Goal: Task Accomplishment & Management: Complete application form

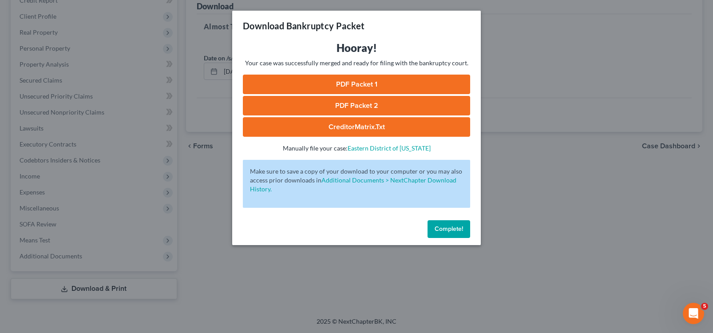
click at [361, 84] on link "PDF Packet 1" at bounding box center [356, 85] width 227 height 20
click at [366, 101] on link "PDF Packet 2" at bounding box center [356, 106] width 227 height 20
click at [356, 121] on link "CreditorMatrix.txt" at bounding box center [356, 127] width 227 height 20
click at [449, 232] on span "Complete!" at bounding box center [448, 229] width 28 height 8
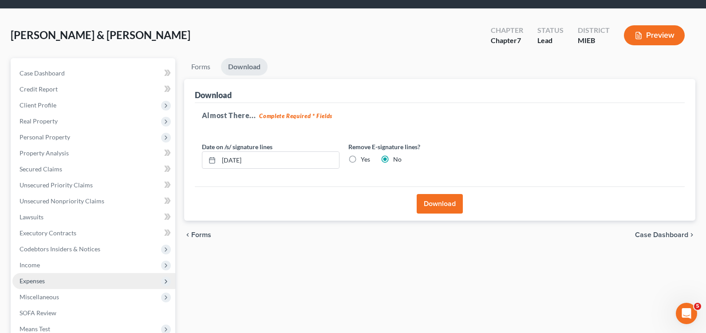
scroll to position [71, 0]
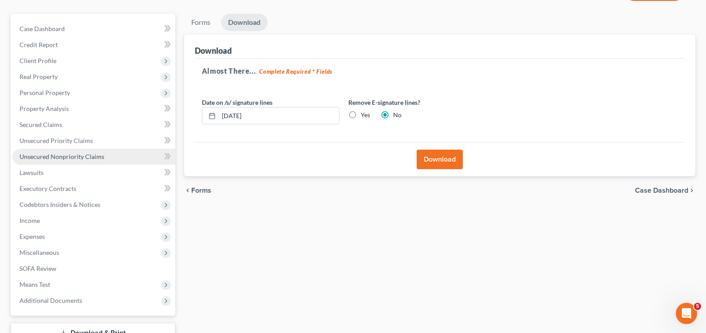
click at [79, 152] on link "Unsecured Nonpriority Claims" at bounding box center [93, 157] width 163 height 16
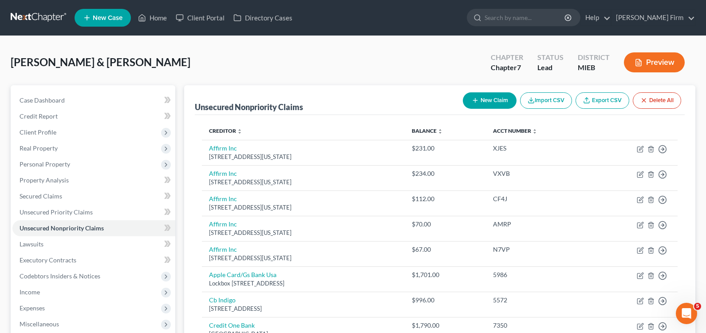
click at [500, 101] on button "New Claim" at bounding box center [490, 100] width 54 height 16
select select "2"
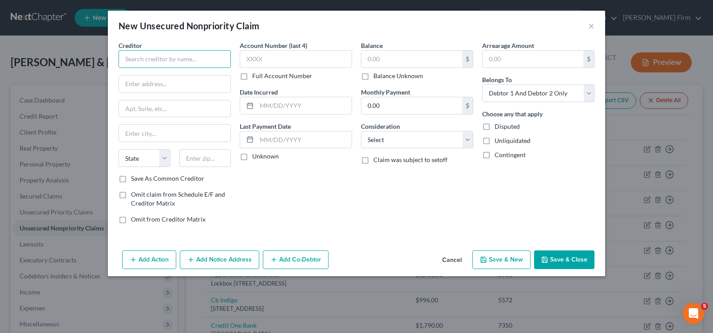
click at [185, 64] on input "text" at bounding box center [174, 59] width 112 height 18
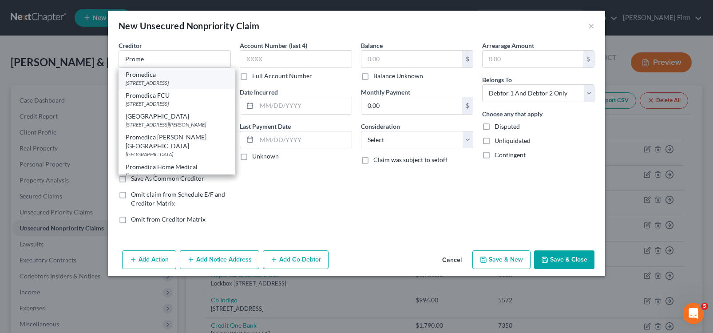
click at [193, 86] on div "PO Box 630339, Cincinnati, OH 45263" at bounding box center [177, 83] width 102 height 8
type input "Promedica"
type input "PO Box 630339"
type input "Cincinnati"
select select "36"
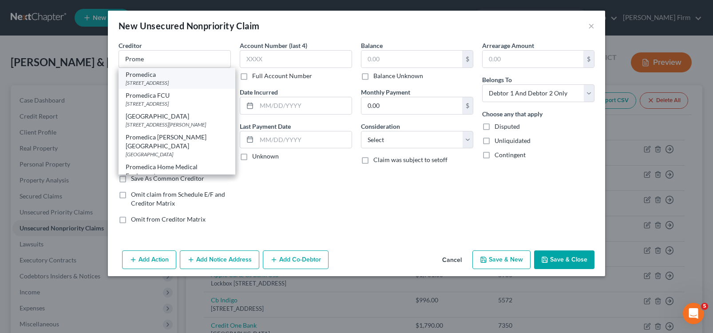
type input "45263"
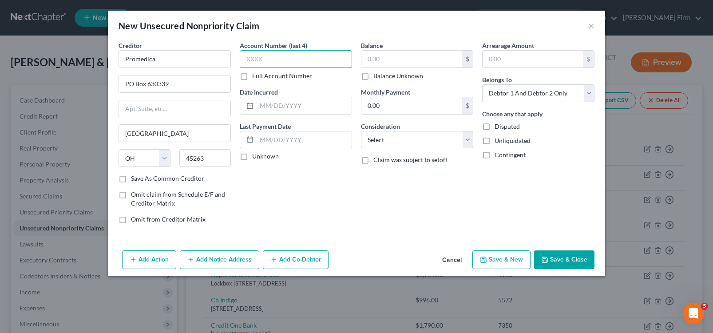
click at [285, 66] on input "text" at bounding box center [296, 59] width 112 height 18
type input "5802"
click at [310, 106] on input "text" at bounding box center [303, 105] width 95 height 17
type input "03-09-2023"
click at [406, 63] on input "text" at bounding box center [411, 59] width 101 height 17
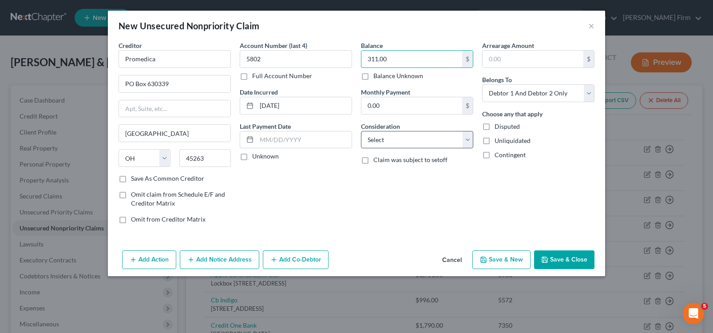
type input "311.00"
click at [389, 138] on select "Select Cable / Satellite Services Collection Agency Credit Card Debt Debt Couns…" at bounding box center [417, 140] width 112 height 18
select select "9"
click at [361, 131] on select "Select Cable / Satellite Services Collection Agency Credit Card Debt Debt Couns…" at bounding box center [417, 140] width 112 height 18
click at [510, 261] on button "Save & New" at bounding box center [501, 259] width 58 height 19
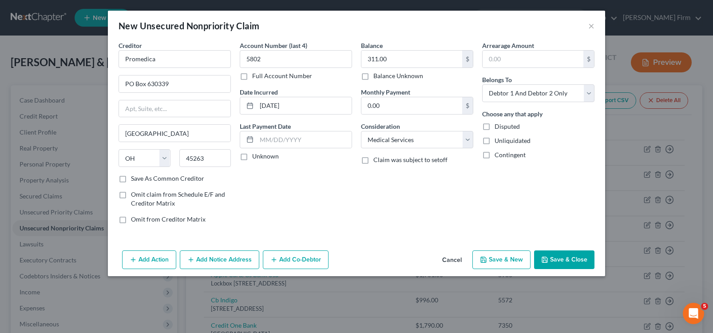
select select "2"
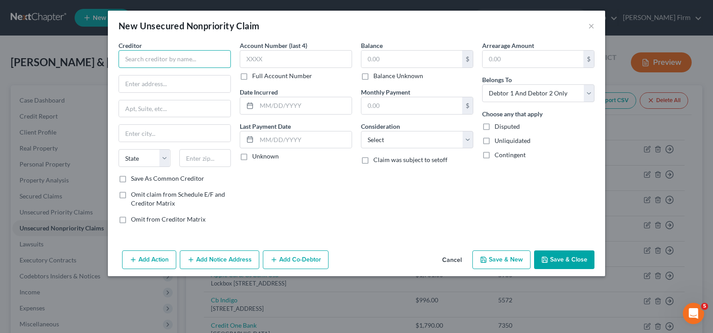
click at [193, 61] on input "text" at bounding box center [174, 59] width 112 height 18
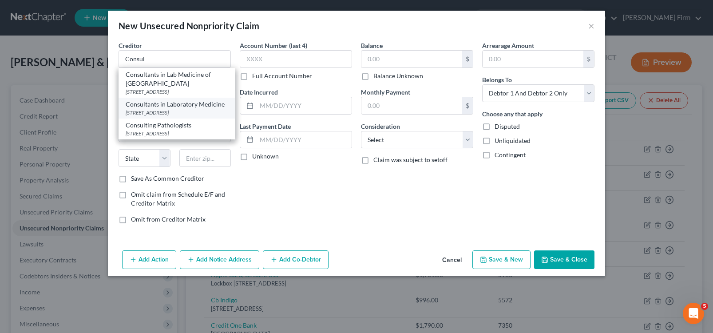
click at [175, 108] on div "Consultants in Laboratory Medicine" at bounding box center [177, 104] width 102 height 9
type input "Consultants in Laboratory Medicine"
type input "PO Box 930521"
type input "Atlanta"
select select "10"
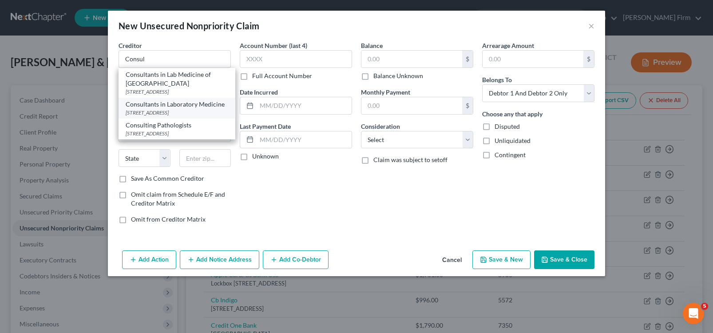
type input "31193"
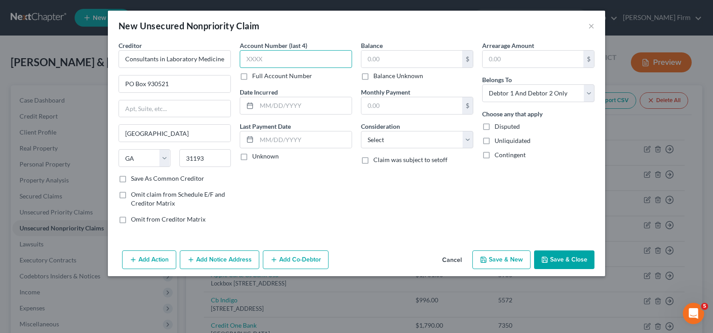
click at [295, 57] on input "text" at bounding box center [296, 59] width 112 height 18
type input "5153"
drag, startPoint x: 304, startPoint y: 101, endPoint x: 309, endPoint y: 109, distance: 9.0
click at [304, 101] on input "text" at bounding box center [303, 105] width 95 height 17
type input "05-10-2022"
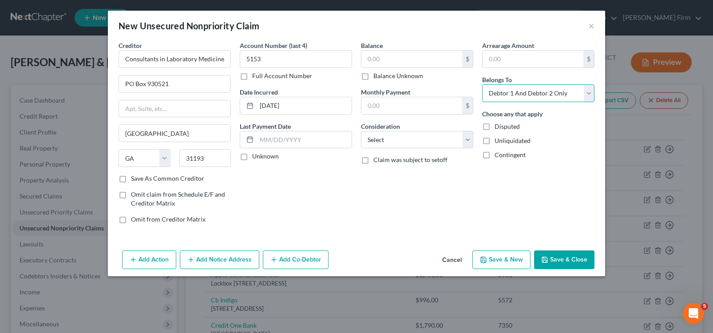
click at [551, 95] on select "Select Debtor 1 Only Debtor 2 Only Debtor 1 And Debtor 2 Only At Least One Of T…" at bounding box center [538, 93] width 112 height 18
select select "1"
click at [482, 84] on select "Select Debtor 1 Only Debtor 2 Only Debtor 1 And Debtor 2 Only At Least One Of T…" at bounding box center [538, 93] width 112 height 18
click at [299, 133] on input "text" at bounding box center [303, 139] width 95 height 17
click at [428, 55] on input "text" at bounding box center [411, 59] width 101 height 17
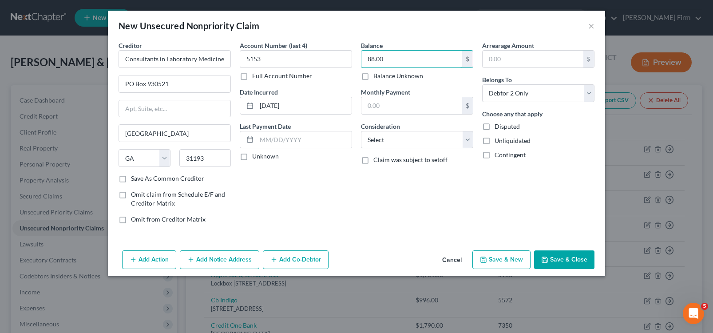
type input "88.00"
click at [561, 262] on button "Save & Close" at bounding box center [564, 259] width 60 height 19
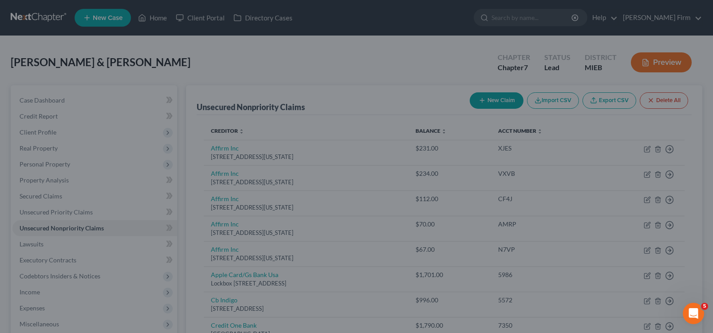
type input "0.00"
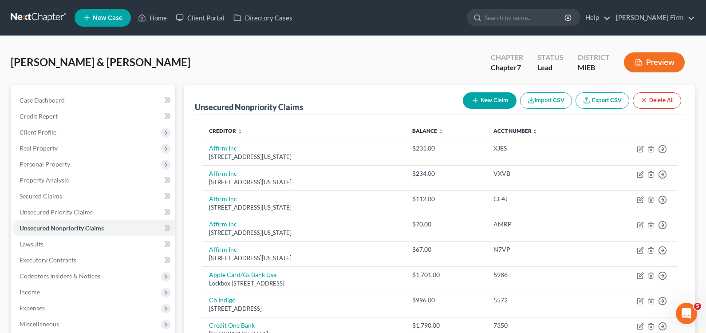
click at [476, 99] on icon "button" at bounding box center [475, 100] width 7 height 7
select select "2"
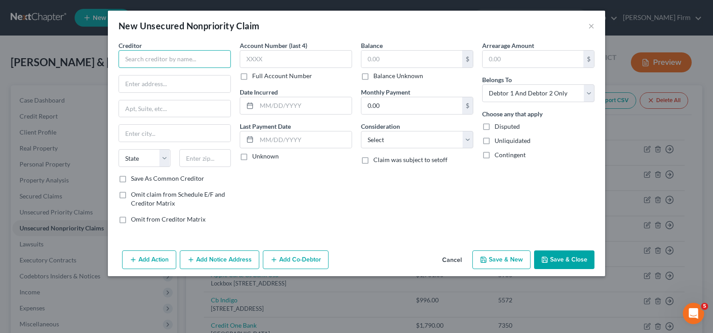
click at [182, 56] on input "text" at bounding box center [174, 59] width 112 height 18
type input "Arun Gupta PC"
type input "1094 N Monroe Street"
type input "Monroe"
select select "23"
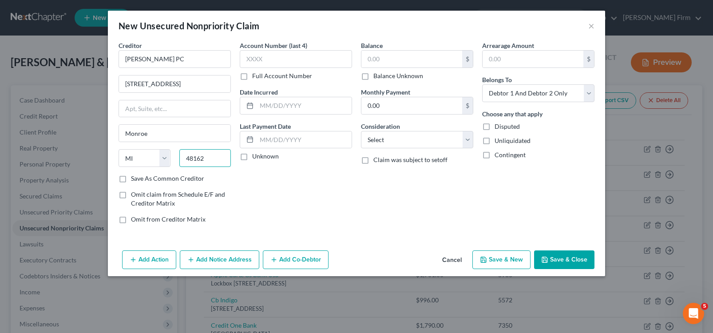
type input "48162"
click at [131, 178] on label "Save As Common Creditor" at bounding box center [167, 178] width 73 height 9
click at [134, 178] on input "Save As Common Creditor" at bounding box center [137, 177] width 6 height 6
checkbox input "true"
click at [310, 59] on input "text" at bounding box center [296, 59] width 112 height 18
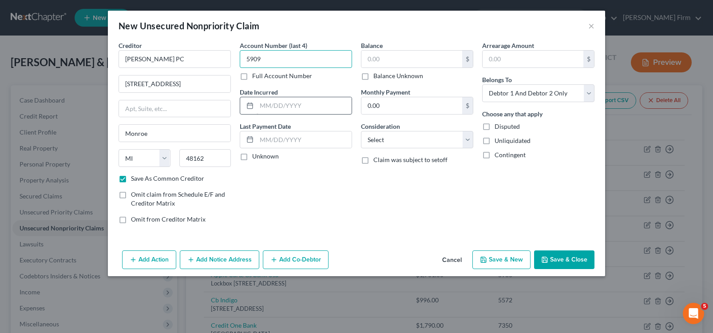
type input "5909"
click at [336, 109] on input "text" at bounding box center [303, 105] width 95 height 17
type input "05-10-2022"
click at [408, 57] on input "text" at bounding box center [411, 59] width 101 height 17
type input "387.00"
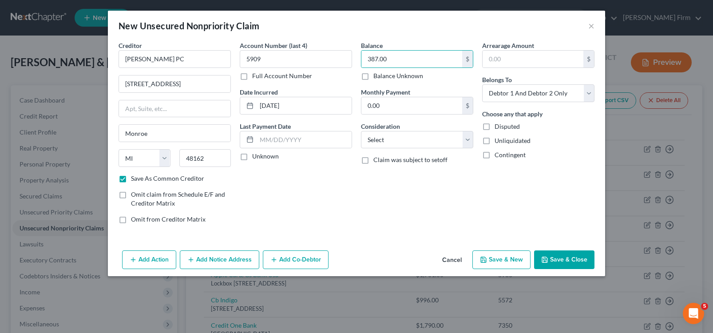
click at [559, 257] on button "Save & Close" at bounding box center [564, 259] width 60 height 19
checkbox input "false"
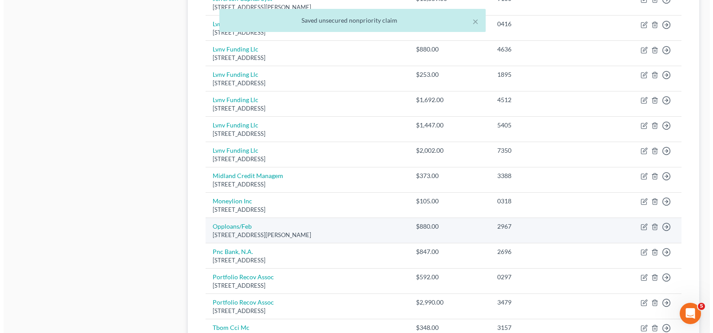
scroll to position [355, 0]
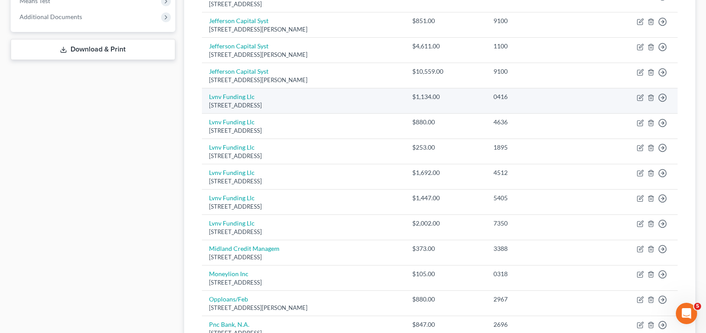
click at [325, 94] on td "Lvnv Funding Llc Po Box 1269, Greenville, SC 29602" at bounding box center [303, 100] width 203 height 25
click at [641, 99] on icon "button" at bounding box center [640, 97] width 7 height 7
select select "42"
select select "1"
select select "0"
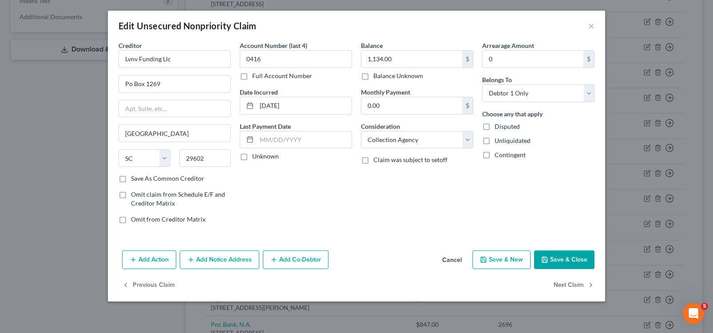
click at [222, 260] on button "Add Notice Address" at bounding box center [219, 259] width 79 height 19
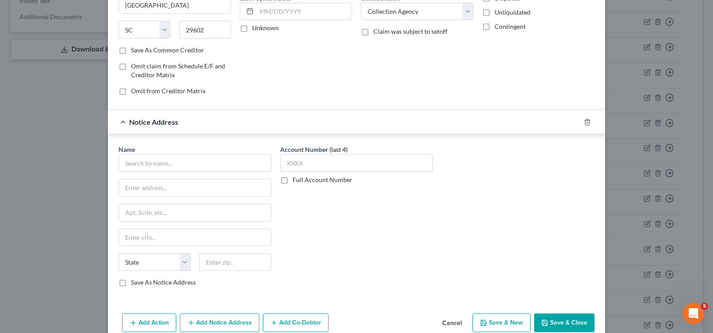
scroll to position [133, 0]
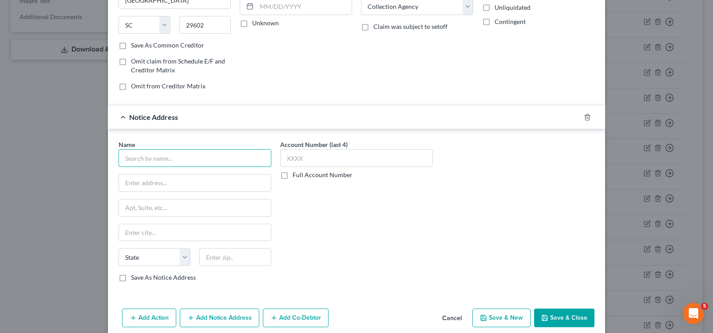
click at [209, 153] on input "text" at bounding box center [194, 158] width 153 height 18
type input "Roosen Varchetti & Oliver PLLC"
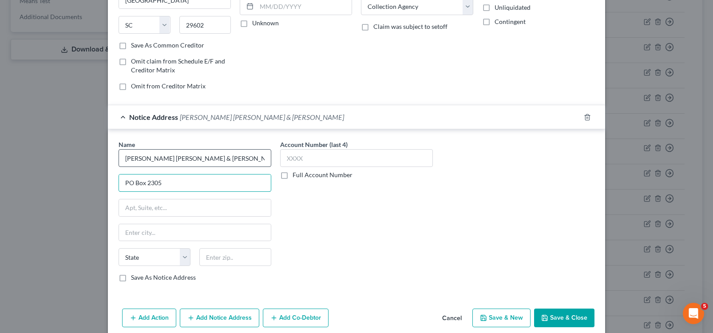
type input "PO Box 2305"
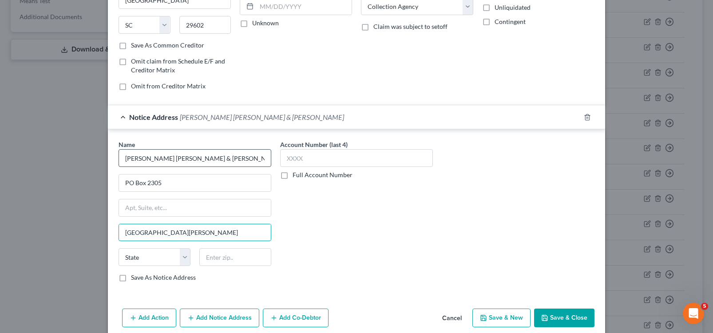
type input "Mount Clemens"
select select "23"
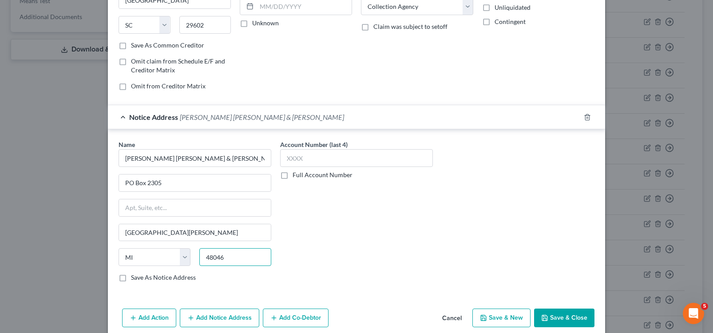
type input "48046"
click at [131, 279] on label "Save As Notice Address" at bounding box center [163, 277] width 65 height 9
click at [134, 279] on input "Save As Notice Address" at bounding box center [137, 276] width 6 height 6
checkbox input "true"
click at [360, 169] on div "Account Number (last 4) Full Account Number" at bounding box center [356, 159] width 153 height 39
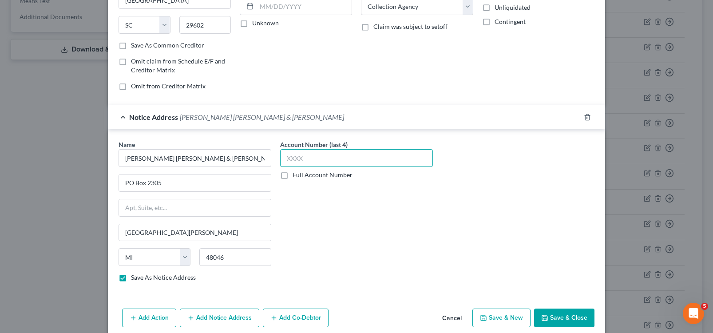
click at [360, 158] on input "text" at bounding box center [356, 158] width 153 height 18
click at [292, 177] on label "Full Account Number" at bounding box center [322, 174] width 60 height 9
click at [296, 176] on input "Full Account Number" at bounding box center [299, 173] width 6 height 6
click at [306, 158] on input "text" at bounding box center [356, 158] width 153 height 18
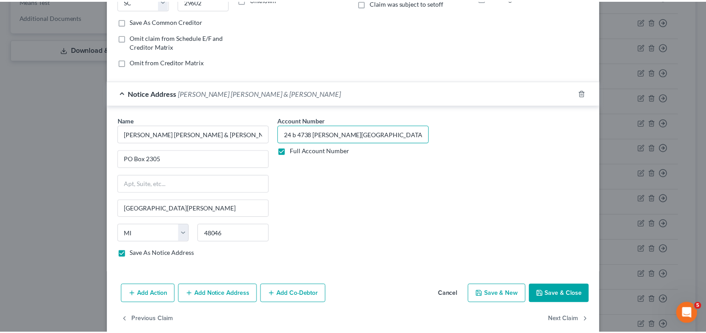
scroll to position [170, 0]
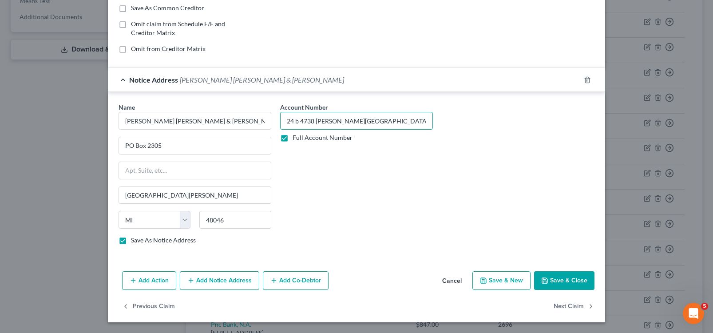
type input "24 b 4738 gc monroe county mi"
click at [571, 281] on button "Save & Close" at bounding box center [564, 280] width 60 height 19
checkbox input "false"
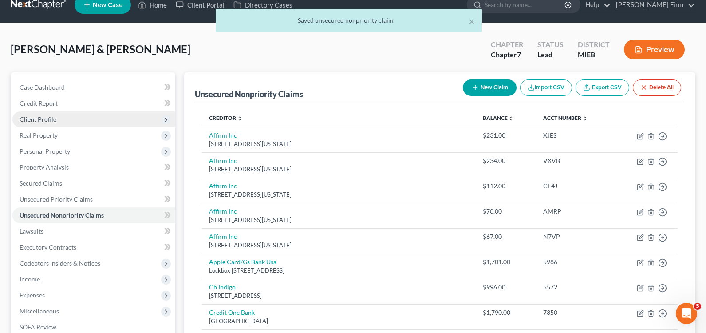
scroll to position [0, 0]
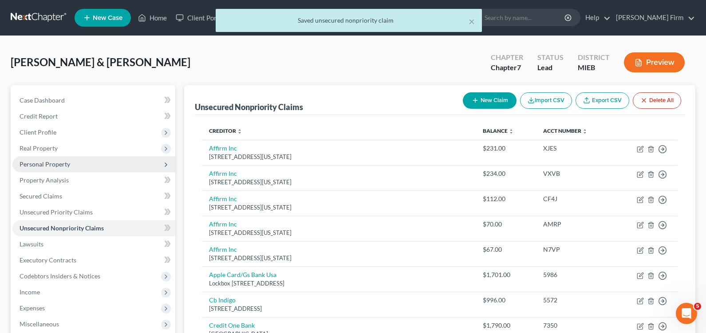
click at [79, 162] on span "Personal Property" at bounding box center [93, 164] width 163 height 16
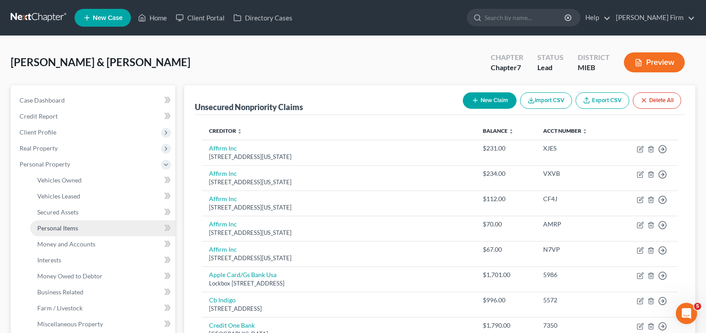
click at [68, 228] on span "Personal Items" at bounding box center [57, 228] width 41 height 8
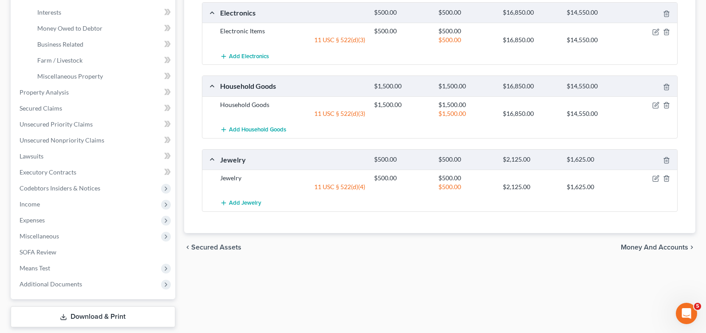
scroll to position [266, 0]
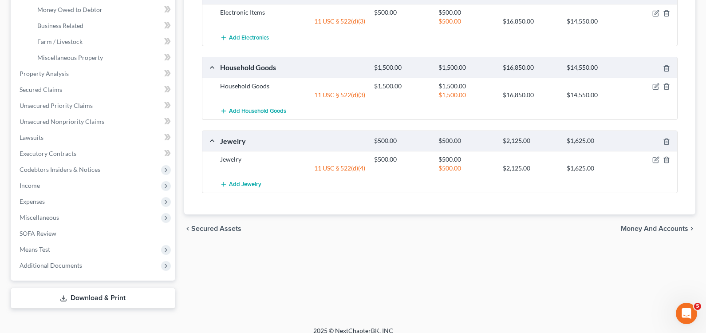
click at [626, 233] on div "chevron_left Secured Assets Money and Accounts chevron_right" at bounding box center [439, 228] width 511 height 28
click at [627, 231] on span "Money and Accounts" at bounding box center [654, 228] width 67 height 7
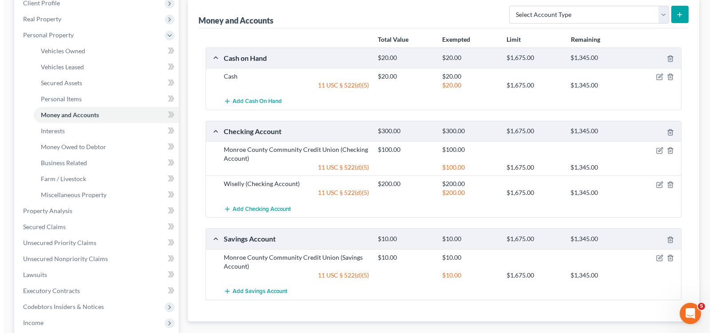
scroll to position [133, 0]
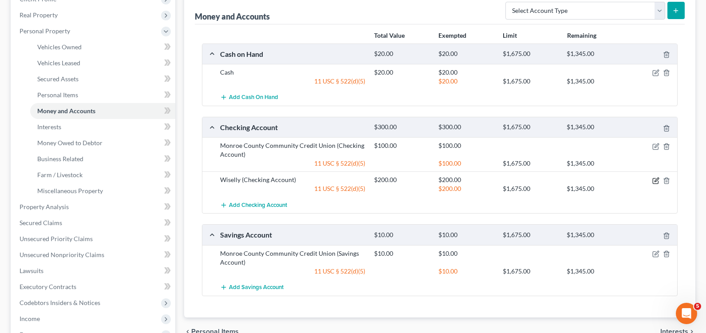
click at [656, 179] on icon "button" at bounding box center [656, 179] width 4 height 4
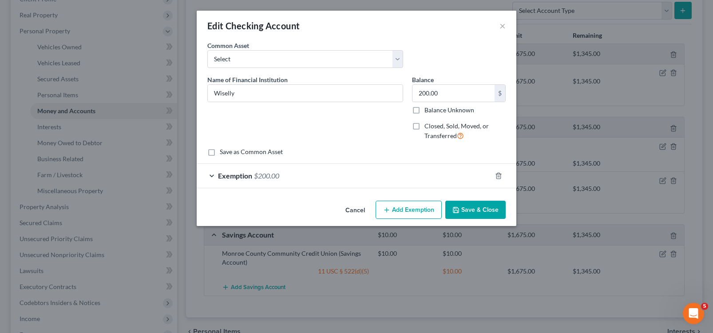
click at [207, 173] on div "Exemption $200.00" at bounding box center [344, 176] width 295 height 24
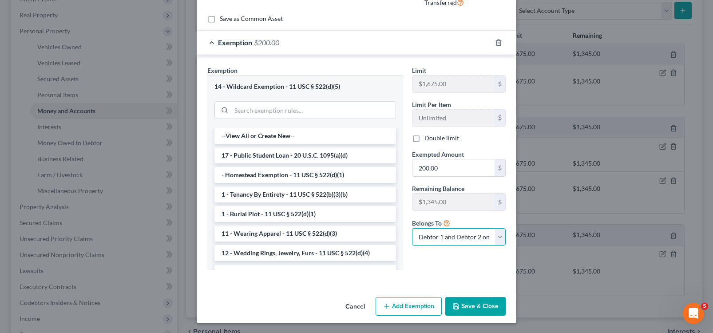
click at [461, 236] on select "Debtor 1 only Debtor 2 only Debtor 1 and Debtor 2 only" at bounding box center [459, 237] width 94 height 18
select select "1"
click at [412, 228] on select "Debtor 1 only Debtor 2 only Debtor 1 and Debtor 2 only" at bounding box center [459, 237] width 94 height 18
click at [465, 304] on button "Save & Close" at bounding box center [475, 306] width 60 height 19
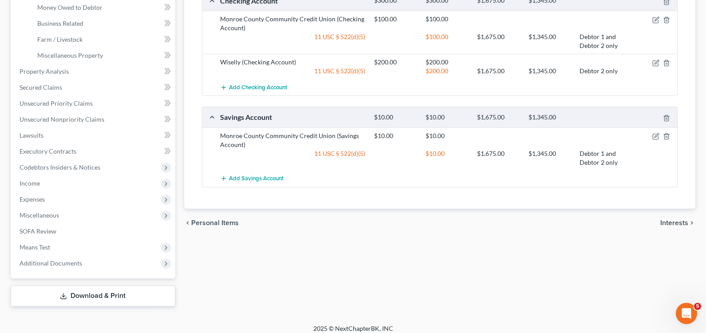
scroll to position [276, 0]
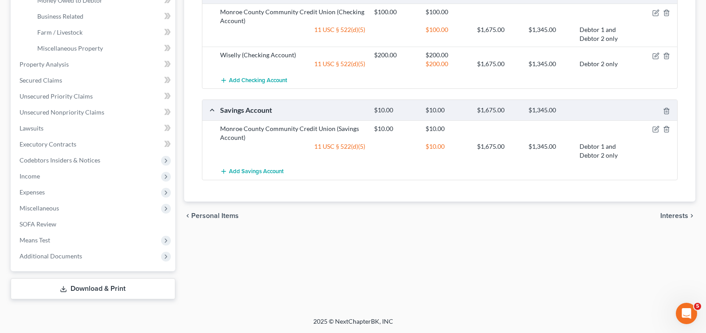
click at [129, 292] on link "Download & Print" at bounding box center [93, 288] width 165 height 21
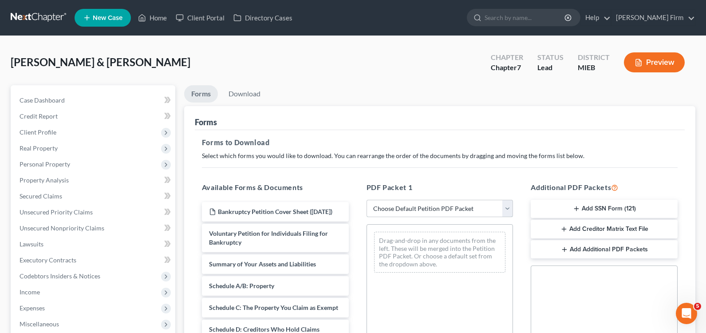
click at [386, 211] on select "Choose Default Petition PDF Packet Complete Bankruptcy Petition (all forms and …" at bounding box center [439, 209] width 147 height 18
select select "0"
click at [366, 200] on select "Choose Default Petition PDF Packet Complete Bankruptcy Petition (all forms and …" at bounding box center [439, 209] width 147 height 18
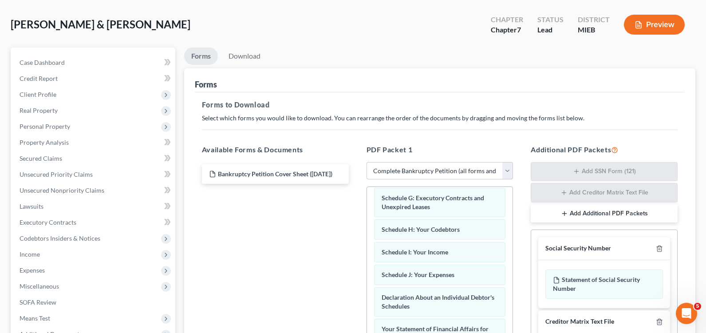
scroll to position [89, 0]
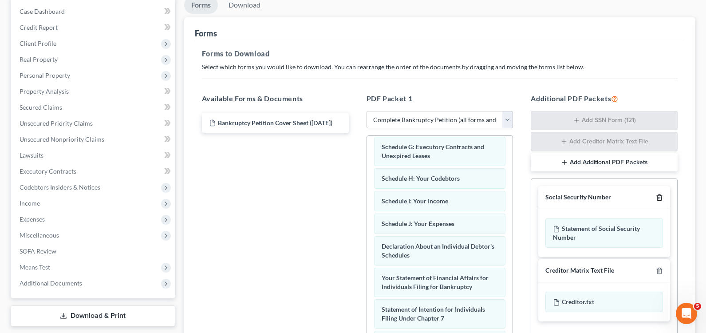
click at [659, 201] on icon "button" at bounding box center [659, 197] width 7 height 7
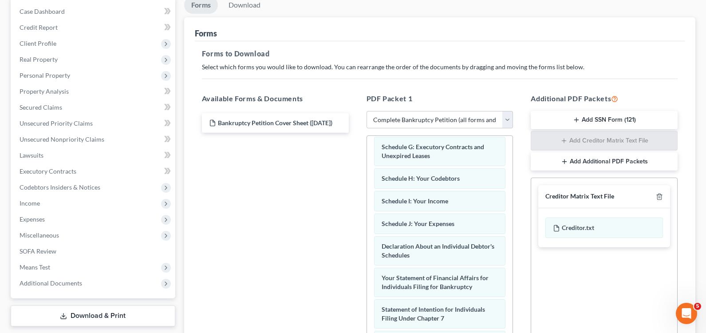
click at [618, 163] on button "Add Additional PDF Packets" at bounding box center [604, 161] width 147 height 19
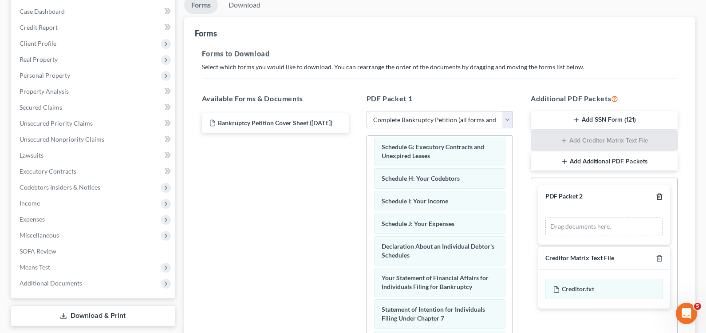
click at [659, 197] on line "button" at bounding box center [659, 198] width 0 height 2
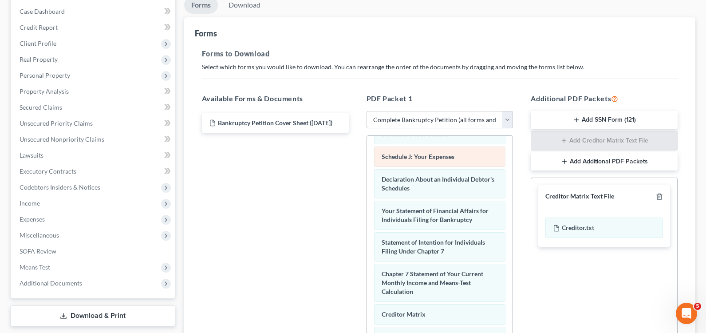
scroll to position [266, 0]
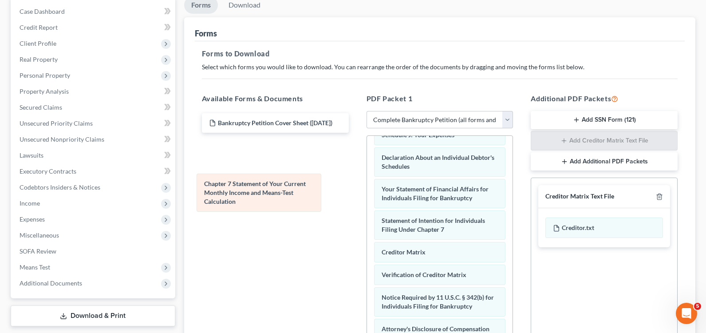
drag, startPoint x: 443, startPoint y: 255, endPoint x: 266, endPoint y: 187, distance: 190.2
click at [367, 187] on div "Chapter 7 Statement of Your Current Monthly Income and Means-Test Calculation V…" at bounding box center [440, 130] width 146 height 520
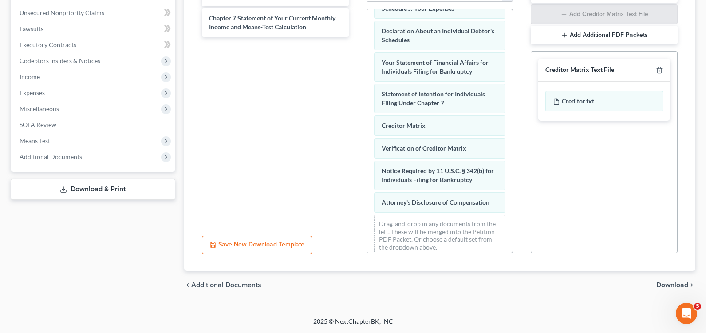
click at [667, 286] on span "Download" at bounding box center [672, 284] width 32 height 7
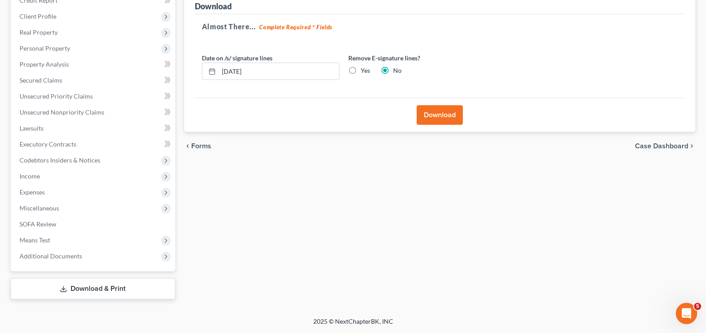
scroll to position [116, 0]
click at [441, 118] on button "Download" at bounding box center [440, 115] width 46 height 20
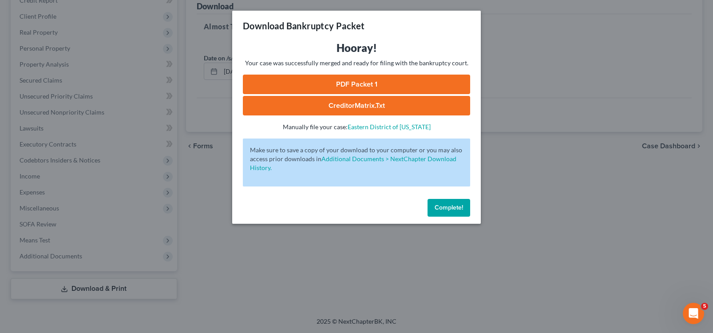
click at [355, 83] on link "PDF Packet 1" at bounding box center [356, 85] width 227 height 20
click at [385, 103] on link "CreditorMatrix.txt" at bounding box center [356, 106] width 227 height 20
click at [434, 210] on span "Complete!" at bounding box center [448, 208] width 28 height 8
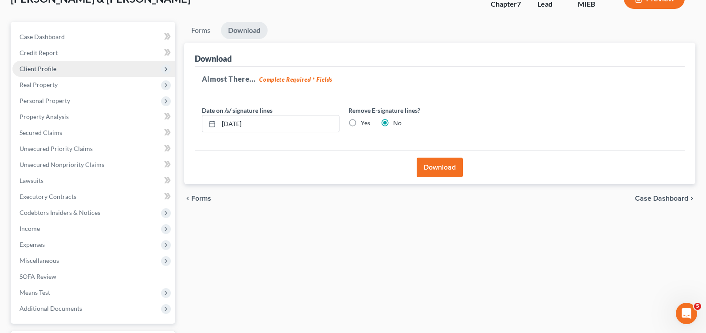
scroll to position [0, 0]
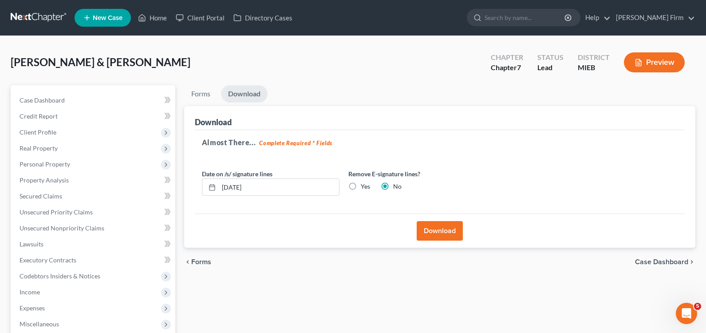
click at [54, 19] on link at bounding box center [39, 18] width 57 height 16
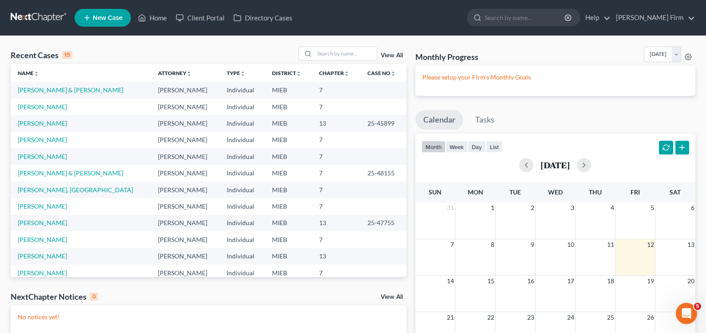
scroll to position [44, 0]
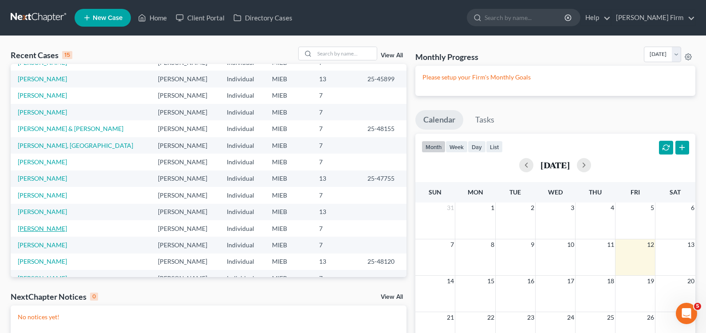
click at [41, 226] on link "[PERSON_NAME]" at bounding box center [42, 229] width 49 height 8
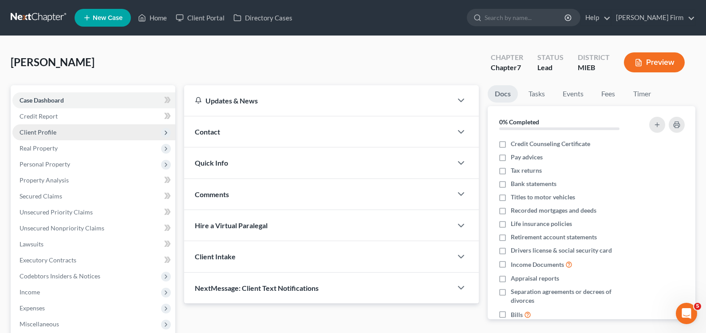
click at [36, 130] on span "Client Profile" at bounding box center [38, 132] width 37 height 8
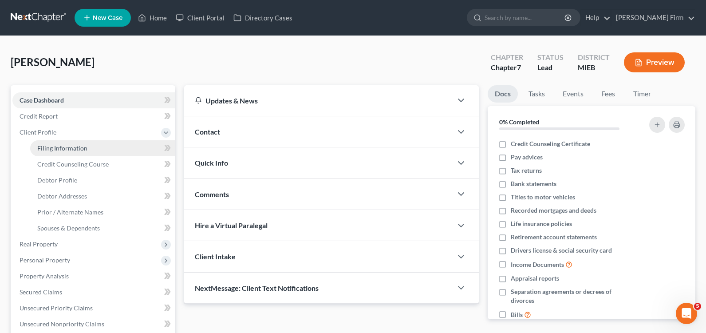
click at [38, 146] on span "Filing Information" at bounding box center [62, 148] width 50 height 8
select select "1"
select select "0"
select select "40"
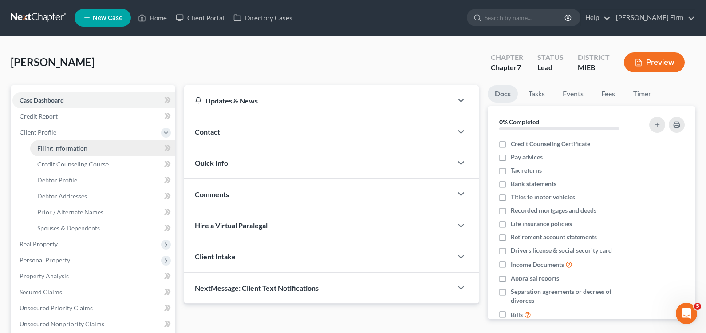
select select "3"
select select "0"
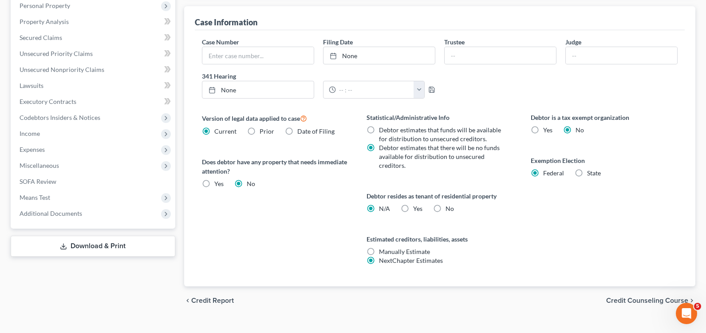
scroll to position [270, 0]
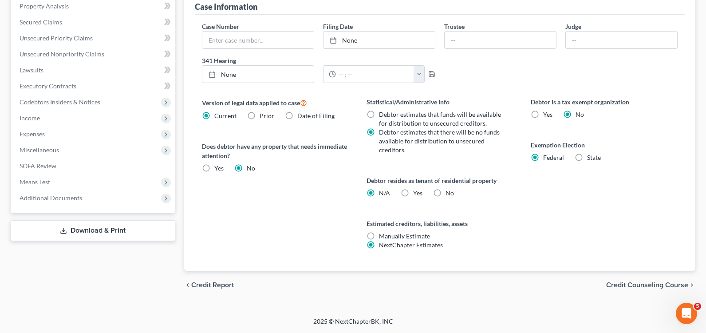
click at [663, 283] on span "Credit Counseling Course" at bounding box center [647, 284] width 82 height 7
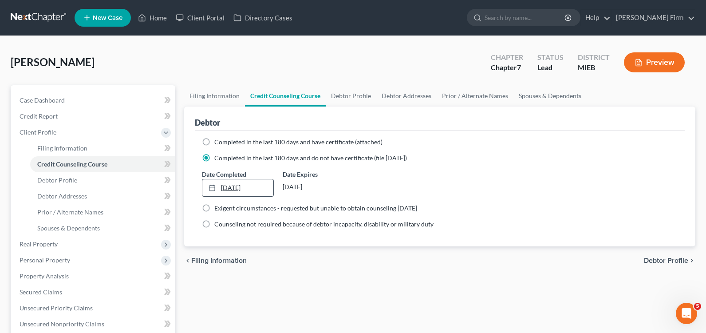
click at [244, 190] on link "[DATE]" at bounding box center [237, 187] width 71 height 17
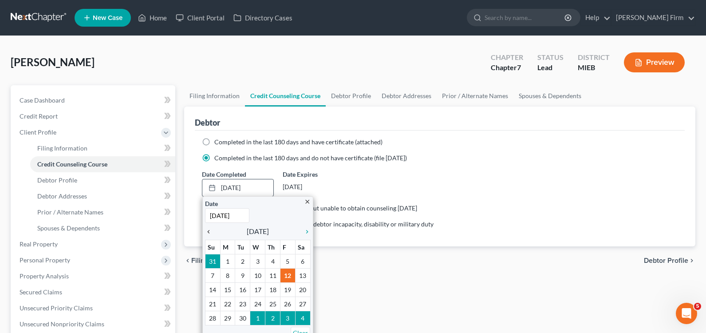
click at [208, 232] on icon "chevron_left" at bounding box center [211, 231] width 12 height 7
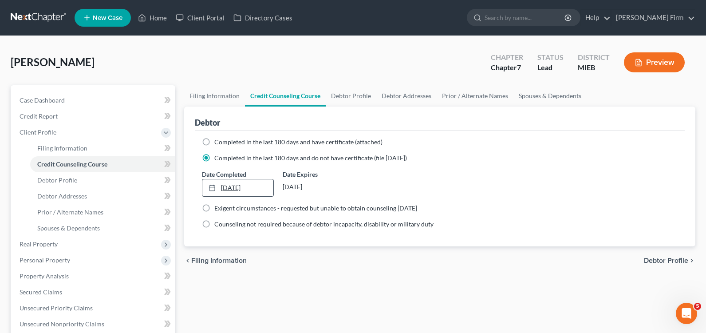
click at [250, 189] on link "[DATE]" at bounding box center [237, 187] width 71 height 17
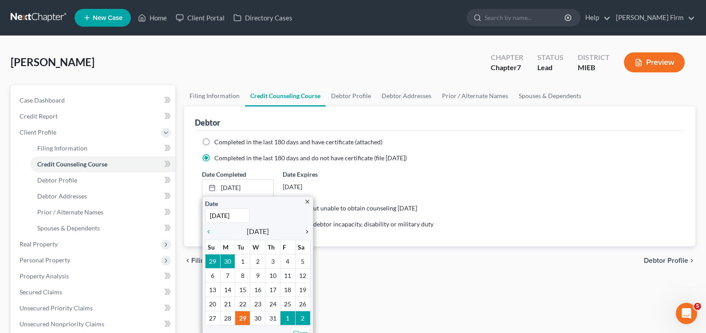
click at [307, 229] on icon "chevron_right" at bounding box center [305, 231] width 12 height 7
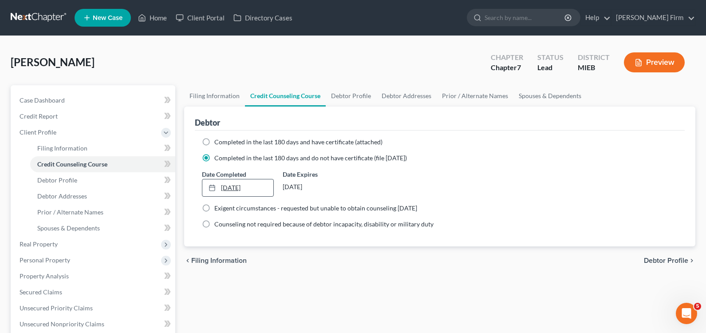
click at [254, 189] on link "[DATE]" at bounding box center [237, 187] width 71 height 17
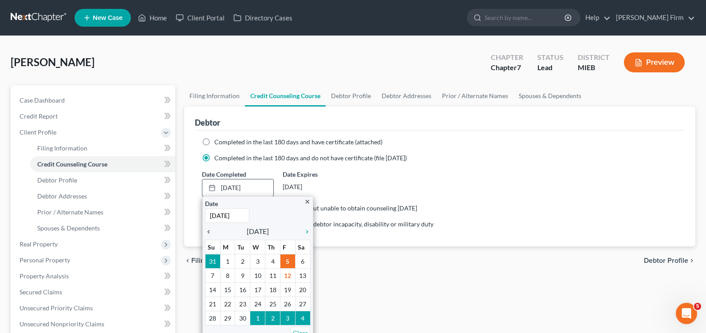
click at [210, 231] on icon "chevron_left" at bounding box center [211, 231] width 12 height 7
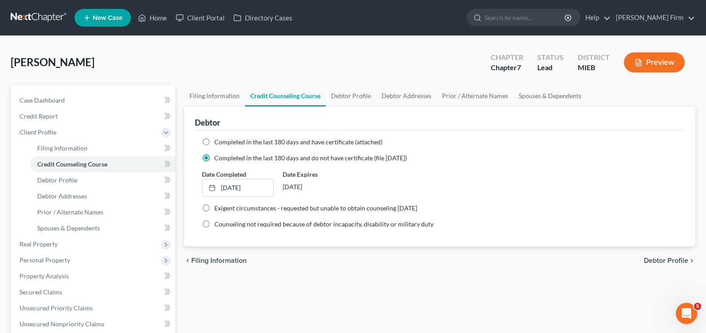
click at [660, 264] on span "Debtor Profile" at bounding box center [666, 260] width 44 height 7
select select "1"
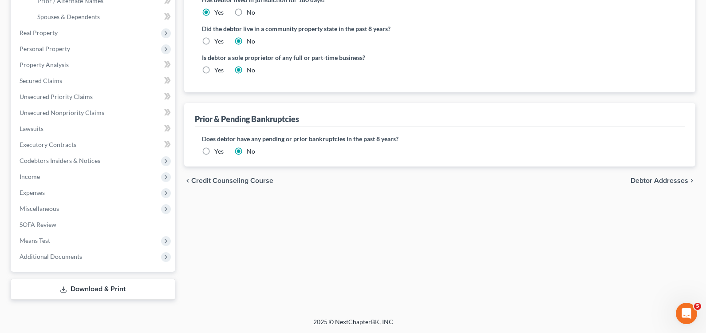
scroll to position [212, 0]
click at [667, 179] on span "Debtor Addresses" at bounding box center [659, 180] width 58 height 7
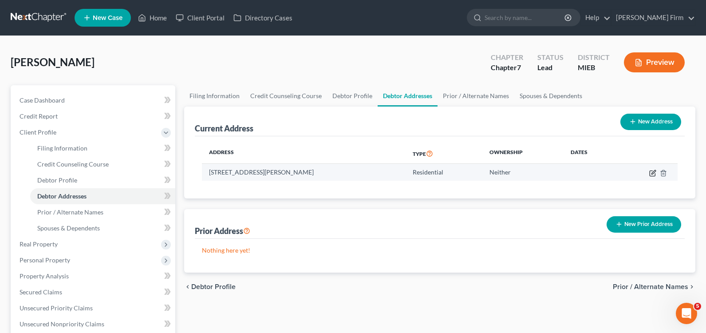
click at [651, 172] on icon "button" at bounding box center [652, 172] width 7 height 7
select select "23"
select select "0"
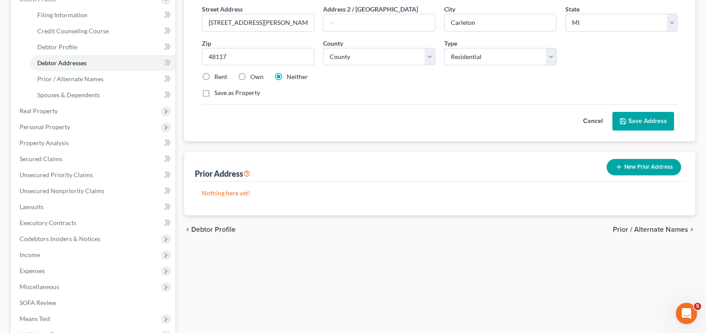
click at [638, 232] on span "Prior / Alternate Names" at bounding box center [650, 229] width 75 height 7
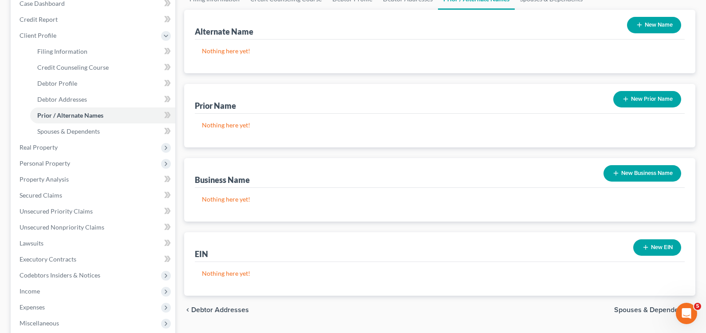
scroll to position [133, 0]
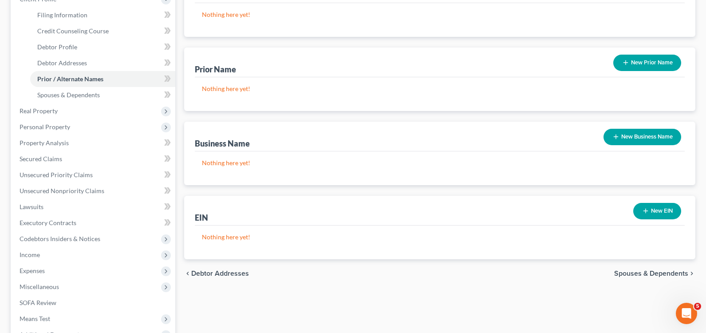
click at [646, 273] on span "Spouses & Dependents" at bounding box center [651, 273] width 74 height 7
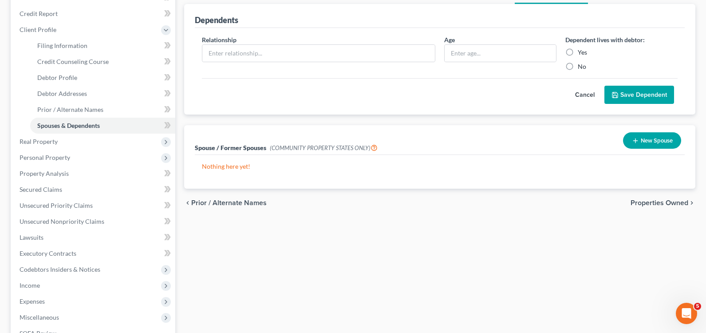
scroll to position [177, 0]
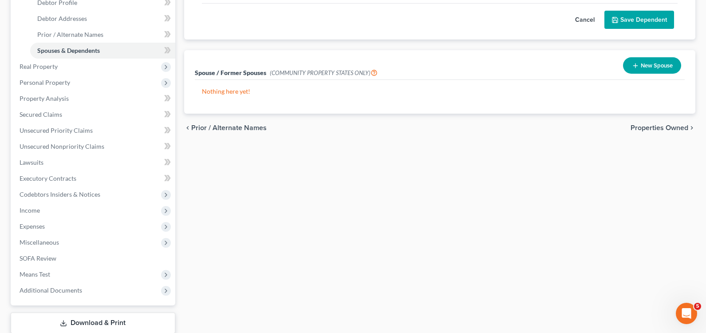
click at [658, 129] on span "Properties Owned" at bounding box center [659, 127] width 58 height 7
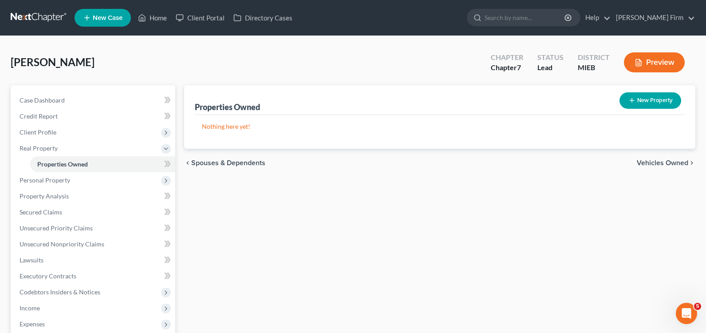
click at [659, 162] on span "Vehicles Owned" at bounding box center [662, 162] width 51 height 7
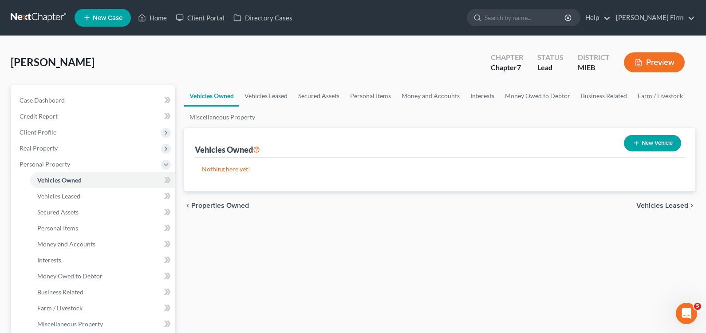
click at [661, 202] on span "Vehicles Leased" at bounding box center [662, 205] width 52 height 7
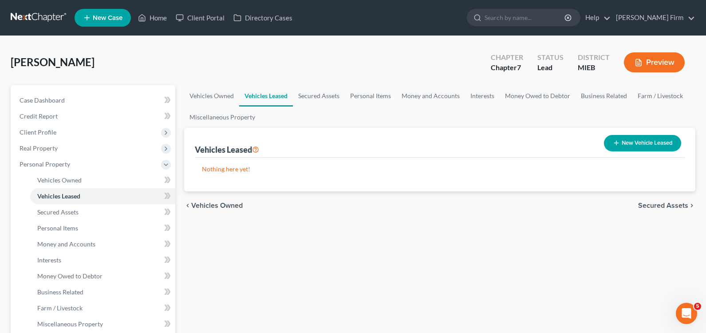
click at [658, 208] on span "Secured Assets" at bounding box center [663, 205] width 50 height 7
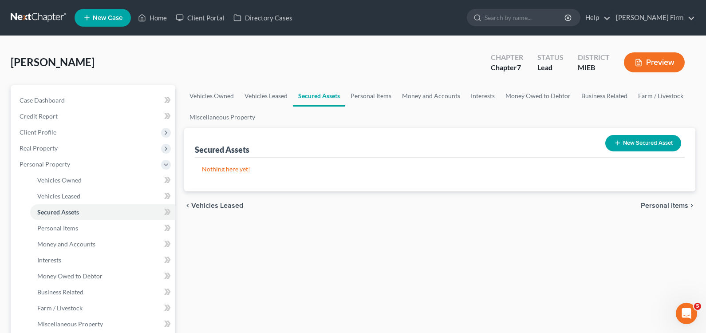
click at [658, 208] on span "Personal Items" at bounding box center [664, 205] width 47 height 7
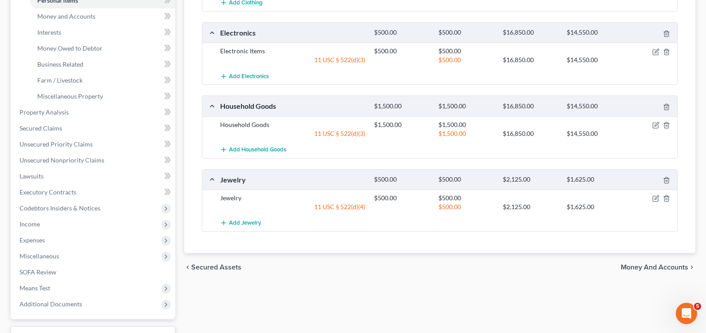
click at [654, 276] on div "chevron_left Secured Assets Money and Accounts chevron_right" at bounding box center [439, 267] width 511 height 28
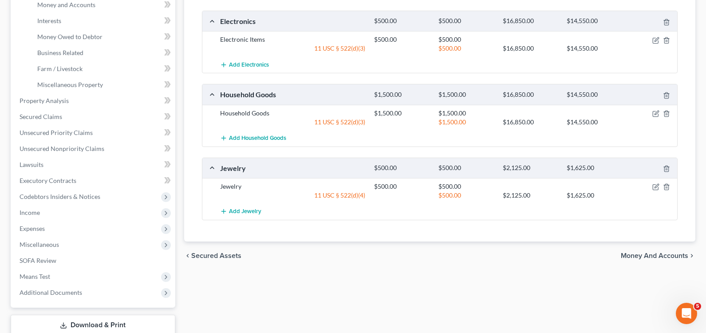
scroll to position [266, 0]
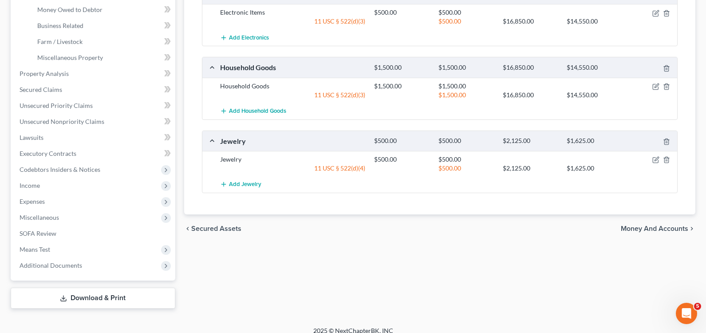
click at [657, 230] on span "Money and Accounts" at bounding box center [654, 228] width 67 height 7
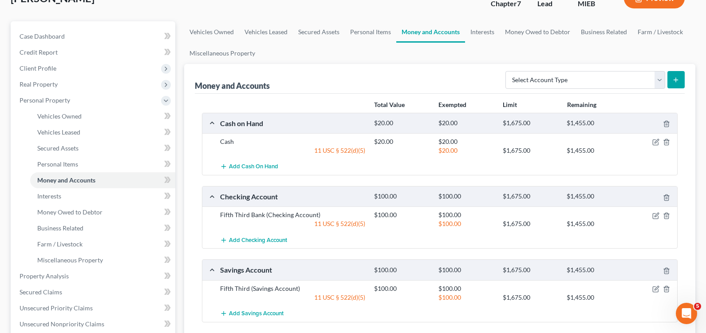
scroll to position [133, 0]
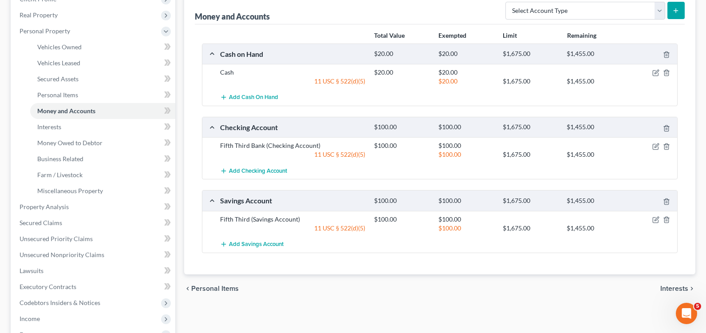
click at [669, 291] on span "Interests" at bounding box center [674, 288] width 28 height 7
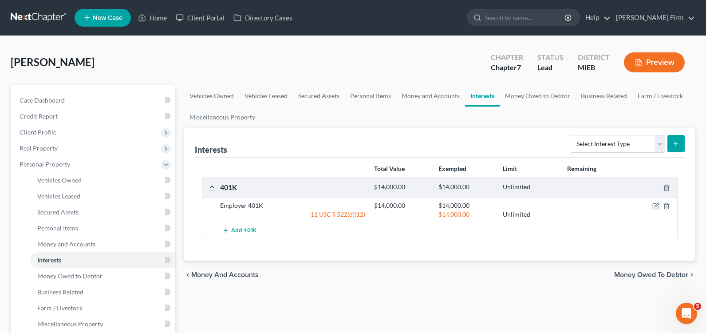
click at [675, 273] on span "Money Owed to Debtor" at bounding box center [651, 274] width 74 height 7
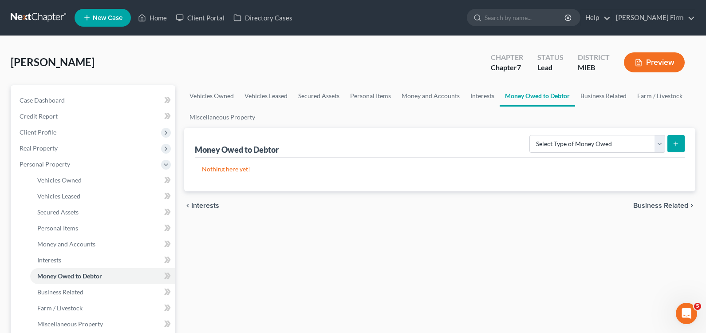
click at [672, 208] on span "Business Related" at bounding box center [660, 205] width 55 height 7
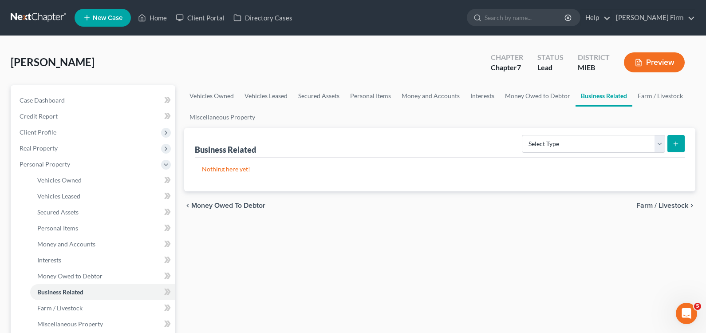
click at [673, 208] on span "Farm / Livestock" at bounding box center [662, 205] width 52 height 7
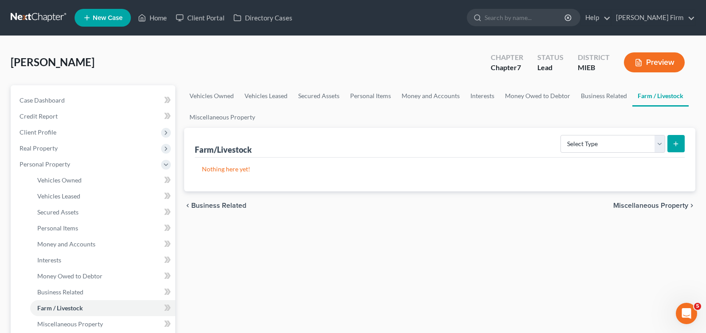
click at [673, 208] on span "Miscellaneous Property" at bounding box center [650, 205] width 75 height 7
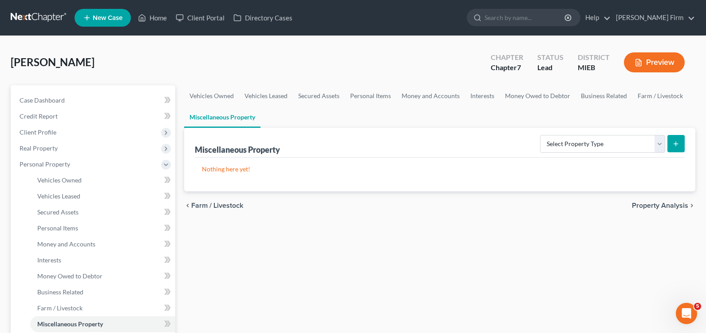
click at [673, 208] on span "Property Analysis" at bounding box center [660, 205] width 56 height 7
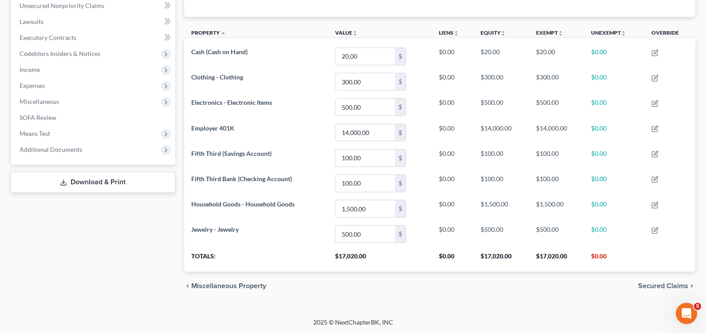
scroll to position [223, 0]
click at [654, 287] on span "Secured Claims" at bounding box center [663, 284] width 50 height 7
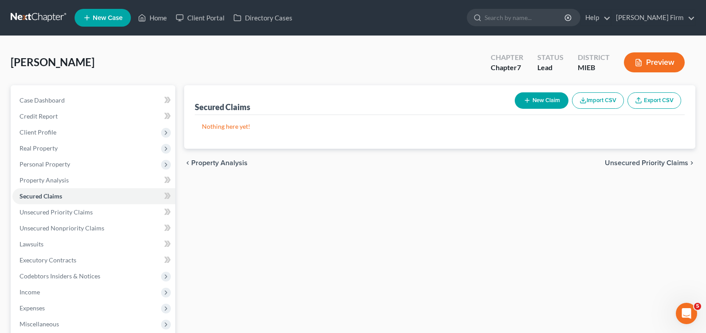
click at [651, 165] on span "Unsecured Priority Claims" at bounding box center [646, 162] width 83 height 7
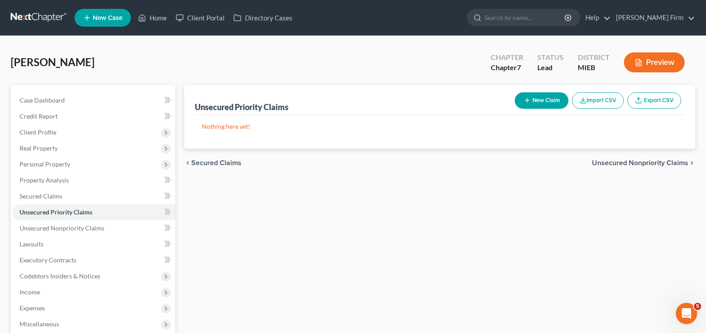
click at [651, 165] on span "Unsecured Nonpriority Claims" at bounding box center [640, 162] width 96 height 7
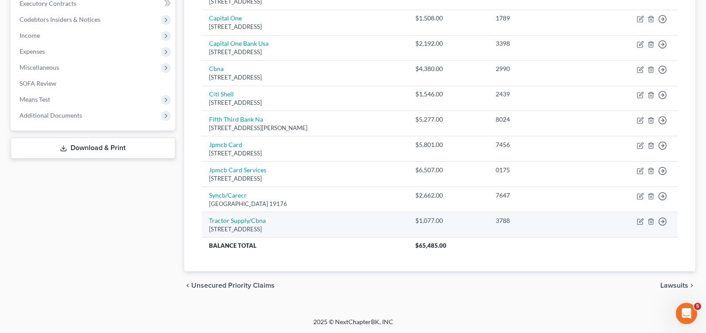
scroll to position [257, 0]
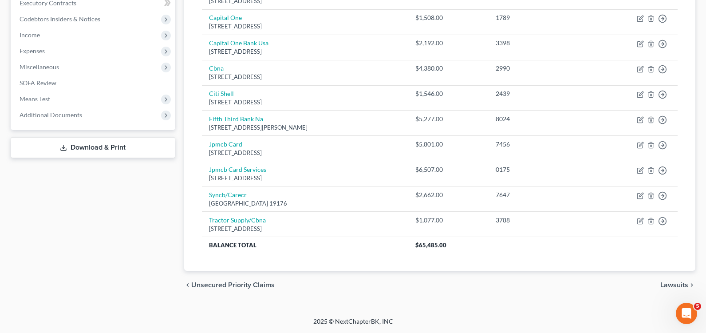
click at [668, 284] on span "Lawsuits" at bounding box center [674, 284] width 28 height 7
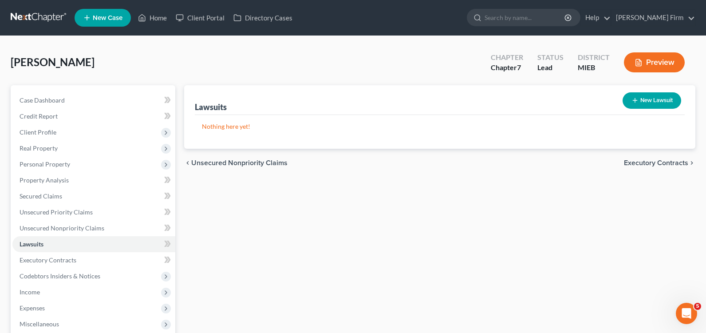
click at [663, 162] on span "Executory Contracts" at bounding box center [656, 162] width 64 height 7
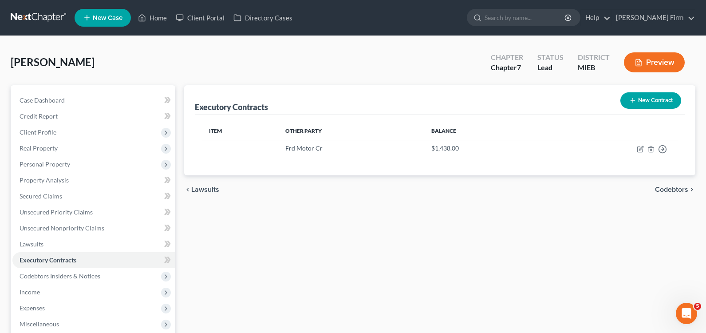
click at [666, 187] on span "Codebtors" at bounding box center [671, 189] width 33 height 7
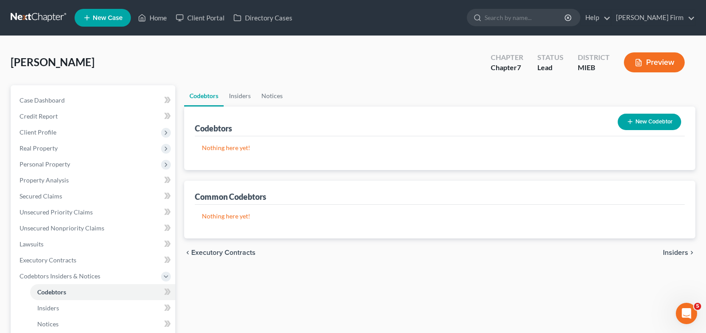
click at [675, 251] on span "Insiders" at bounding box center [675, 252] width 25 height 7
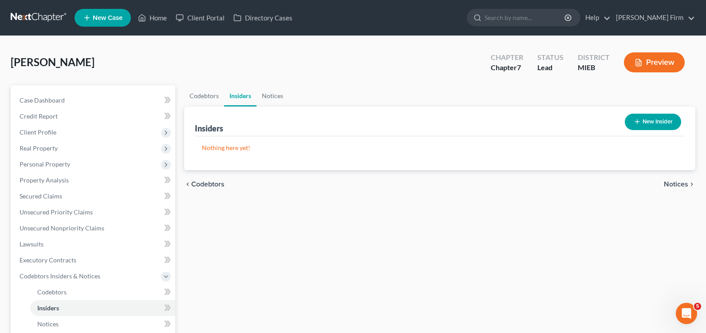
click at [681, 183] on span "Notices" at bounding box center [676, 184] width 24 height 7
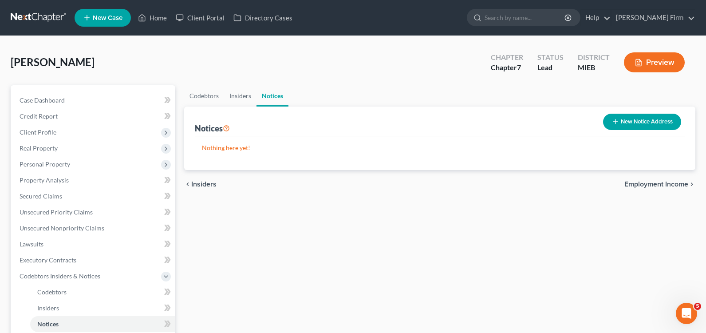
click at [681, 183] on span "Employment Income" at bounding box center [656, 184] width 64 height 7
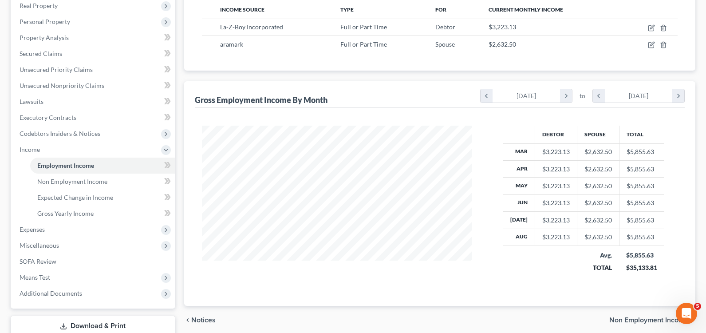
scroll to position [180, 0]
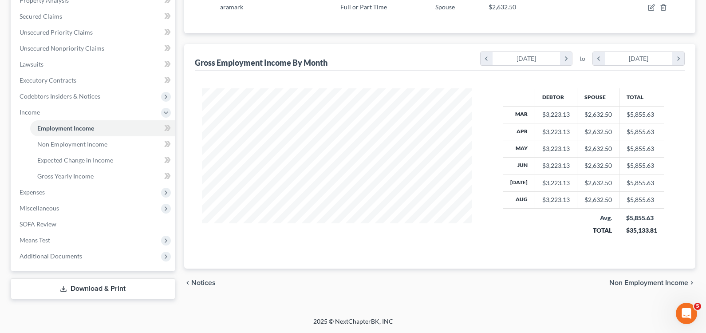
click at [655, 286] on span "Non Employment Income" at bounding box center [648, 282] width 79 height 7
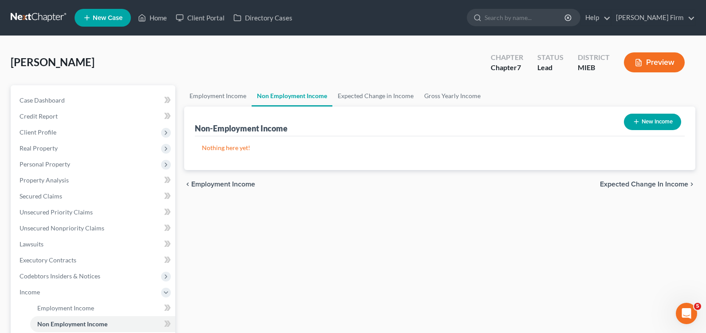
click at [655, 189] on div "chevron_left Employment Income Expected Change in Income chevron_right" at bounding box center [439, 184] width 511 height 28
click at [655, 187] on span "Expected Change in Income" at bounding box center [644, 184] width 88 height 7
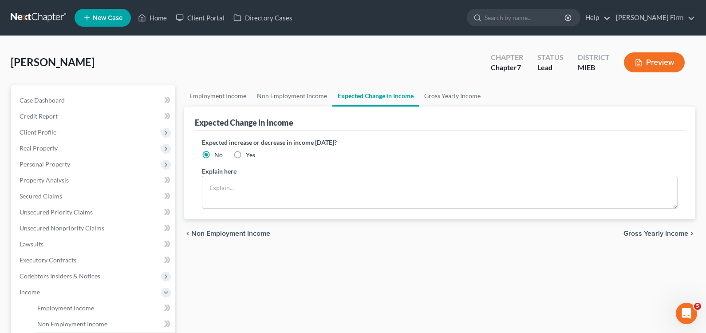
click at [657, 233] on span "Gross Yearly Income" at bounding box center [655, 233] width 65 height 7
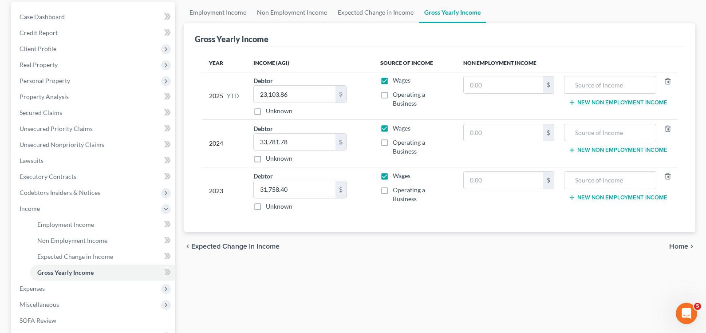
scroll to position [89, 0]
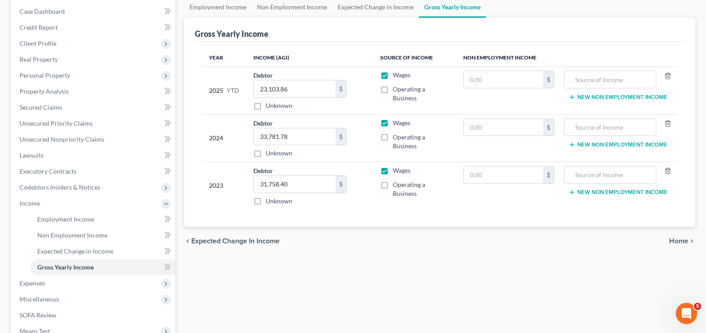
click at [683, 239] on span "Home" at bounding box center [678, 240] width 19 height 7
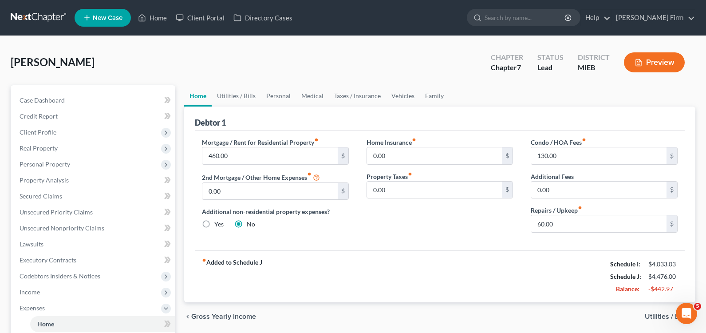
scroll to position [44, 0]
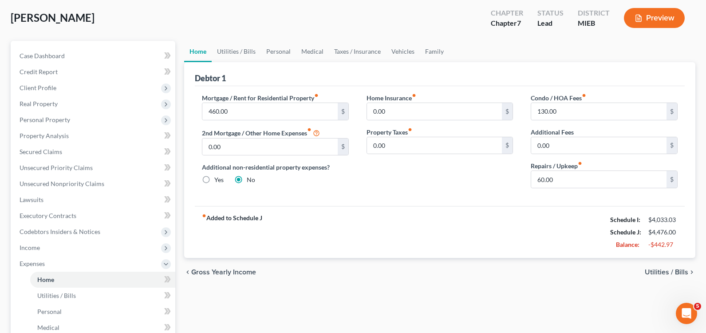
click at [665, 273] on span "Utilities / Bills" at bounding box center [666, 271] width 43 height 7
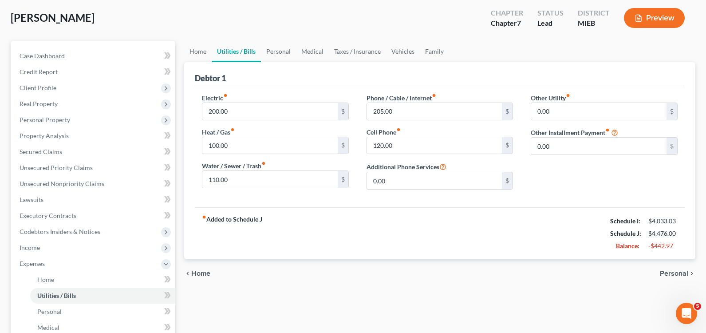
click at [662, 276] on span "Personal" at bounding box center [674, 273] width 28 height 7
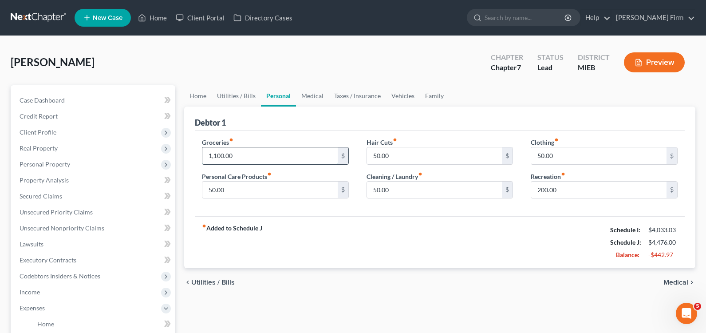
click at [299, 155] on input "1,100.00" at bounding box center [269, 155] width 135 height 17
type input "950"
click at [429, 235] on div "fiber_manual_record Added to Schedule J Schedule I: $4,033.03 Schedule J: $4,32…" at bounding box center [440, 242] width 490 height 52
click at [682, 280] on span "Medical" at bounding box center [675, 282] width 25 height 7
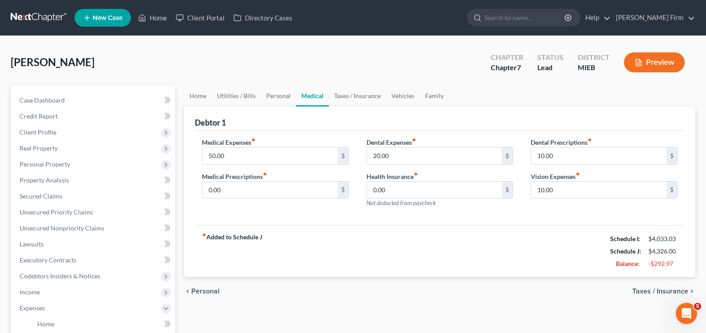
click at [196, 289] on span "Personal" at bounding box center [205, 291] width 28 height 7
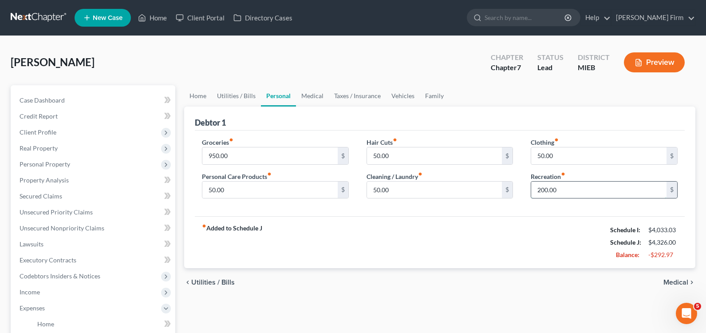
click at [579, 191] on input "200.00" at bounding box center [598, 189] width 135 height 17
type input "150"
click at [505, 241] on div "fiber_manual_record Added to Schedule J Schedule I: $4,033.03 Schedule J: $4,27…" at bounding box center [440, 242] width 490 height 52
click at [670, 279] on span "Medical" at bounding box center [675, 282] width 25 height 7
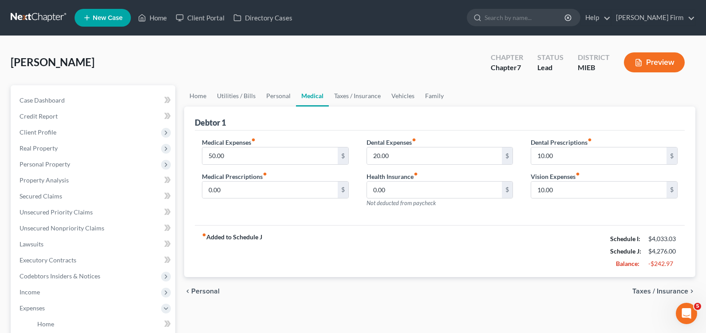
click at [667, 288] on span "Taxes / Insurance" at bounding box center [660, 291] width 56 height 7
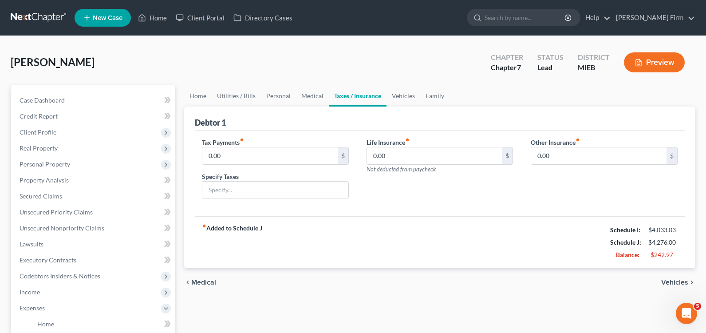
click at [668, 284] on span "Vehicles" at bounding box center [674, 282] width 27 height 7
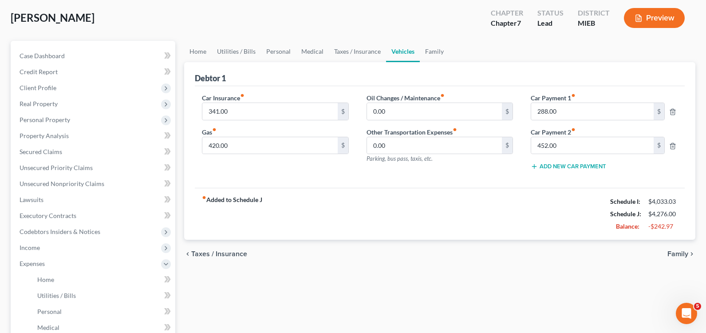
scroll to position [89, 0]
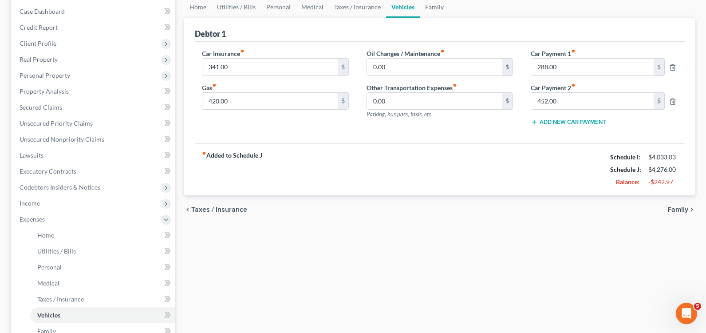
click at [677, 206] on span "Family" at bounding box center [677, 209] width 21 height 7
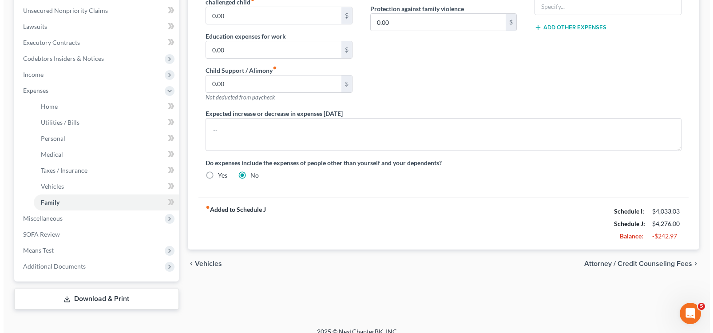
scroll to position [228, 0]
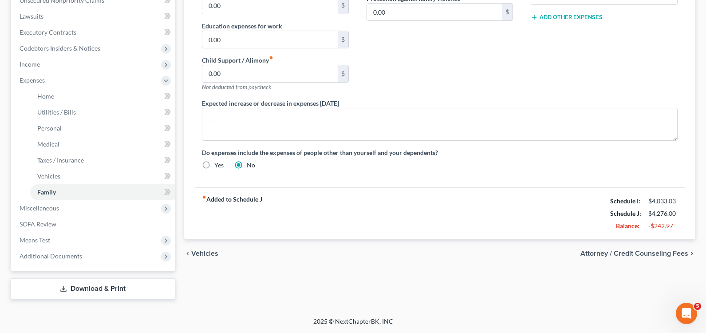
click at [659, 250] on span "Attorney / Credit Counseling Fees" at bounding box center [634, 253] width 108 height 7
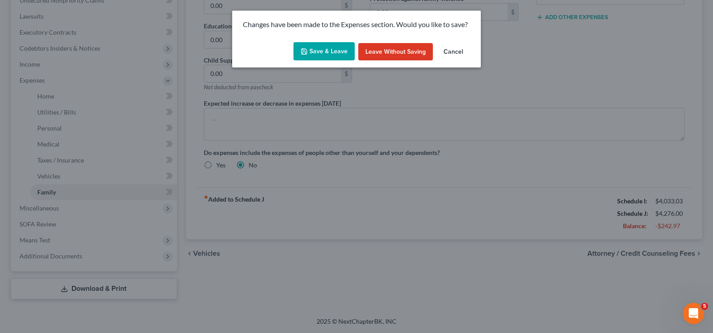
click at [327, 50] on button "Save & Leave" at bounding box center [323, 51] width 61 height 19
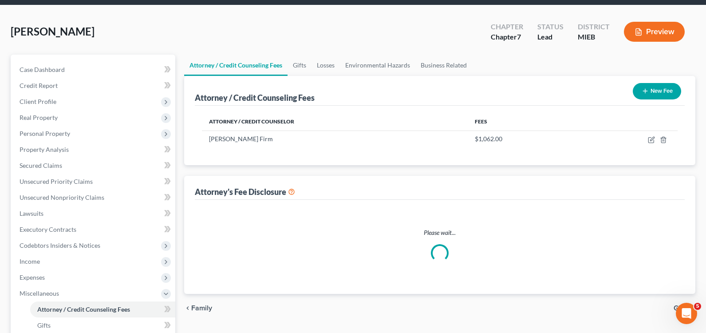
select select "0"
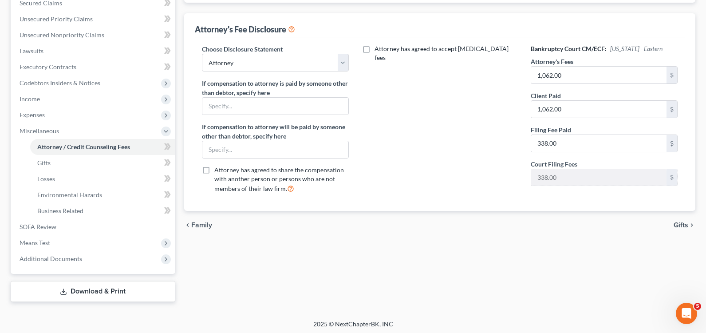
scroll to position [196, 0]
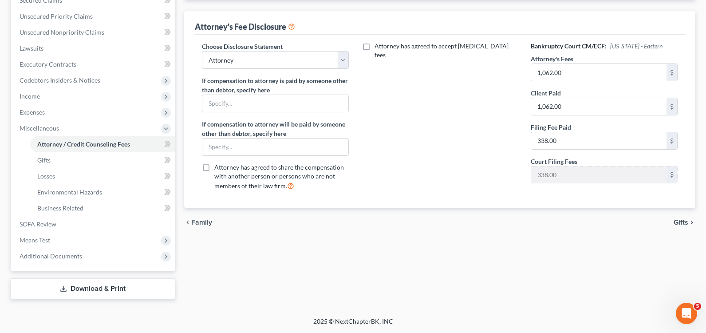
click at [680, 222] on span "Gifts" at bounding box center [681, 222] width 15 height 7
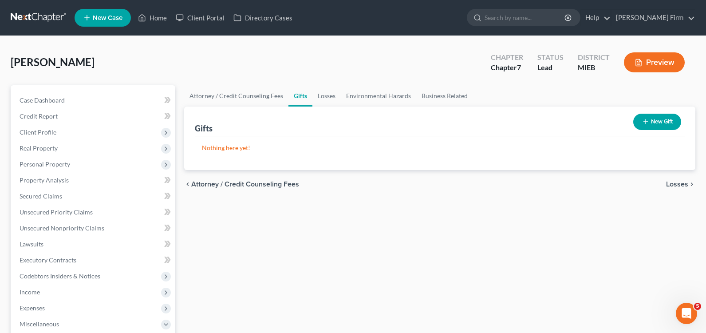
click at [676, 183] on span "Losses" at bounding box center [677, 184] width 22 height 7
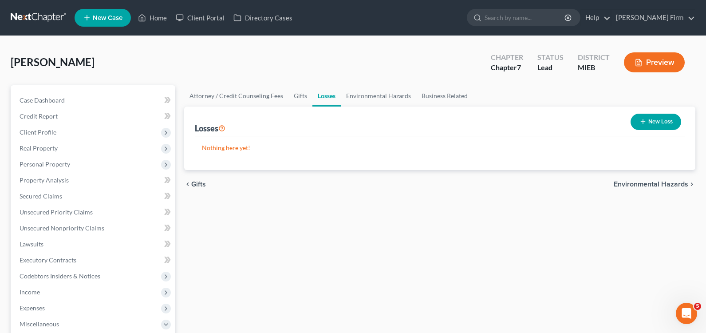
click at [676, 183] on span "Environmental Hazards" at bounding box center [651, 184] width 75 height 7
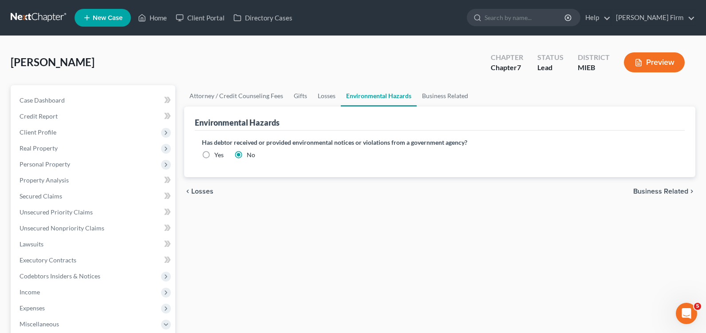
click at [676, 191] on span "Business Related" at bounding box center [660, 191] width 55 height 7
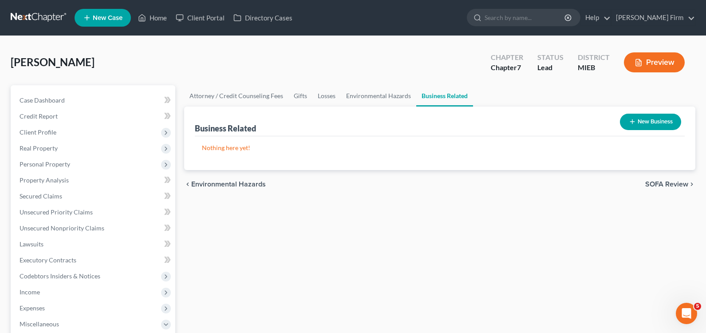
click at [676, 184] on span "SOFA Review" at bounding box center [666, 184] width 43 height 7
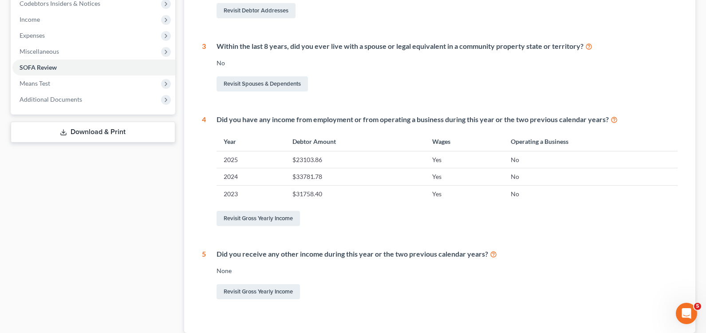
scroll to position [335, 0]
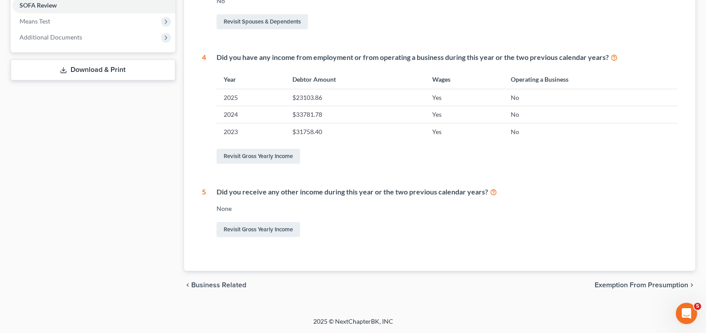
click at [666, 285] on span "Exemption from Presumption" at bounding box center [642, 284] width 94 height 7
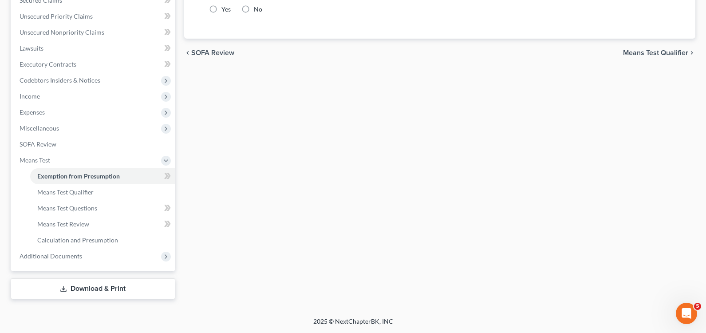
scroll to position [32, 0]
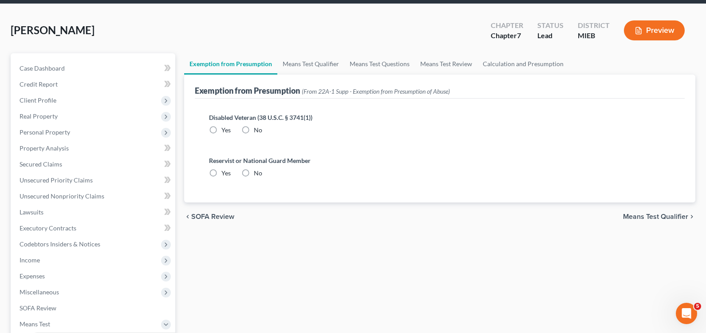
radio input "true"
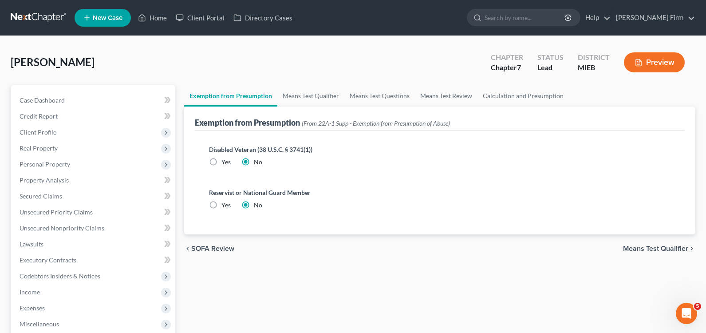
click at [666, 247] on span "Means Test Qualifier" at bounding box center [655, 248] width 65 height 7
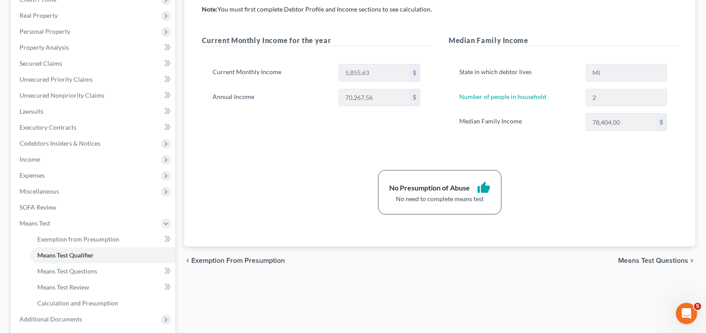
scroll to position [133, 0]
click at [666, 256] on span "Means Test Questions" at bounding box center [653, 259] width 70 height 7
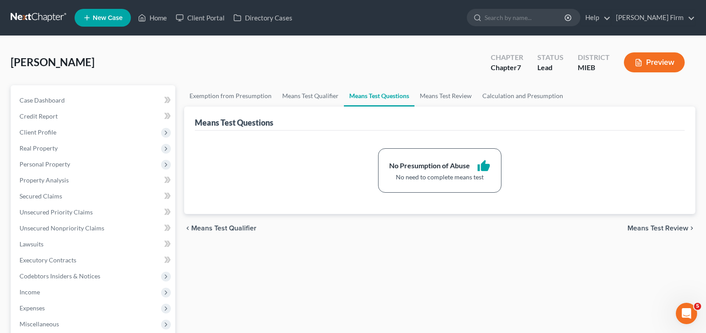
click at [665, 228] on span "Means Test Review" at bounding box center [657, 228] width 61 height 7
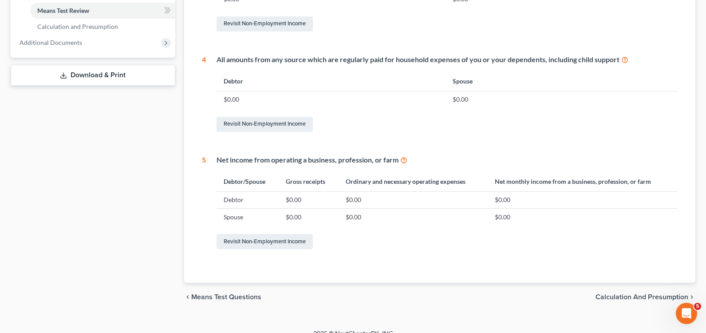
scroll to position [421, 0]
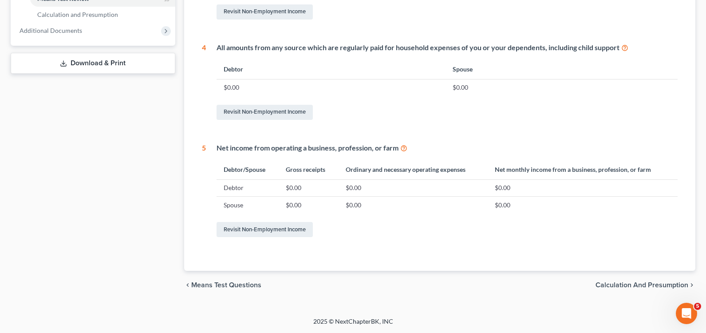
click at [634, 280] on div "chevron_left Means Test Questions Calculation and Presumption chevron_right" at bounding box center [439, 285] width 511 height 28
click at [634, 282] on span "Calculation and Presumption" at bounding box center [641, 284] width 93 height 7
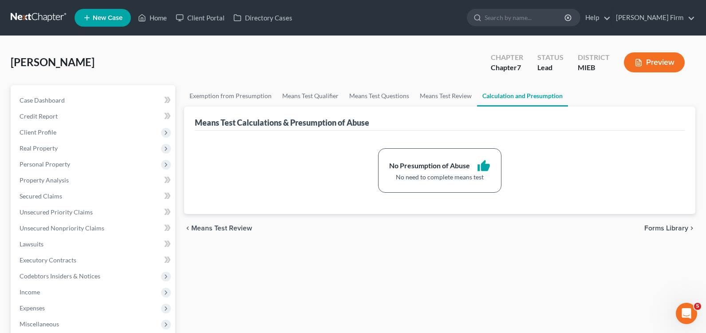
click at [660, 227] on span "Forms Library" at bounding box center [666, 228] width 44 height 7
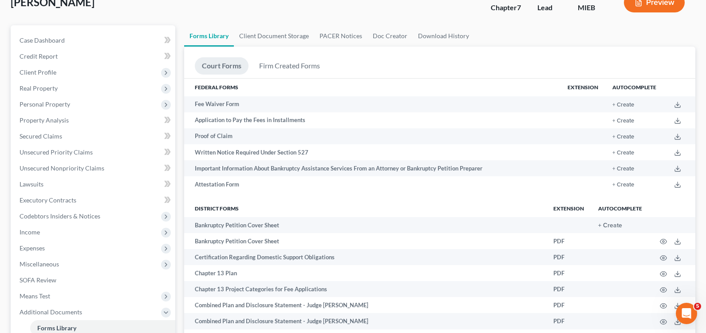
scroll to position [58, 0]
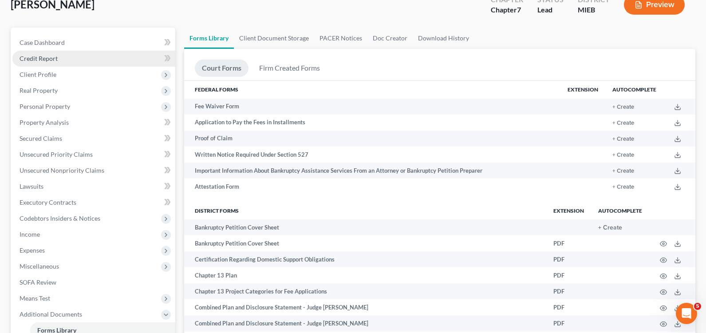
click at [61, 60] on link "Credit Report" at bounding box center [93, 59] width 163 height 16
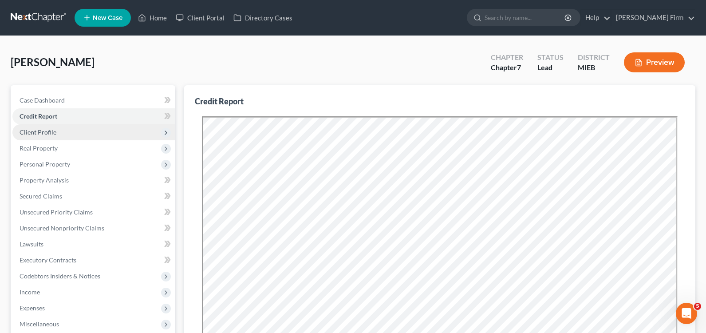
click at [96, 134] on span "Client Profile" at bounding box center [93, 132] width 163 height 16
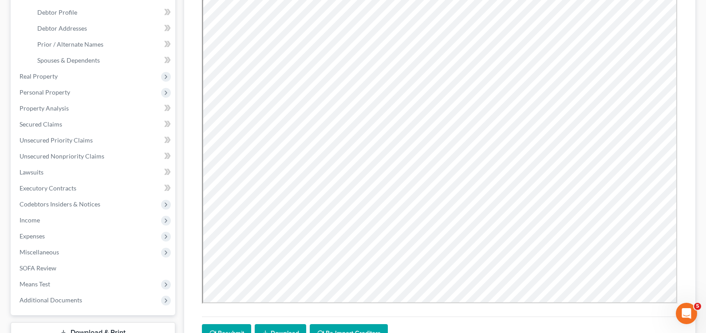
scroll to position [222, 0]
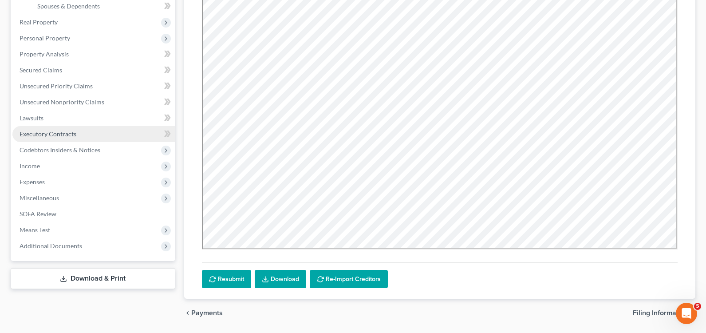
click at [112, 132] on link "Executory Contracts" at bounding box center [93, 134] width 163 height 16
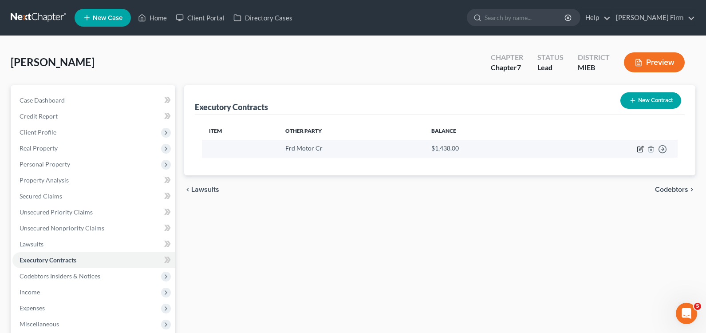
click at [640, 148] on icon "button" at bounding box center [640, 149] width 7 height 7
select select "30"
select select "0"
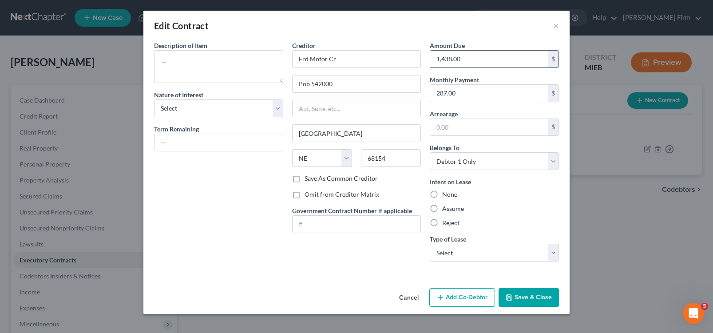
click at [514, 59] on input "1,438.00" at bounding box center [489, 59] width 118 height 17
drag, startPoint x: 238, startPoint y: 118, endPoint x: 229, endPoint y: 114, distance: 9.9
click at [232, 116] on div "Description of non-residential real property * Description of Item * Nature of …" at bounding box center [219, 155] width 138 height 228
click at [228, 112] on select "Select Purchaser Agent Lessor Lessee" at bounding box center [218, 108] width 129 height 18
select select "3"
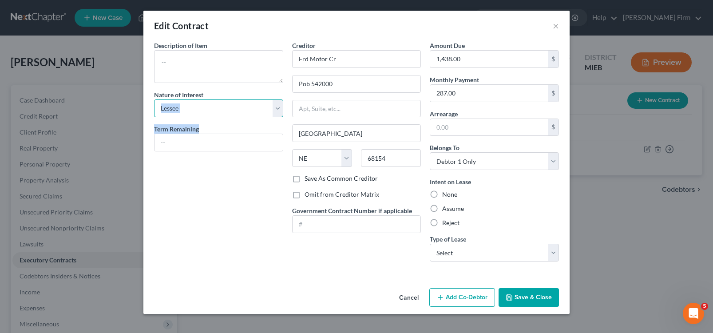
click at [154, 99] on select "Select Purchaser Agent Lessor Lessee" at bounding box center [218, 108] width 129 height 18
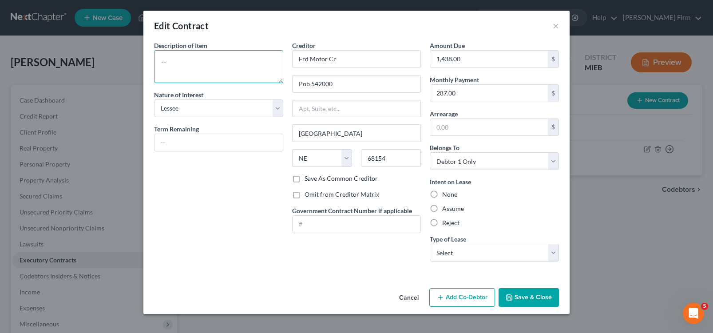
click at [217, 72] on textarea at bounding box center [218, 66] width 129 height 33
type textarea "2025 Ford Maverick"
type input "3 years"
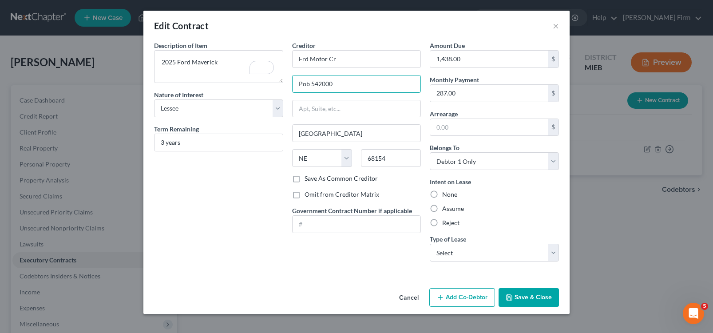
click at [442, 207] on label "Assume" at bounding box center [453, 208] width 22 height 9
click at [445, 207] on input "Assume" at bounding box center [448, 207] width 6 height 6
radio input "true"
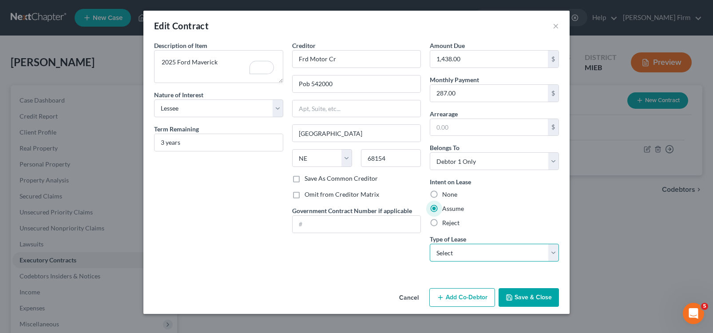
click at [444, 249] on select "Select Real Estate Car Other" at bounding box center [493, 253] width 129 height 18
select select "1"
click at [429, 244] on select "Select Real Estate Car Other" at bounding box center [493, 253] width 129 height 18
click at [467, 67] on input "1,438.00" at bounding box center [489, 59] width 118 height 17
type input "8,700.00"
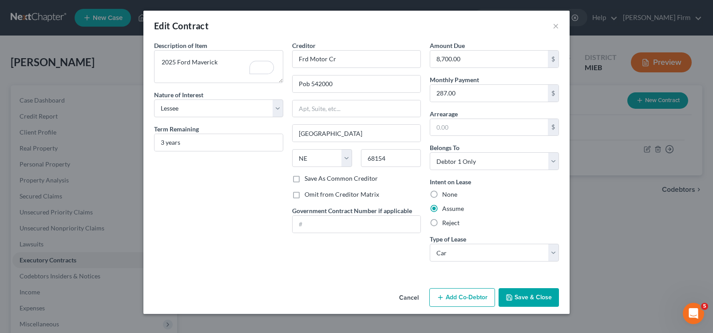
click at [546, 299] on button "Save & Close" at bounding box center [528, 297] width 60 height 19
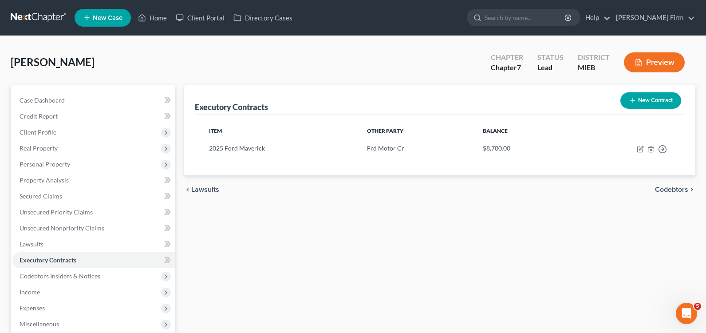
click at [680, 189] on span "Codebtors" at bounding box center [671, 189] width 33 height 7
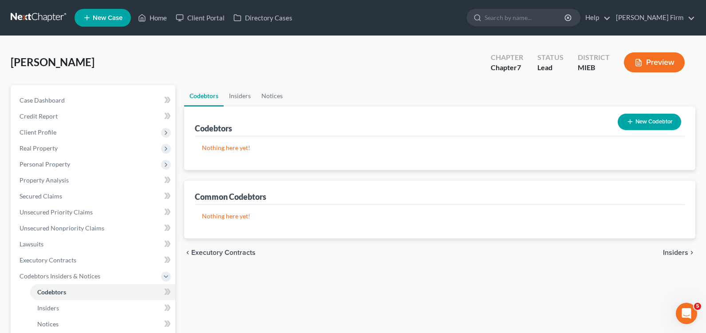
click at [675, 253] on span "Insiders" at bounding box center [675, 252] width 25 height 7
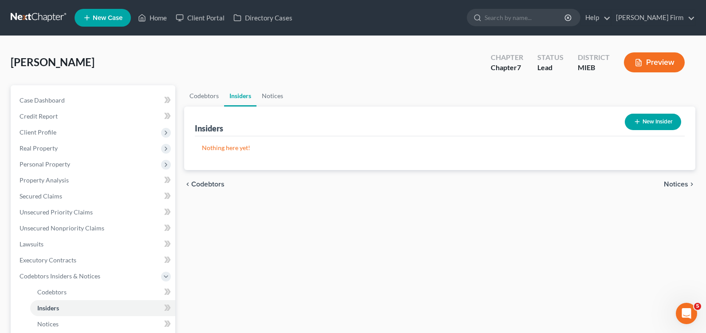
click at [678, 185] on span "Notices" at bounding box center [676, 184] width 24 height 7
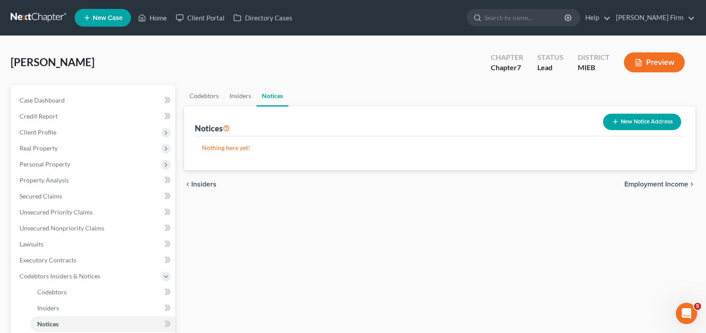
click at [678, 185] on span "Employment Income" at bounding box center [656, 184] width 64 height 7
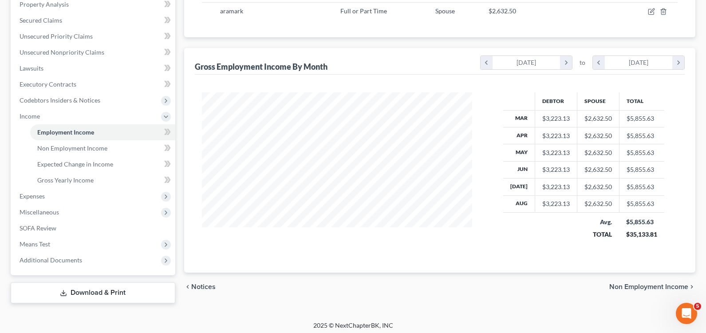
scroll to position [180, 0]
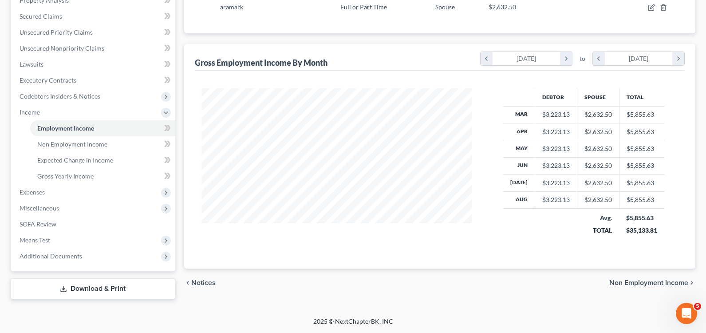
click at [642, 285] on span "Non Employment Income" at bounding box center [648, 282] width 79 height 7
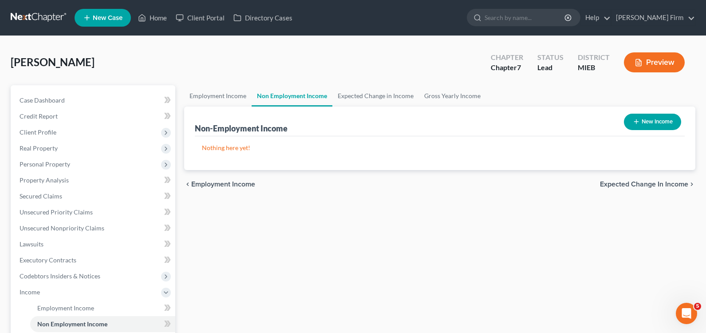
click at [652, 188] on span "Expected Change in Income" at bounding box center [644, 184] width 88 height 7
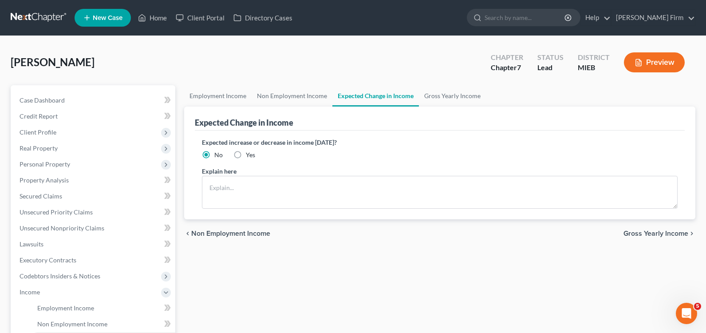
click at [655, 231] on span "Gross Yearly Income" at bounding box center [655, 233] width 65 height 7
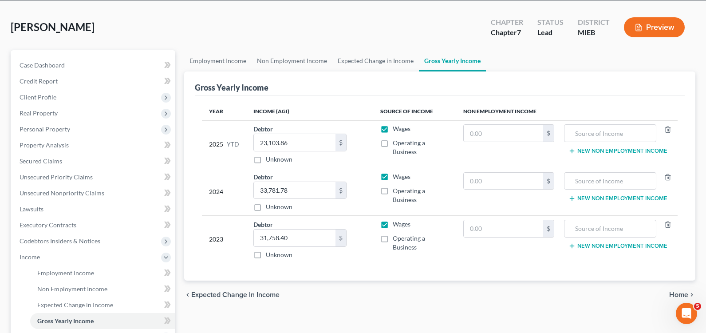
scroll to position [89, 0]
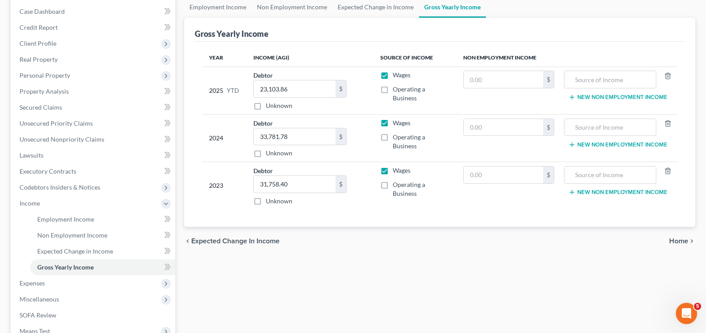
click at [674, 237] on span "Home" at bounding box center [678, 240] width 19 height 7
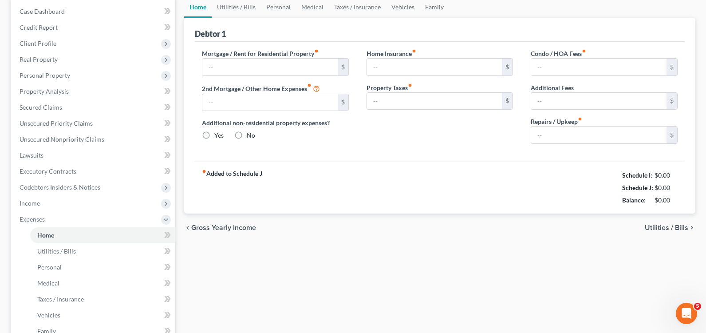
type input "460.00"
type input "0.00"
radio input "true"
type input "0.00"
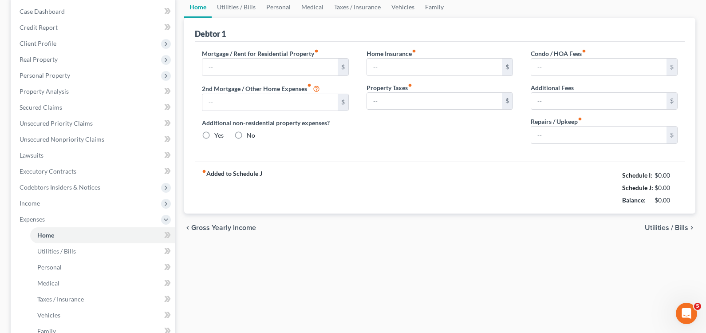
type input "130.00"
type input "0.00"
type input "60.00"
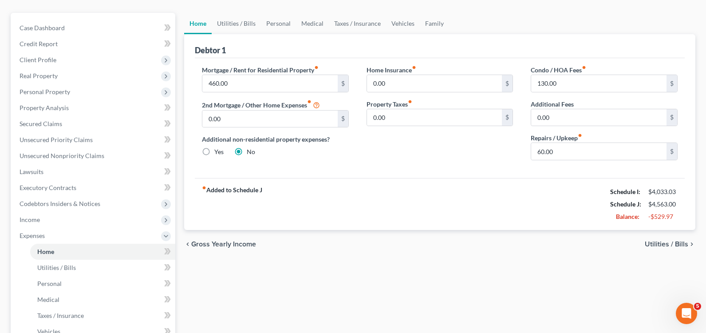
scroll to position [89, 0]
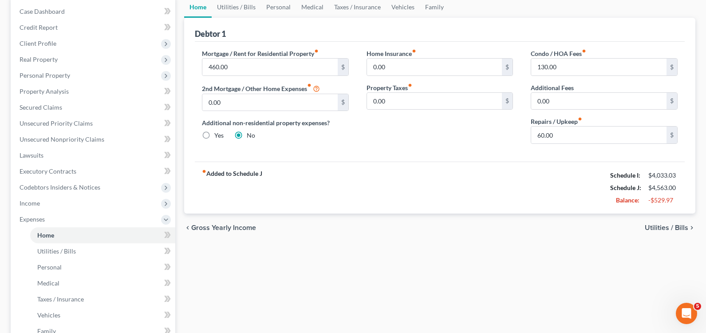
click at [674, 225] on span "Utilities / Bills" at bounding box center [666, 227] width 43 height 7
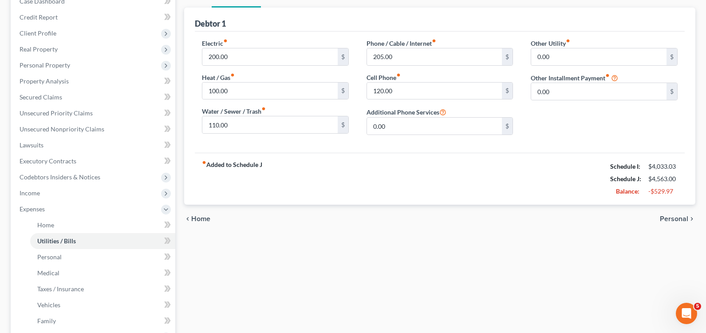
scroll to position [133, 0]
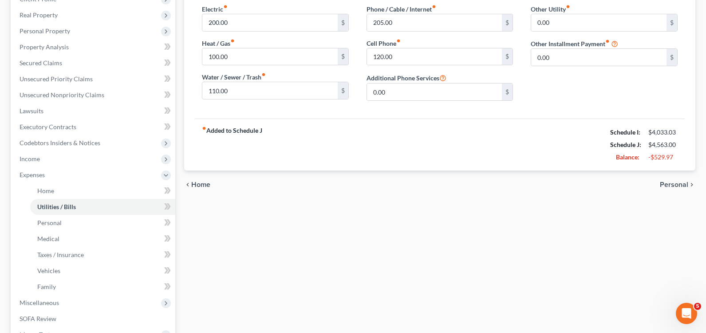
click at [673, 187] on span "Personal" at bounding box center [674, 184] width 28 height 7
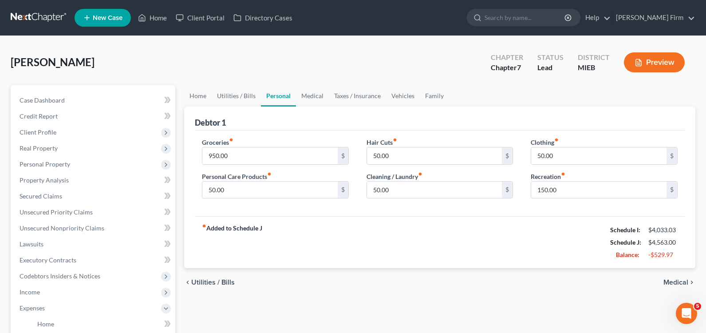
click at [675, 282] on span "Medical" at bounding box center [675, 282] width 25 height 7
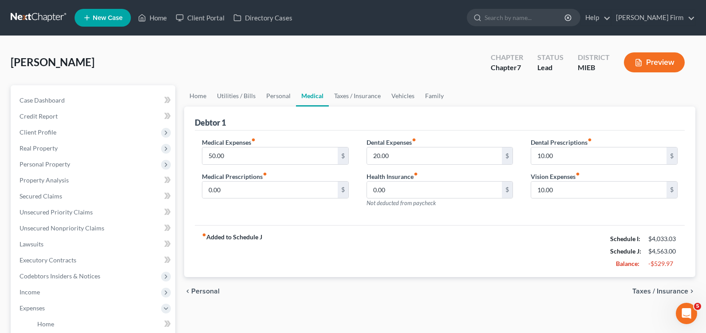
click at [674, 293] on span "Taxes / Insurance" at bounding box center [660, 291] width 56 height 7
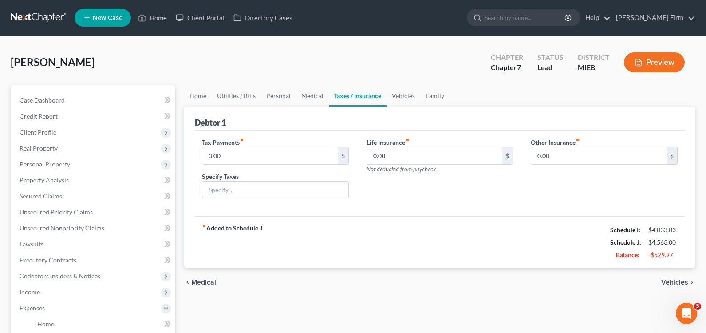
click at [675, 285] on span "Vehicles" at bounding box center [674, 282] width 27 height 7
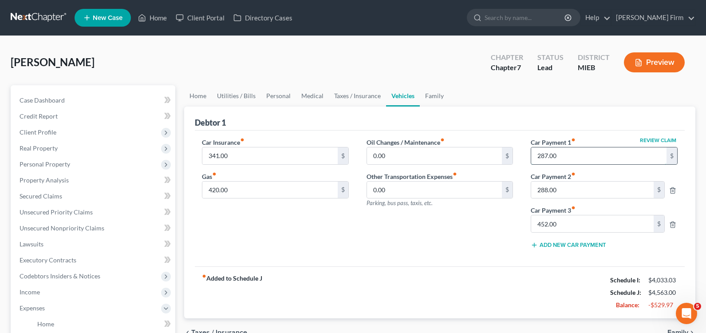
click at [595, 163] on input "287.00" at bounding box center [598, 155] width 135 height 17
type input "567.00"
click at [673, 188] on icon "button" at bounding box center [672, 190] width 7 height 7
type input "452.00"
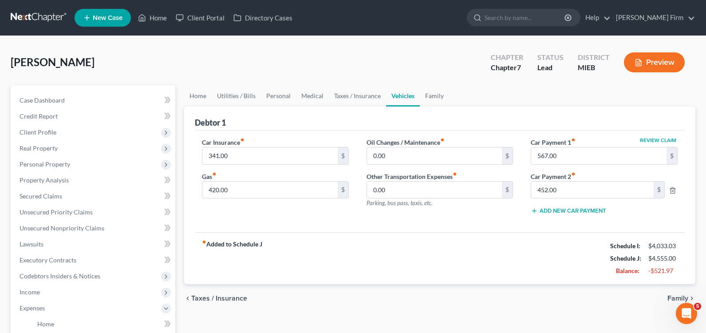
click at [556, 258] on div "fiber_manual_record Added to Schedule J Schedule I: $4,033.03 Schedule J: $4,55…" at bounding box center [440, 258] width 490 height 52
click at [588, 182] on input "452.00" at bounding box center [592, 189] width 122 height 17
click at [221, 298] on span "Taxes / Insurance" at bounding box center [219, 298] width 56 height 7
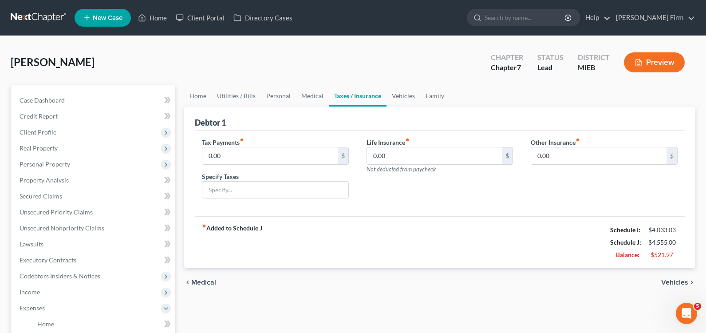
click at [206, 279] on span "Medical" at bounding box center [203, 282] width 25 height 7
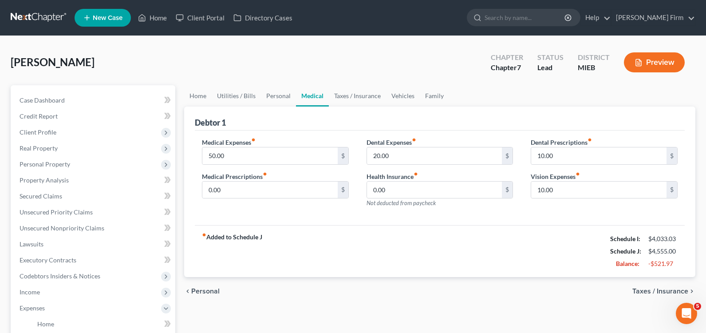
click at [206, 279] on div "chevron_left Personal Taxes / Insurance chevron_right" at bounding box center [439, 291] width 511 height 28
click at [206, 285] on div "chevron_left Personal Taxes / Insurance chevron_right" at bounding box center [439, 291] width 511 height 28
click at [207, 292] on span "Personal" at bounding box center [205, 291] width 28 height 7
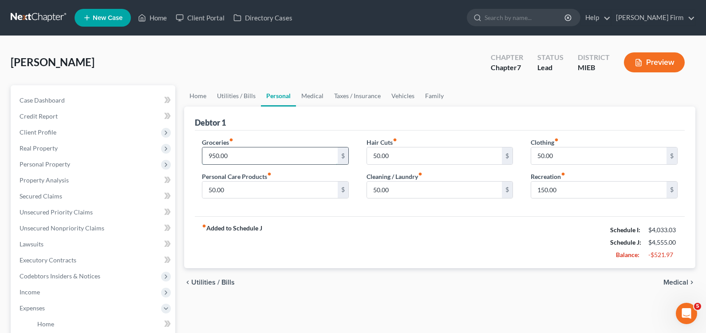
click at [277, 155] on input "950.00" at bounding box center [269, 155] width 135 height 17
type input "850"
click at [219, 280] on span "Utilities / Bills" at bounding box center [212, 282] width 43 height 7
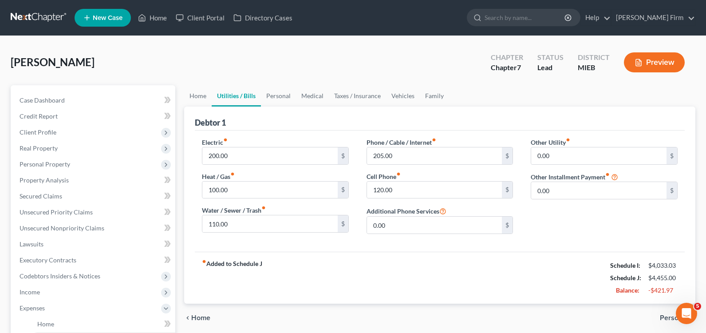
click at [206, 315] on span "Home" at bounding box center [200, 317] width 19 height 7
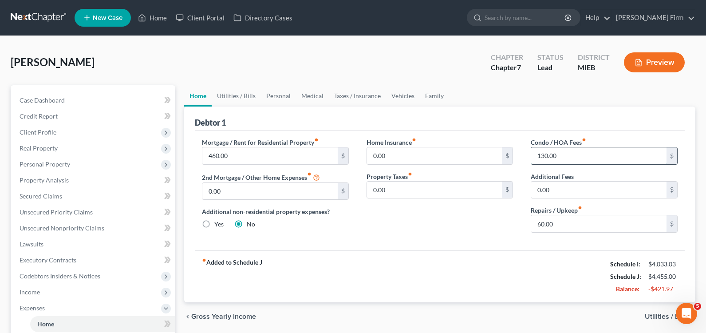
click at [579, 155] on input "130.00" at bounding box center [598, 155] width 135 height 17
type input "\"
click at [268, 151] on input "460.00" at bounding box center [269, 155] width 135 height 17
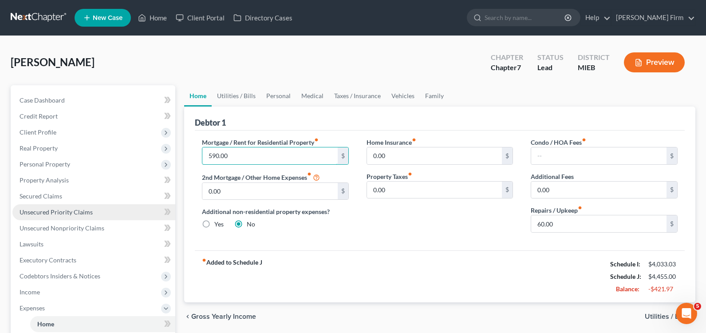
type input "590.00"
click at [118, 217] on link "Unsecured Priority Claims" at bounding box center [93, 212] width 163 height 16
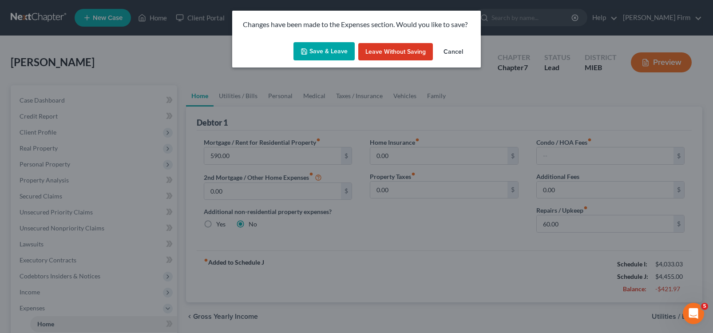
click at [327, 47] on button "Save & Leave" at bounding box center [323, 51] width 61 height 19
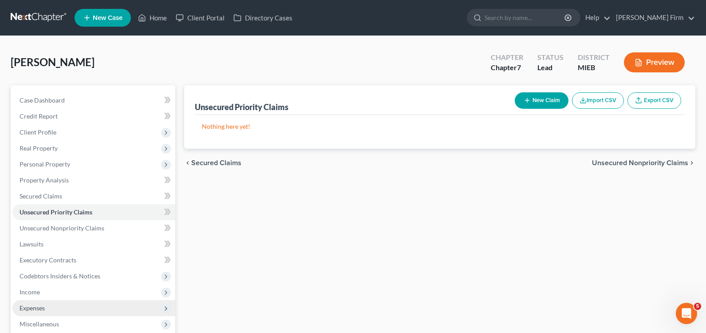
click at [35, 309] on span "Expenses" at bounding box center [32, 308] width 25 height 8
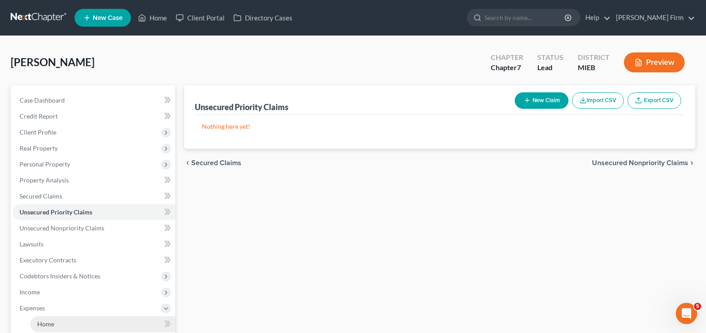
click at [94, 318] on link "Home" at bounding box center [102, 324] width 145 height 16
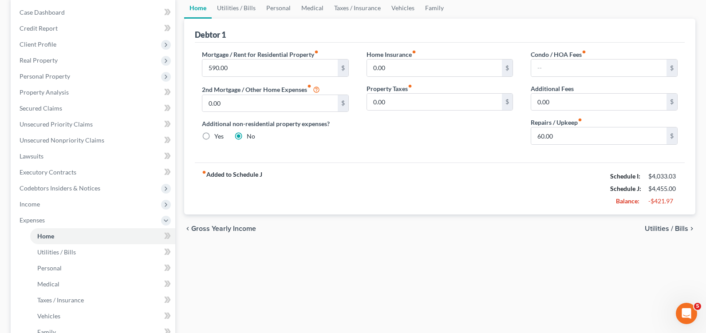
scroll to position [89, 0]
click at [103, 203] on span "Income" at bounding box center [93, 203] width 163 height 16
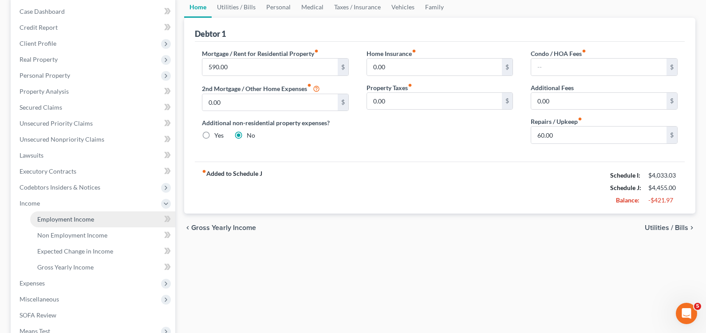
click at [99, 222] on link "Employment Income" at bounding box center [102, 219] width 145 height 16
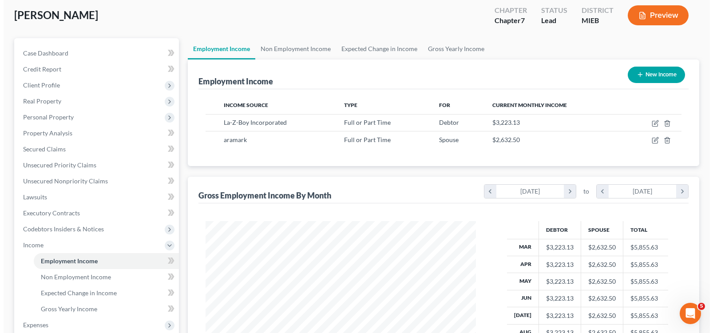
scroll to position [47, 0]
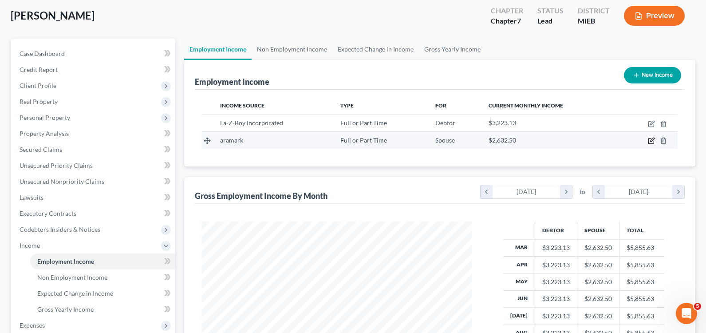
click at [648, 142] on icon "button" at bounding box center [650, 140] width 5 height 5
select select "0"
select select "39"
select select "2"
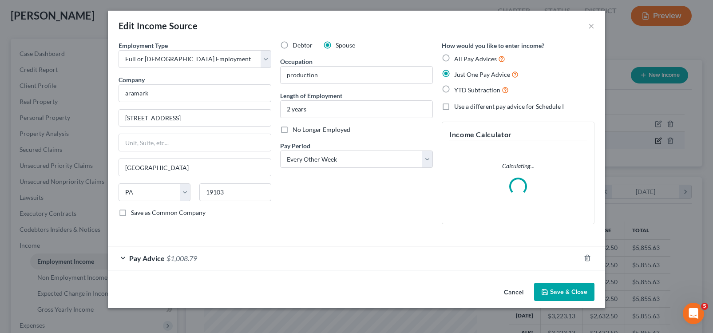
scroll to position [159, 291]
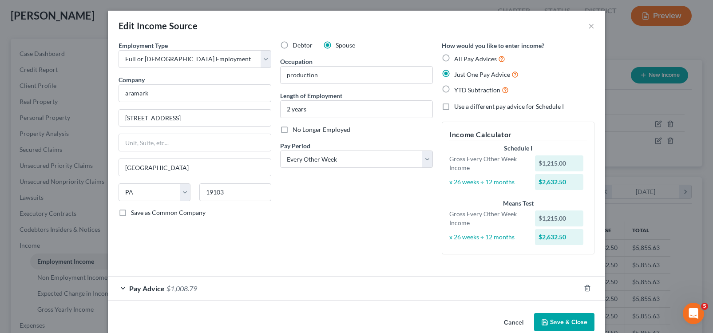
click at [117, 287] on div "Pay Advice $1,008.79" at bounding box center [344, 288] width 472 height 24
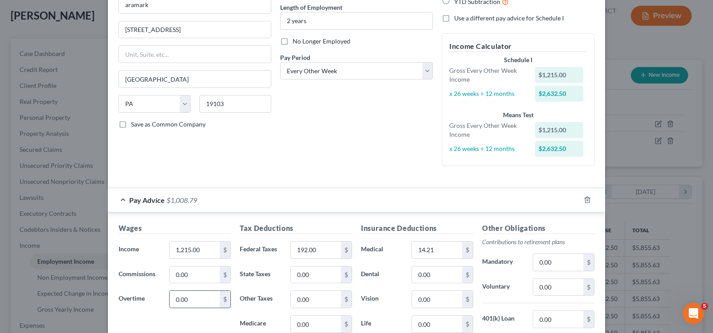
scroll to position [89, 0]
click at [200, 248] on input "1,215.00" at bounding box center [194, 249] width 50 height 17
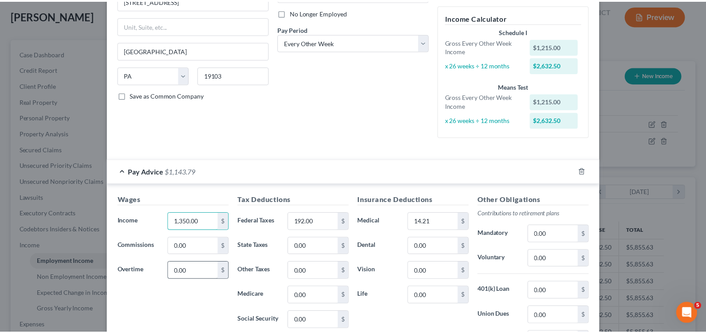
scroll to position [233, 0]
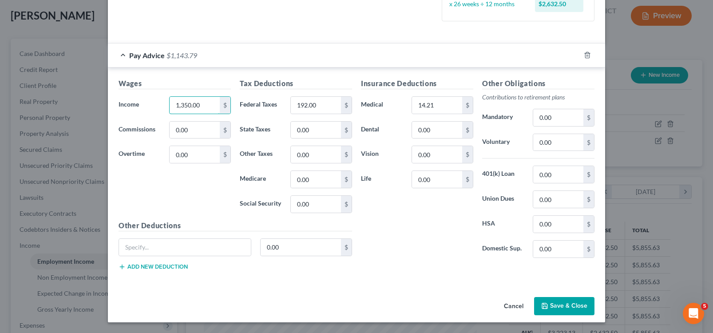
type input "1,350.00"
drag, startPoint x: 199, startPoint y: 225, endPoint x: 378, endPoint y: 315, distance: 200.2
click at [223, 250] on div "Other Deductions 0.00 $ Add new deduction" at bounding box center [235, 248] width 242 height 57
click at [549, 303] on button "Save & Close" at bounding box center [564, 306] width 60 height 19
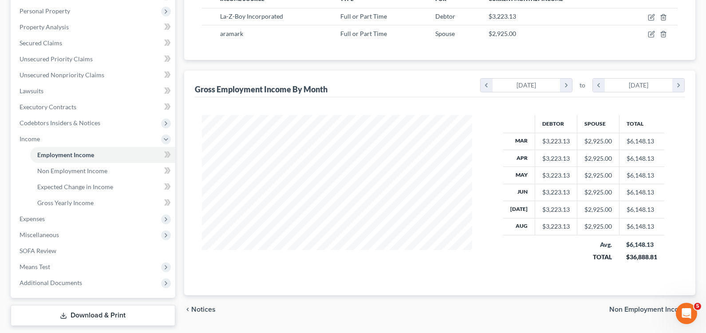
scroll to position [180, 0]
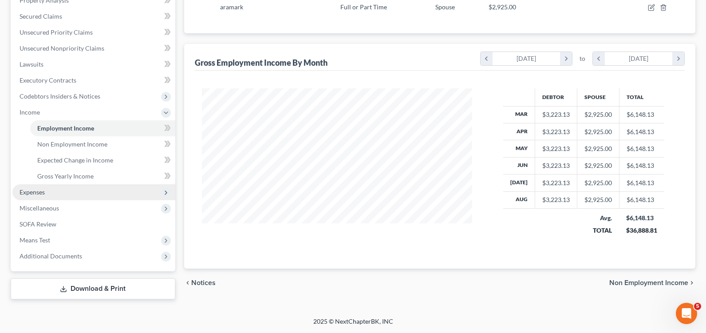
click at [62, 192] on span "Expenses" at bounding box center [93, 192] width 163 height 16
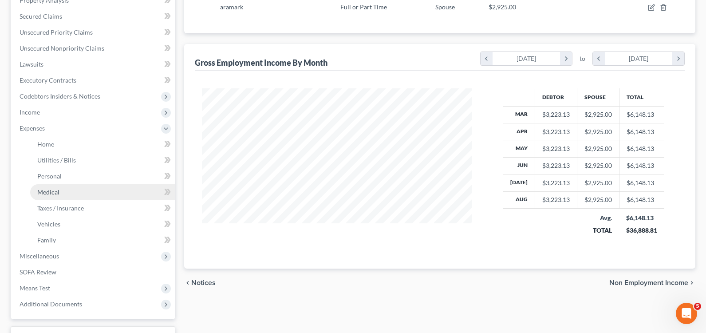
click at [62, 198] on link "Medical" at bounding box center [102, 192] width 145 height 16
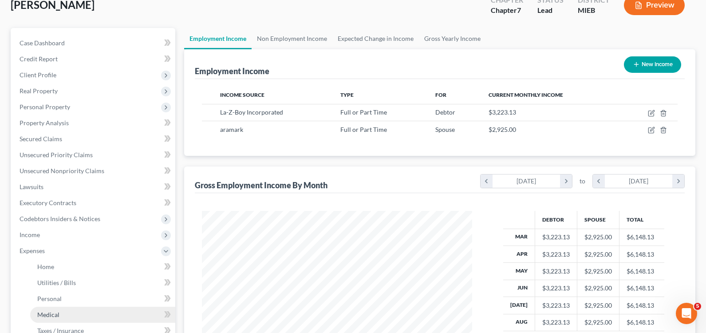
click at [62, 195] on ul "Case Dashboard Payments Invoices Payments Payments Credit Report Client Profile" at bounding box center [93, 234] width 163 height 399
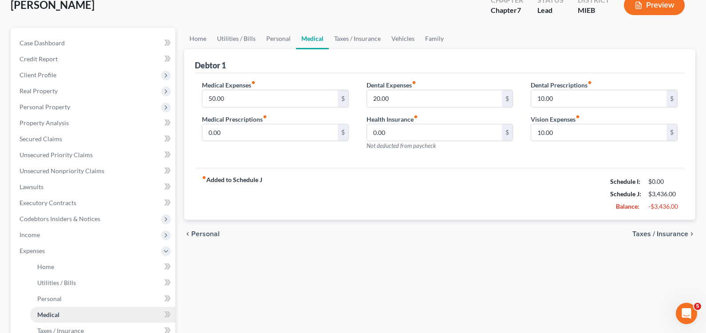
scroll to position [0, 0]
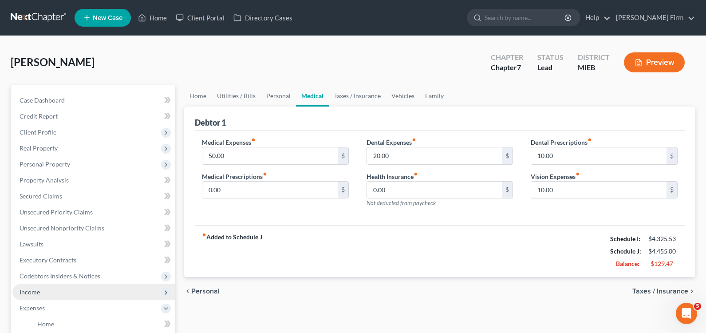
click at [44, 291] on span "Income" at bounding box center [93, 292] width 163 height 16
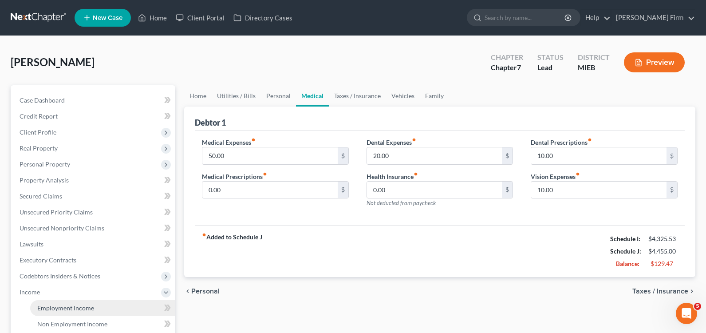
click at [47, 306] on span "Employment Income" at bounding box center [65, 308] width 57 height 8
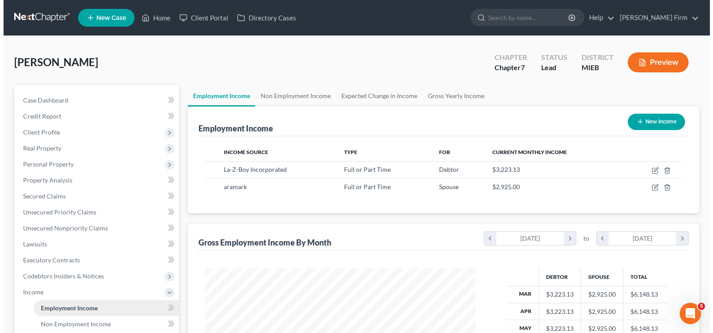
scroll to position [159, 288]
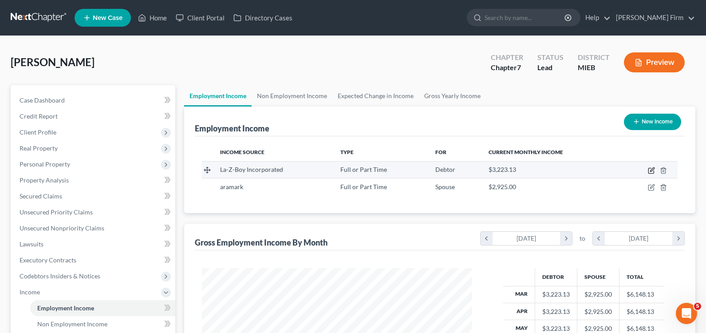
click at [652, 173] on icon "button" at bounding box center [650, 170] width 5 height 5
select select "0"
select select "23"
select select "2"
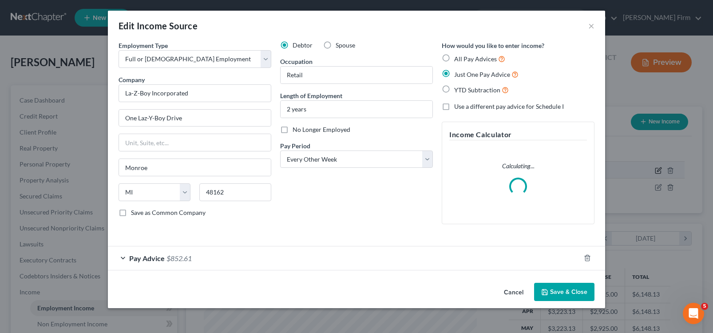
scroll to position [159, 291]
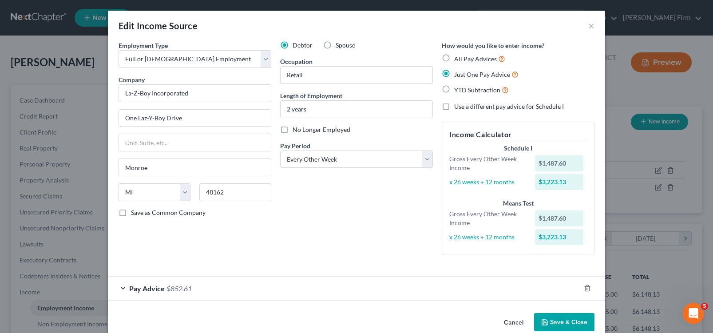
click at [118, 285] on div "Pay Advice $852.61" at bounding box center [344, 288] width 472 height 24
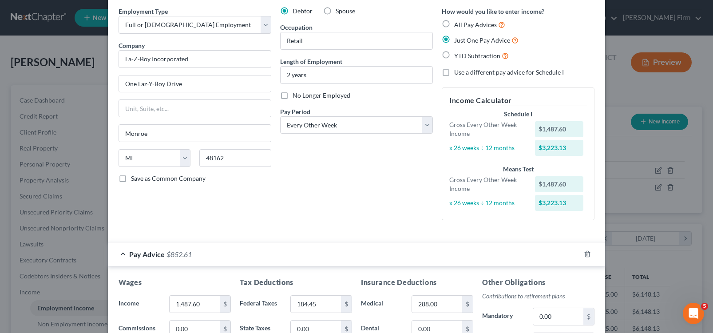
scroll to position [133, 0]
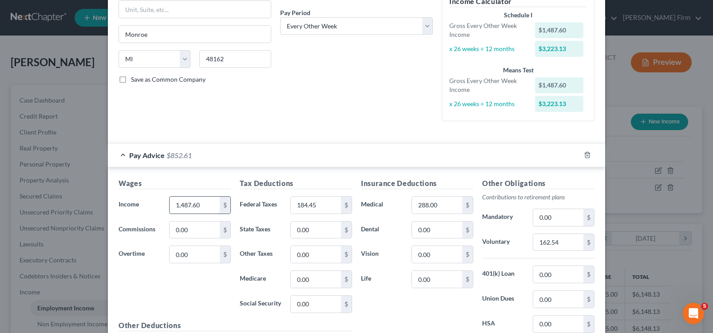
click at [196, 207] on input "1,487.60" at bounding box center [194, 205] width 50 height 17
click at [184, 205] on input "1,487.60" at bounding box center [194, 205] width 50 height 17
drag, startPoint x: 178, startPoint y: 205, endPoint x: 186, endPoint y: 206, distance: 8.0
click at [186, 206] on input "1,487.60" at bounding box center [194, 205] width 50 height 17
click at [181, 203] on input "157.60" at bounding box center [194, 205] width 50 height 17
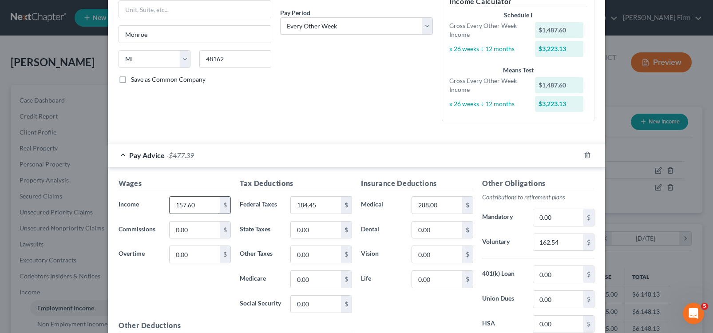
click at [181, 201] on input "157.60" at bounding box center [194, 205] width 50 height 17
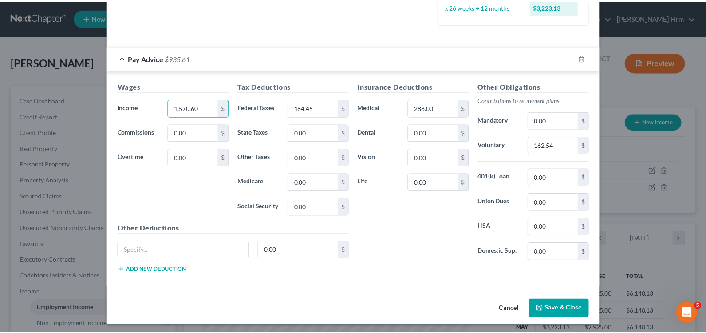
scroll to position [233, 0]
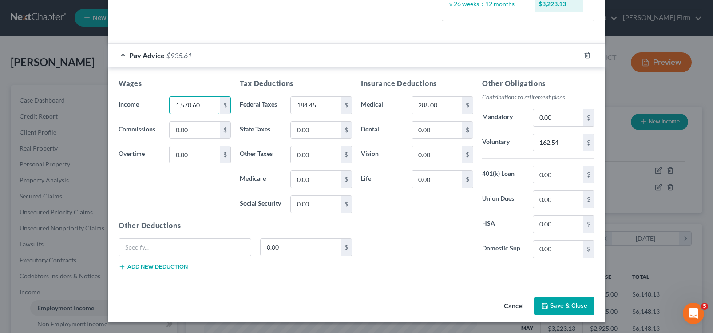
type input "1,570.60"
click at [547, 308] on button "Save & Close" at bounding box center [564, 306] width 60 height 19
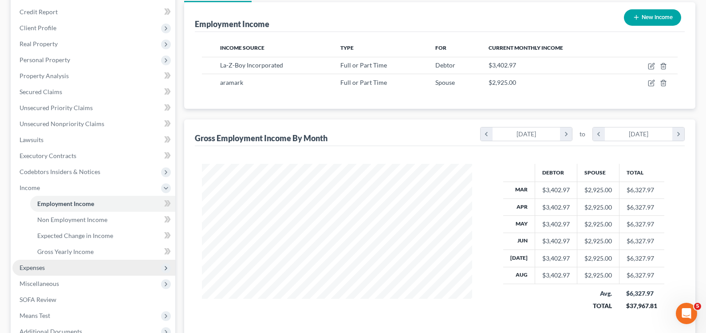
scroll to position [133, 0]
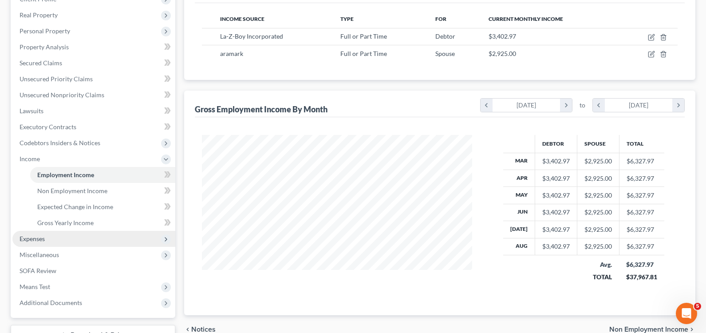
click at [82, 237] on span "Expenses" at bounding box center [93, 239] width 163 height 16
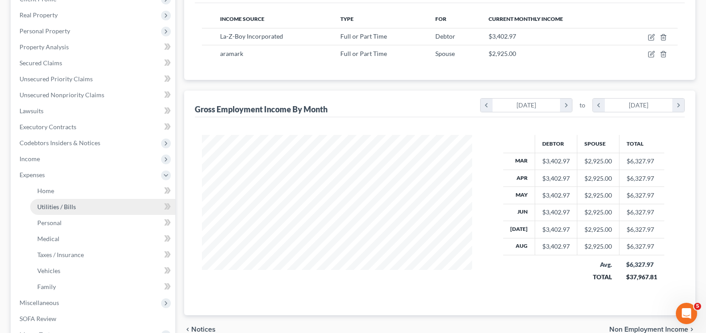
click at [82, 209] on link "Utilities / Bills" at bounding box center [102, 207] width 145 height 16
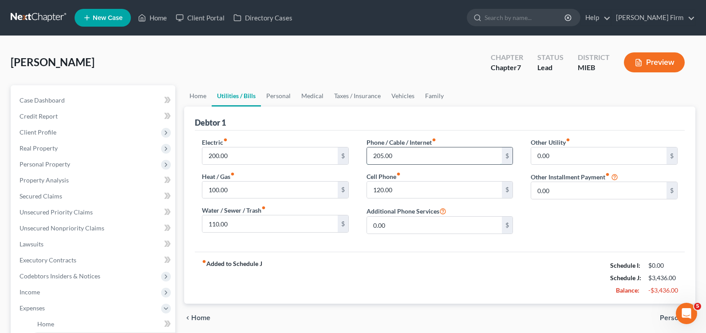
click at [431, 161] on input "205.00" at bounding box center [434, 155] width 135 height 17
click at [431, 167] on div "Phone / Cable / Internet fiber_manual_record 205.00 $ Cell Phone fiber_manual_r…" at bounding box center [440, 189] width 165 height 103
click at [72, 288] on span "Income" at bounding box center [93, 292] width 163 height 16
click at [74, 306] on span "Employment Income" at bounding box center [65, 308] width 57 height 8
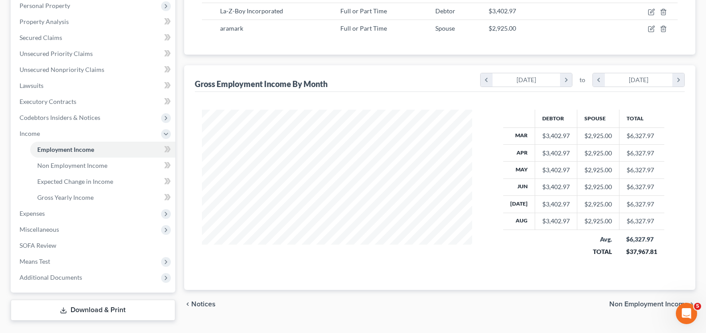
scroll to position [177, 0]
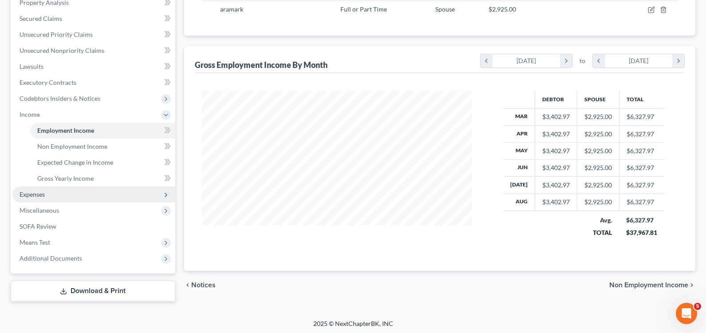
click at [68, 196] on span "Expenses" at bounding box center [93, 194] width 163 height 16
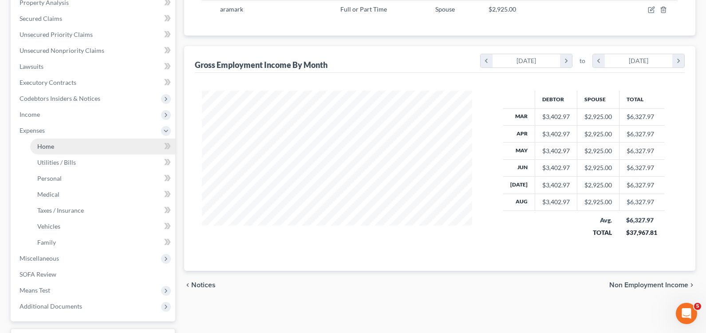
click at [80, 146] on link "Home" at bounding box center [102, 146] width 145 height 16
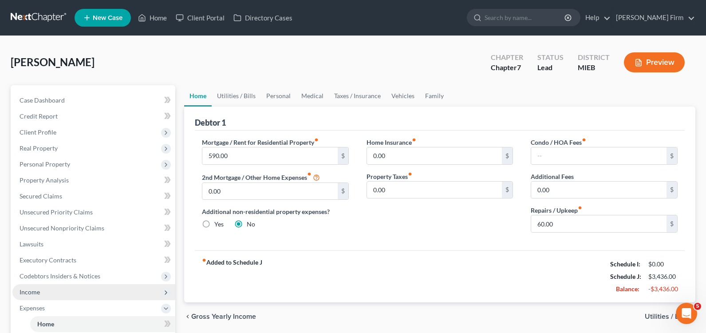
click at [61, 285] on span "Income" at bounding box center [93, 292] width 163 height 16
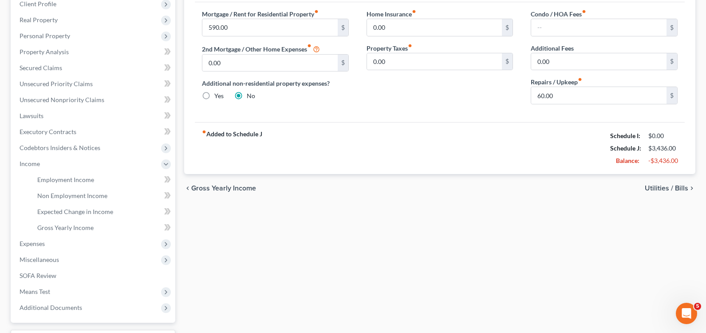
scroll to position [133, 0]
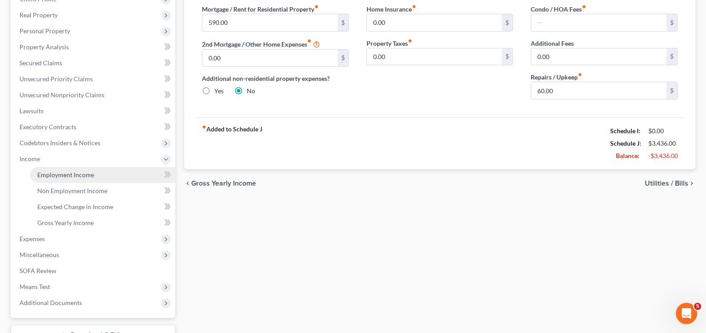
click at [111, 168] on link "Employment Income" at bounding box center [102, 175] width 145 height 16
click at [111, 168] on ul "Case Dashboard Payments Invoices Payments Payments Credit Report Client Profile" at bounding box center [93, 134] width 163 height 351
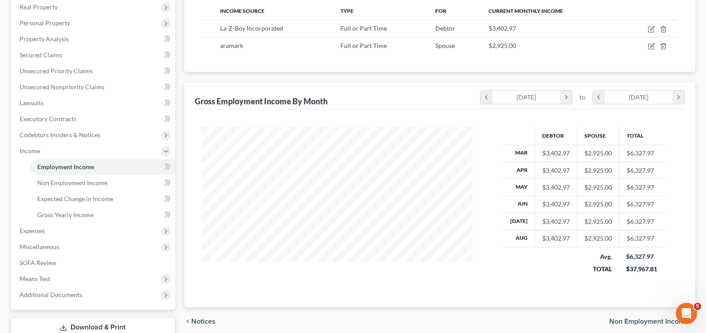
scroll to position [177, 0]
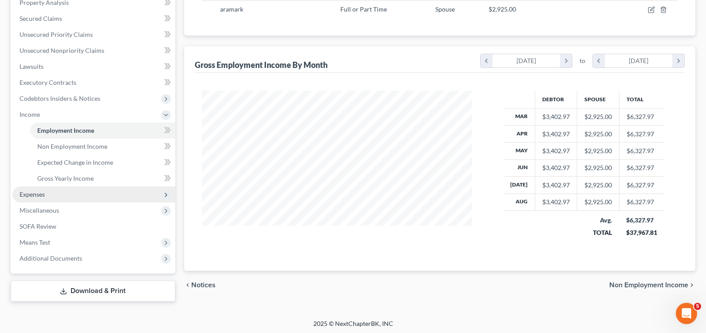
click at [74, 197] on span "Expenses" at bounding box center [93, 194] width 163 height 16
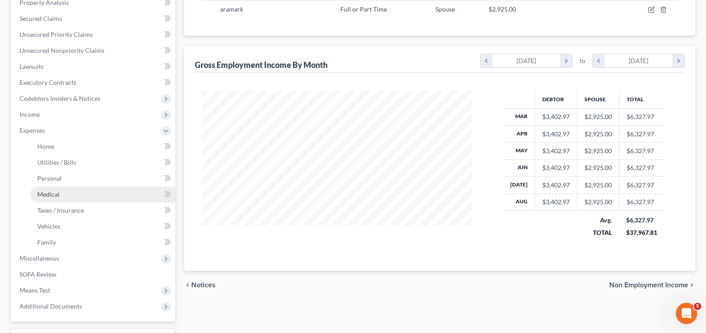
click at [74, 192] on link "Medical" at bounding box center [102, 194] width 145 height 16
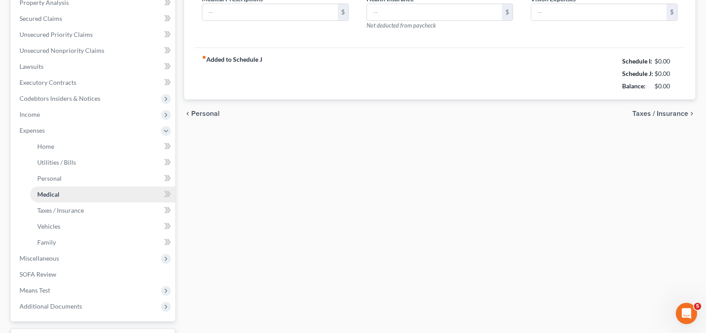
click at [74, 192] on ul "Home Utilities / Bills Personal Medical" at bounding box center [93, 194] width 163 height 112
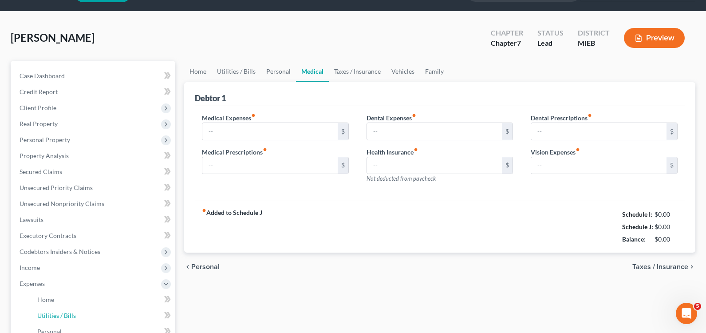
type input "50.00"
type input "0.00"
type input "20.00"
type input "0.00"
type input "10.00"
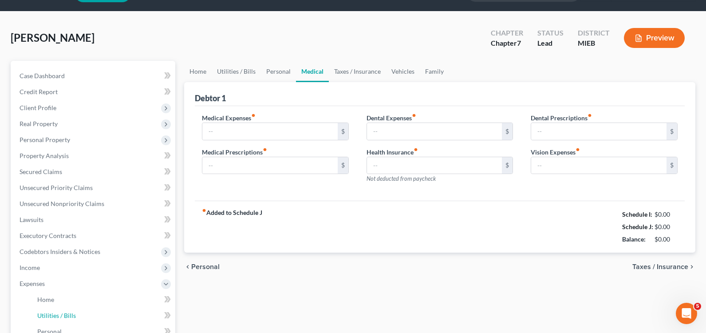
type input "10.00"
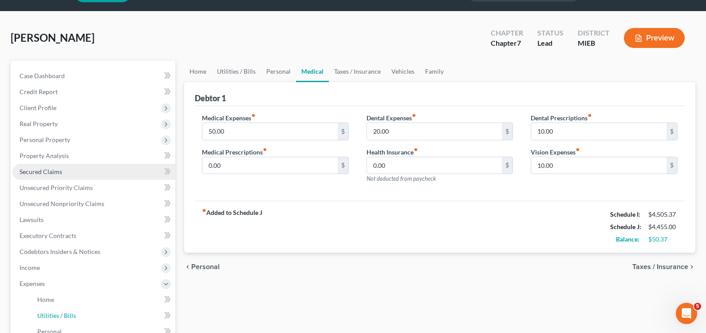
scroll to position [1, 0]
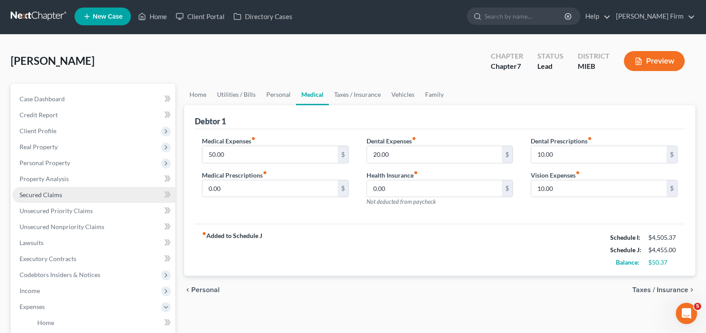
click at [74, 192] on ul "Case Dashboard Payments Invoices Payments Payments Credit Report Client Profile" at bounding box center [93, 290] width 163 height 399
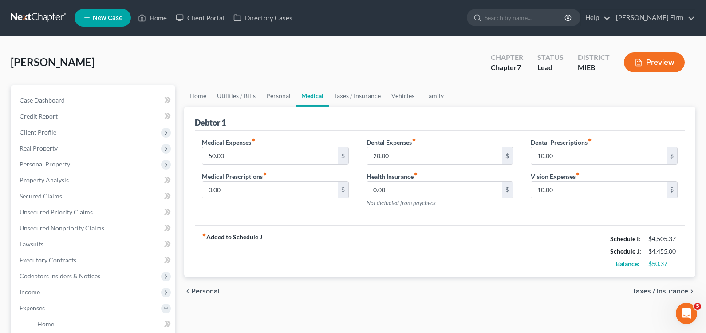
click at [205, 288] on span "Personal" at bounding box center [205, 291] width 28 height 7
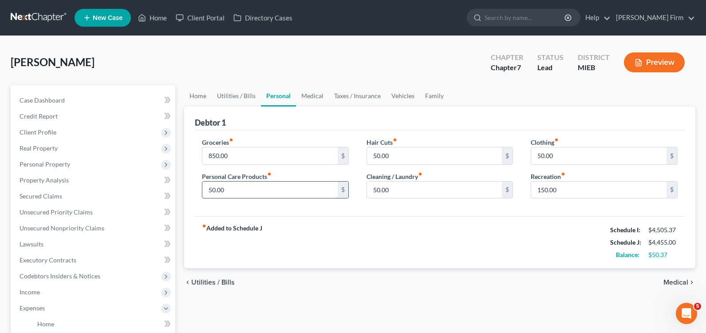
click at [240, 190] on input "50.00" at bounding box center [269, 189] width 135 height 17
type input "60"
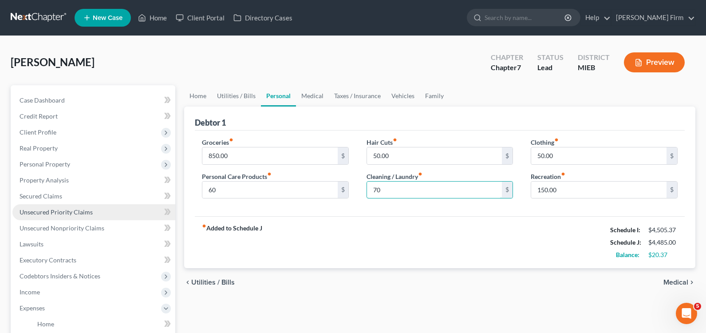
type input "70"
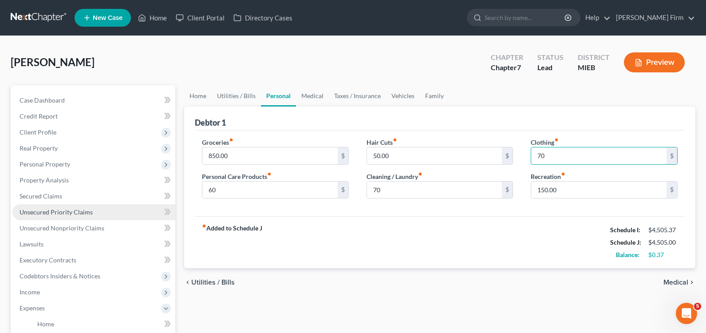
type input "70"
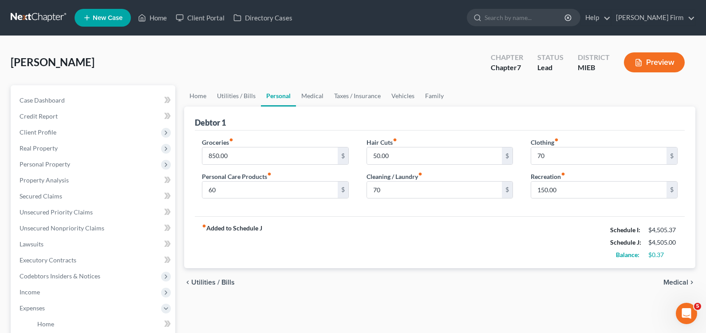
click at [675, 282] on span "Medical" at bounding box center [675, 282] width 25 height 7
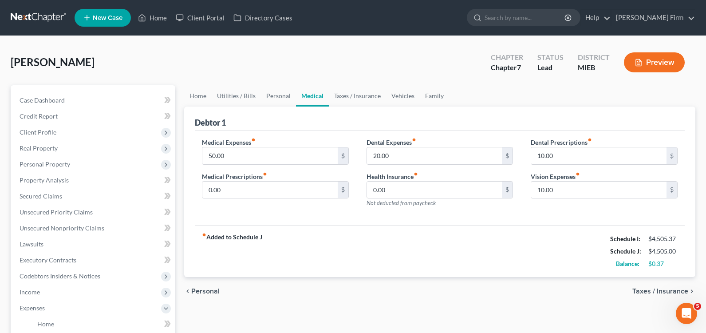
click at [675, 288] on span "Taxes / Insurance" at bounding box center [660, 291] width 56 height 7
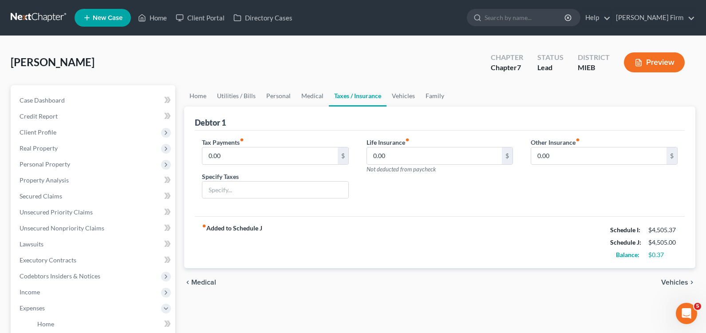
click at [675, 288] on div "chevron_left Medical Vehicles chevron_right" at bounding box center [439, 282] width 511 height 28
click at [673, 280] on span "Vehicles" at bounding box center [674, 282] width 27 height 7
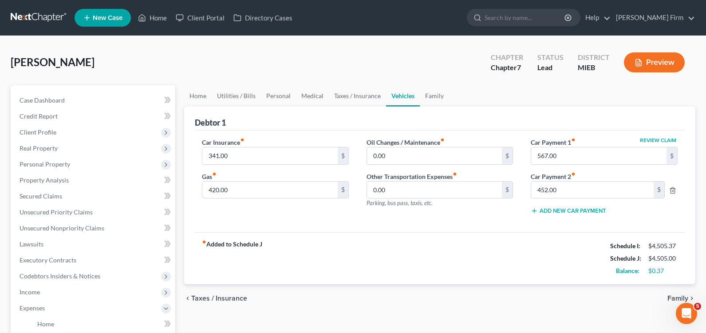
click at [673, 299] on span "Family" at bounding box center [677, 298] width 21 height 7
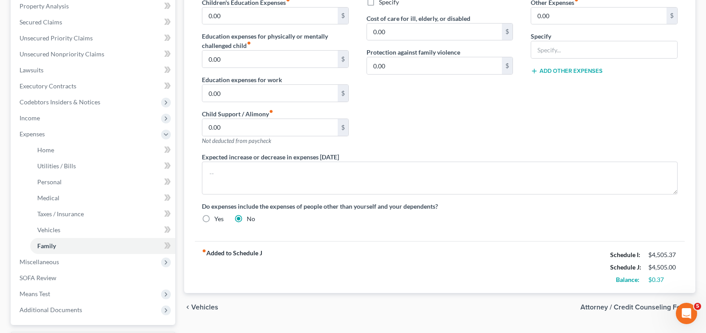
scroll to position [177, 0]
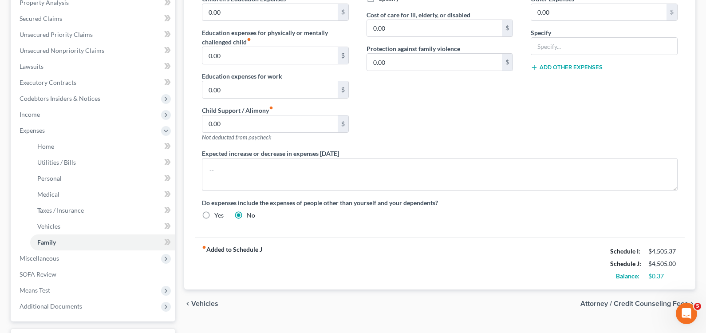
click at [656, 303] on span "Attorney / Credit Counseling Fees" at bounding box center [634, 303] width 108 height 7
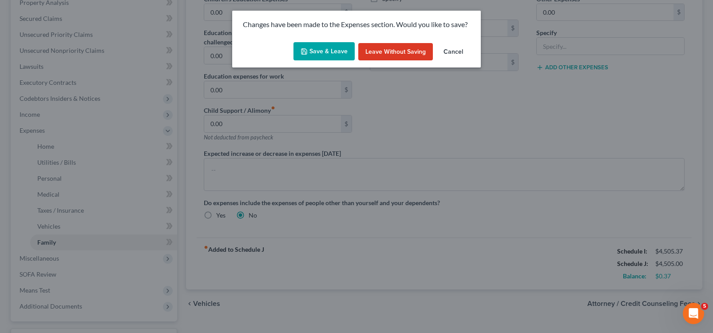
click at [315, 53] on button "Save & Leave" at bounding box center [323, 51] width 61 height 19
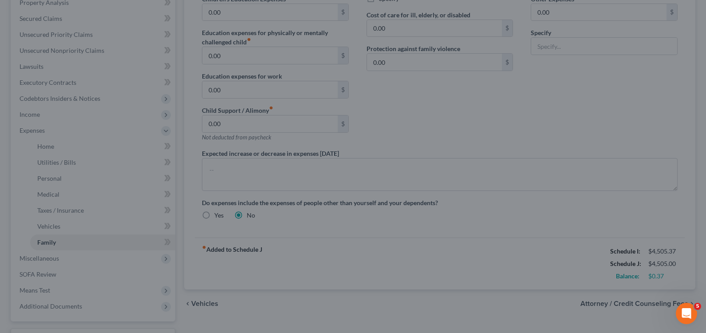
select select "0"
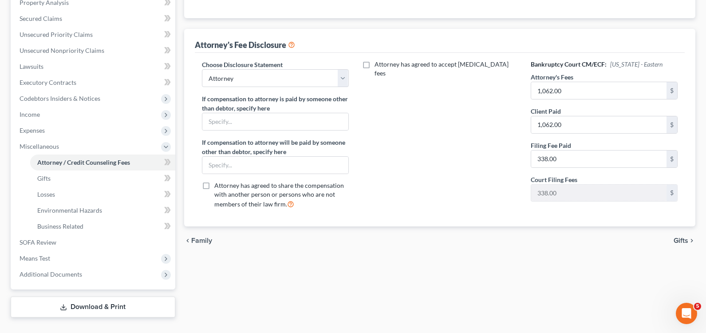
click at [678, 240] on span "Gifts" at bounding box center [681, 240] width 15 height 7
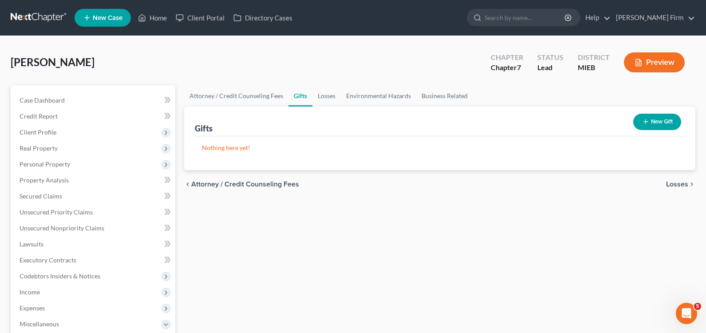
click at [674, 184] on span "Losses" at bounding box center [677, 184] width 22 height 7
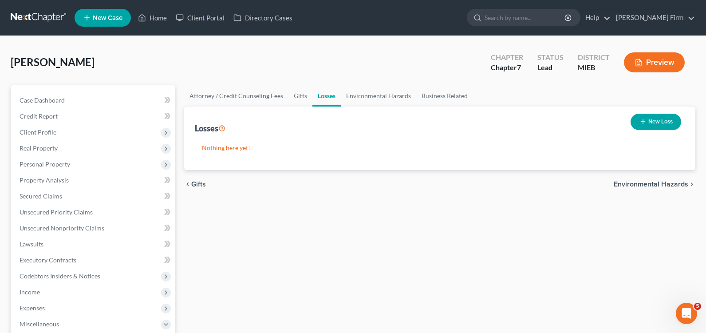
click at [674, 185] on span "Environmental Hazards" at bounding box center [651, 184] width 75 height 7
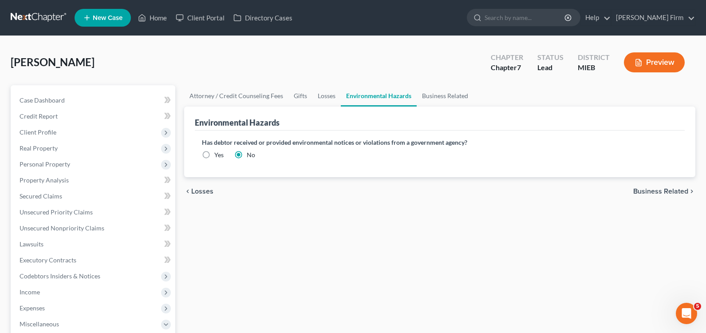
click at [675, 193] on span "Business Related" at bounding box center [660, 191] width 55 height 7
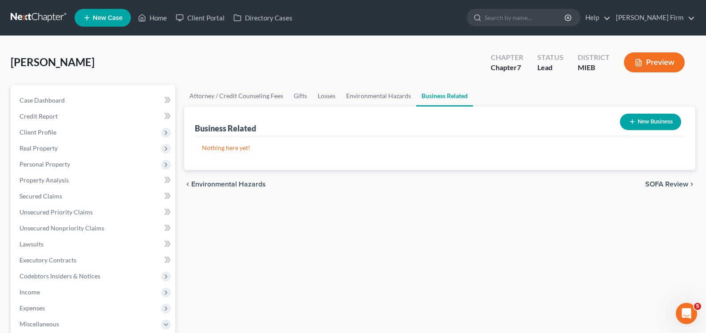
click at [675, 181] on span "SOFA Review" at bounding box center [666, 184] width 43 height 7
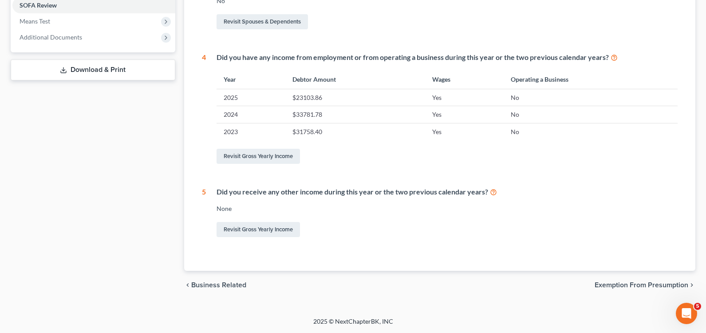
click at [640, 285] on span "Exemption from Presumption" at bounding box center [642, 284] width 94 height 7
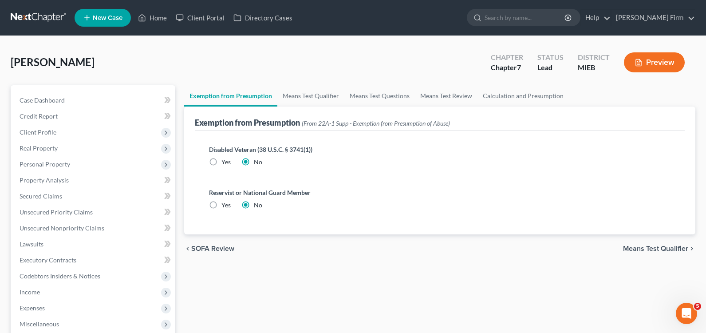
click at [658, 252] on span "Means Test Qualifier" at bounding box center [655, 248] width 65 height 7
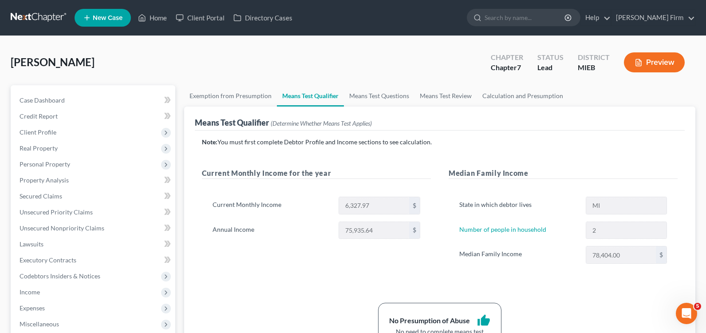
scroll to position [44, 0]
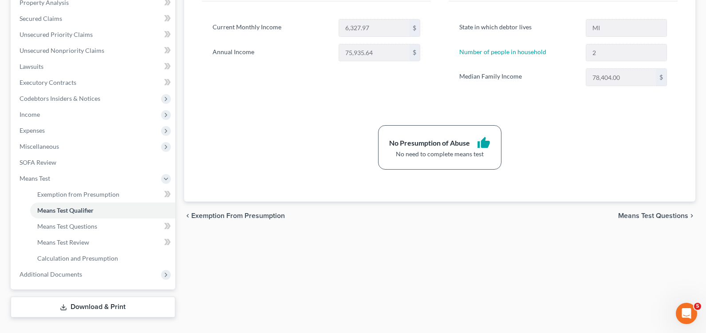
click at [658, 216] on span "Means Test Questions" at bounding box center [653, 215] width 70 height 7
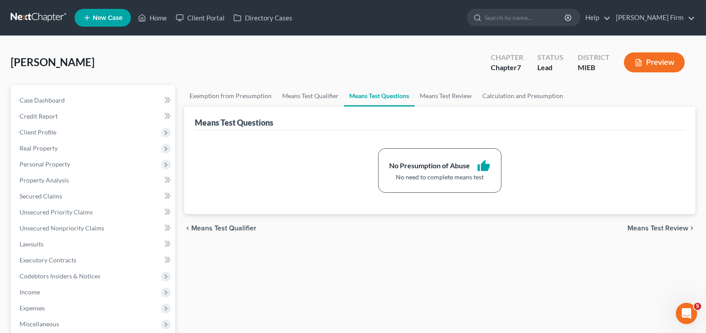
click at [658, 227] on span "Means Test Review" at bounding box center [657, 228] width 61 height 7
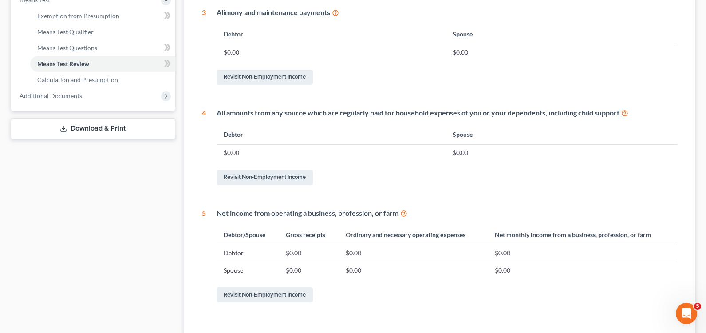
scroll to position [421, 0]
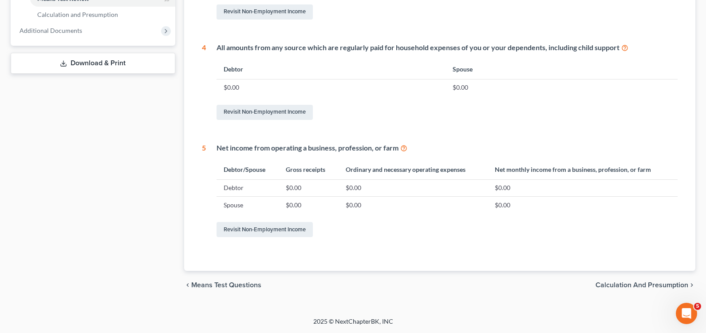
click at [656, 281] on span "Calculation and Presumption" at bounding box center [641, 284] width 93 height 7
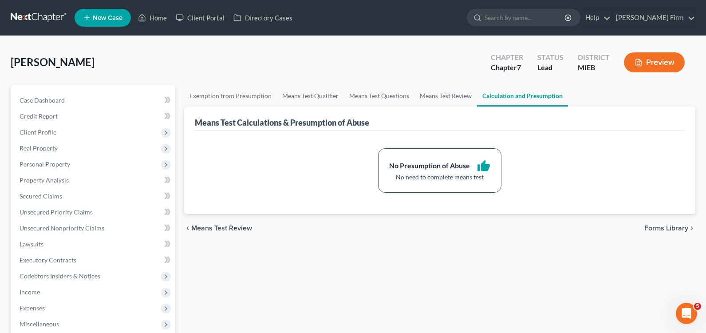
click at [662, 226] on span "Forms Library" at bounding box center [666, 228] width 44 height 7
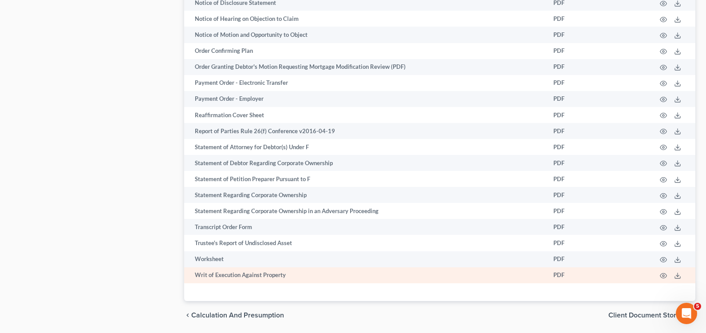
scroll to position [856, 0]
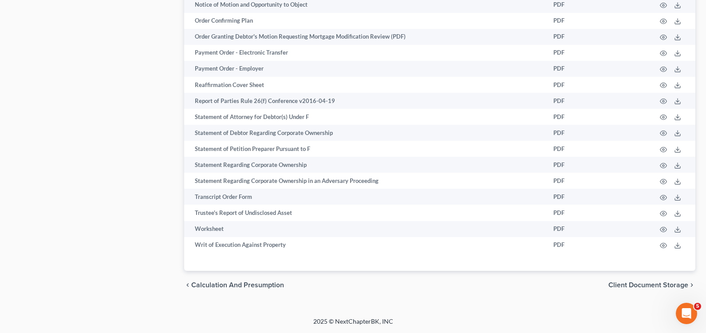
click at [655, 291] on div "chevron_left Calculation and Presumption Client Document Storage chevron_right" at bounding box center [439, 285] width 511 height 28
click at [656, 286] on span "Client Document Storage" at bounding box center [648, 284] width 80 height 7
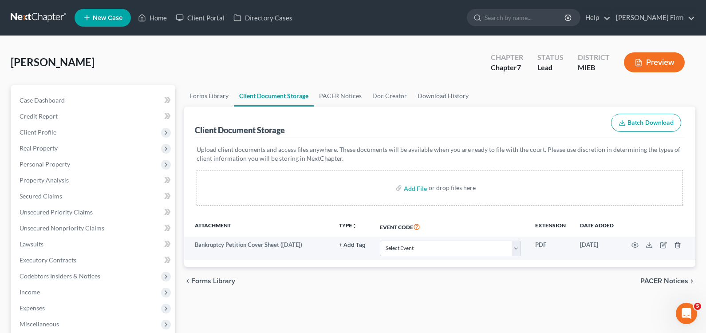
click at [660, 280] on span "PACER Notices" at bounding box center [664, 280] width 48 height 7
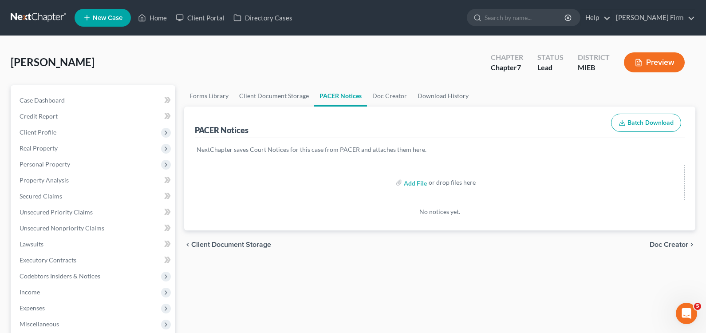
click at [670, 247] on span "Doc Creator" at bounding box center [669, 244] width 39 height 7
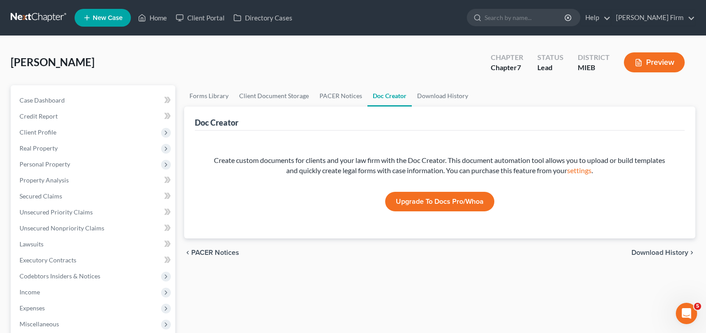
click at [670, 249] on span "Download History" at bounding box center [659, 252] width 57 height 7
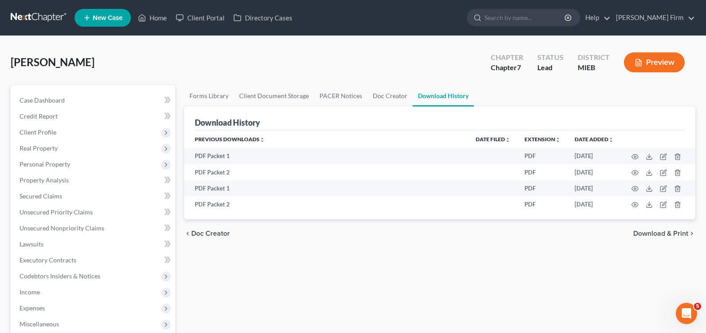
click at [674, 235] on span "Download & Print" at bounding box center [660, 233] width 55 height 7
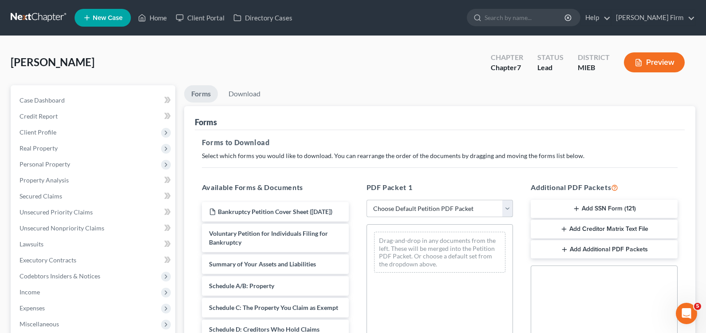
click at [490, 211] on select "Choose Default Petition PDF Packet Complete Bankruptcy Petition (all forms and …" at bounding box center [439, 209] width 147 height 18
select select "0"
click at [366, 200] on select "Choose Default Petition PDF Packet Complete Bankruptcy Petition (all forms and …" at bounding box center [439, 209] width 147 height 18
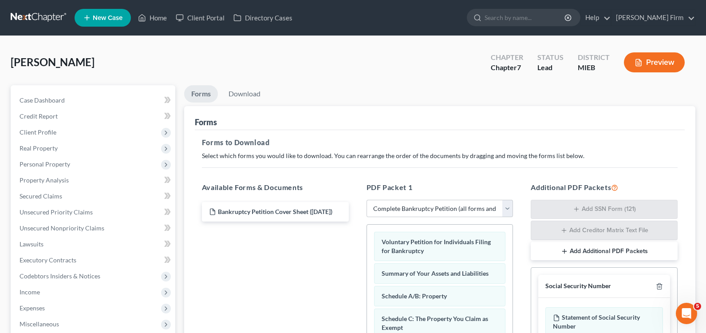
click at [569, 252] on button "Add Additional PDF Packets" at bounding box center [604, 251] width 147 height 19
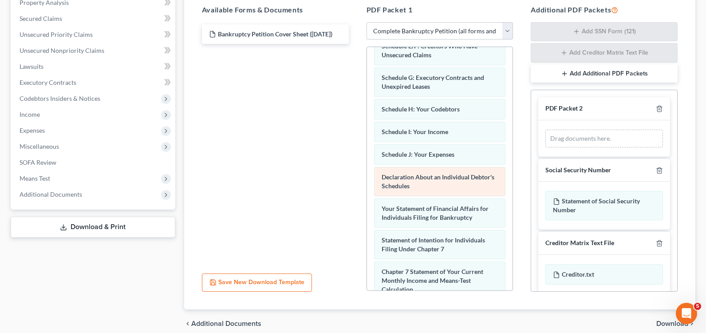
scroll to position [177, 0]
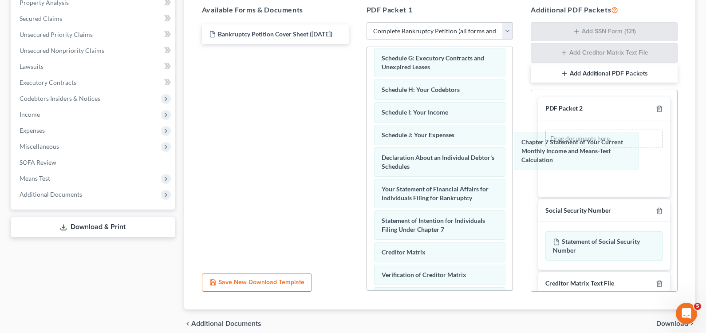
drag, startPoint x: 452, startPoint y: 259, endPoint x: 605, endPoint y: 173, distance: 175.2
click at [513, 149] on div "Chapter 7 Statement of Your Current Monthly Income and Means-Test Calculation V…" at bounding box center [440, 130] width 146 height 520
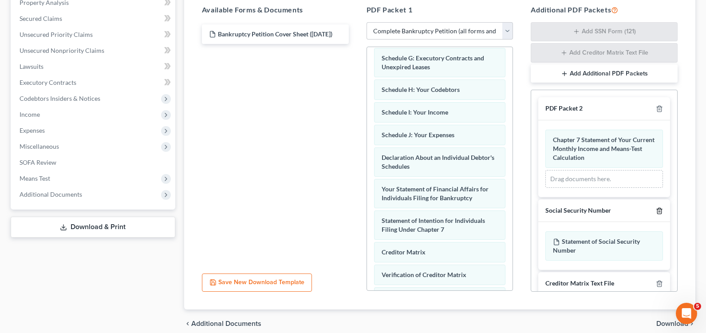
click at [656, 209] on icon "button" at bounding box center [659, 210] width 7 height 7
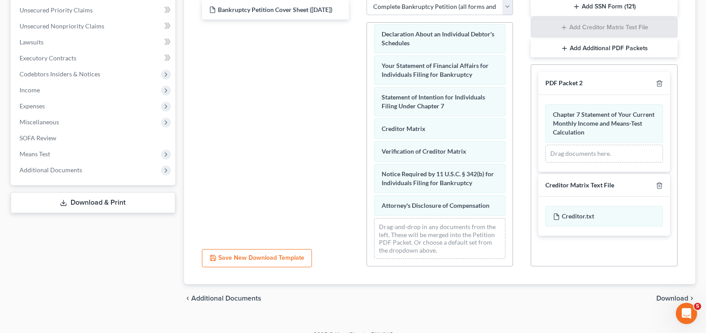
scroll to position [215, 0]
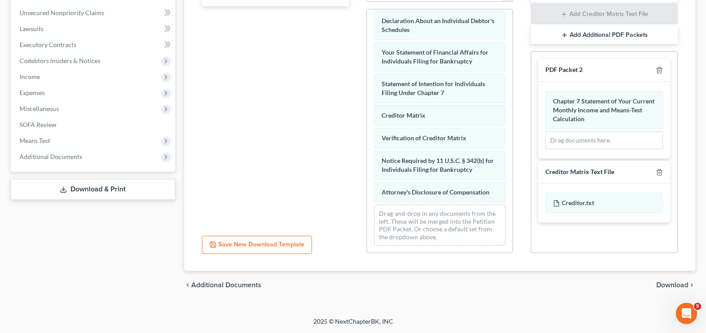
click at [670, 283] on span "Download" at bounding box center [672, 284] width 32 height 7
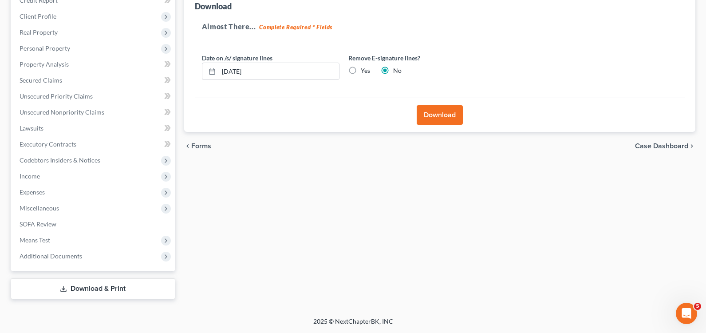
scroll to position [116, 0]
click at [437, 117] on button "Download" at bounding box center [440, 115] width 46 height 20
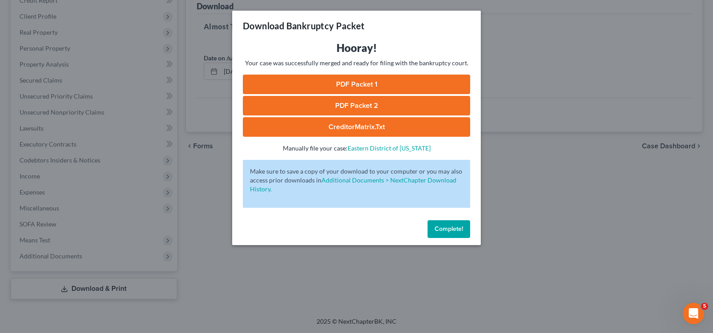
click at [369, 85] on link "PDF Packet 1" at bounding box center [356, 85] width 227 height 20
click at [415, 102] on link "PDF Packet 2" at bounding box center [356, 106] width 227 height 20
click at [367, 130] on link "CreditorMatrix.txt" at bounding box center [356, 127] width 227 height 20
click at [365, 84] on link "PDF Packet 1" at bounding box center [356, 85] width 227 height 20
click at [452, 229] on span "Complete!" at bounding box center [448, 229] width 28 height 8
